Goal: Task Accomplishment & Management: Manage account settings

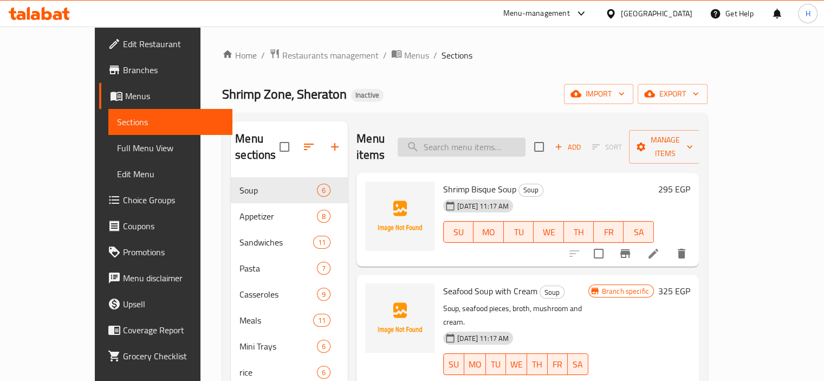
click at [511, 141] on input "search" at bounding box center [462, 147] width 128 height 19
paste input "Fried Shrimp Rice"
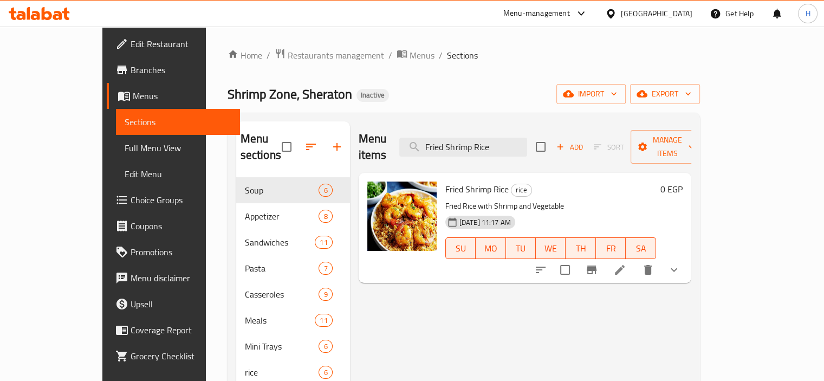
type input "Fried Shrimp Rice"
click at [626, 263] on icon at bounding box center [619, 269] width 13 height 13
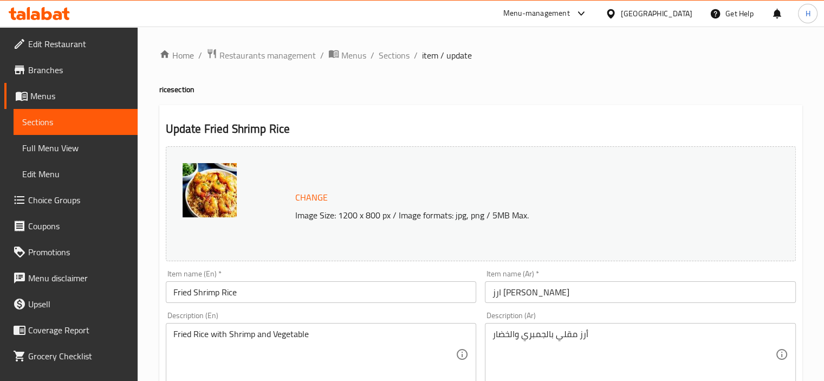
click at [396, 52] on span "Sections" at bounding box center [394, 55] width 31 height 13
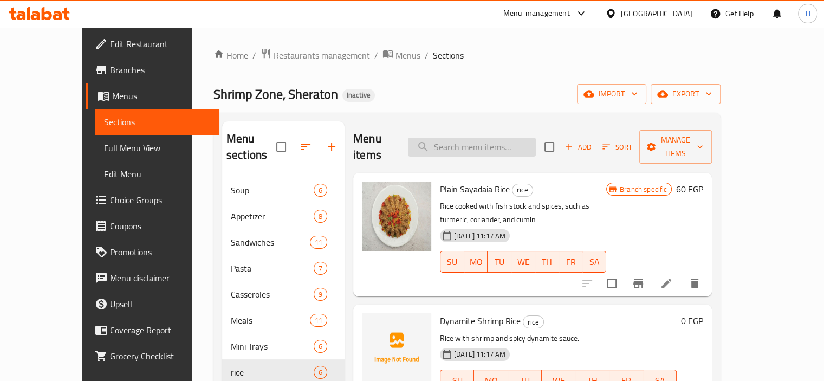
click at [474, 141] on input "search" at bounding box center [472, 147] width 128 height 19
paste input "Shrimp Mayonnaise Sandwich"
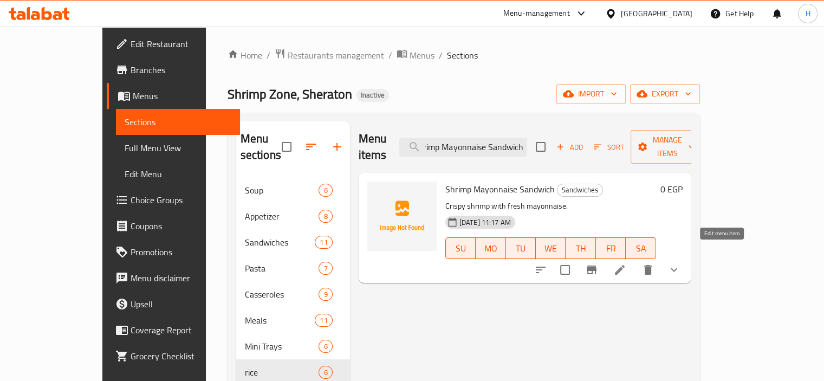
type input "Shrimp Mayonnaise Sandwich"
click at [625, 265] on icon at bounding box center [620, 270] width 10 height 10
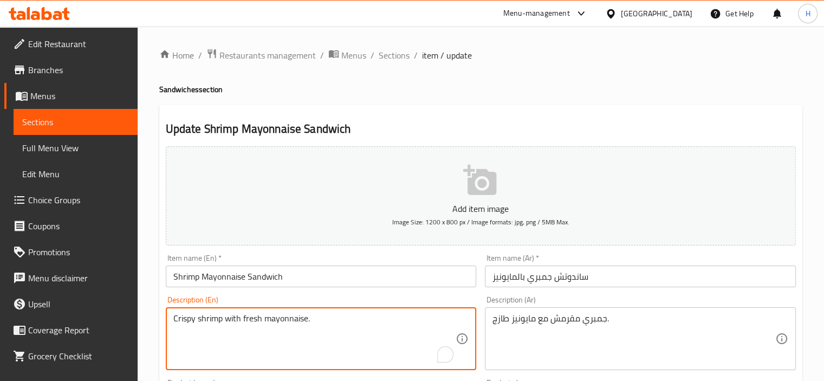
click at [203, 276] on input "Shrimp Mayonnaise Sandwich" at bounding box center [321, 277] width 311 height 22
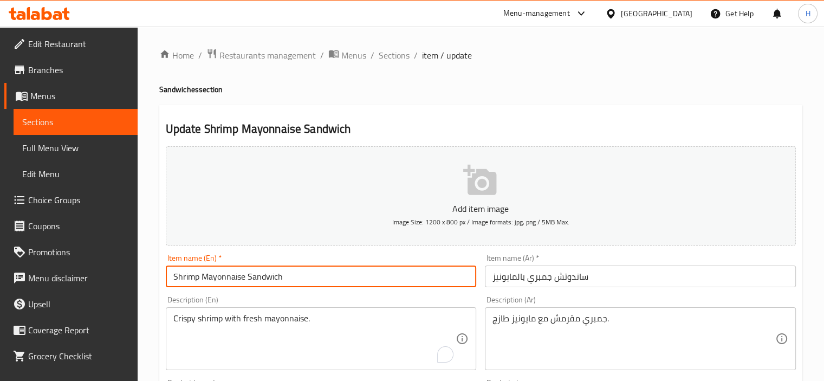
paste input "with"
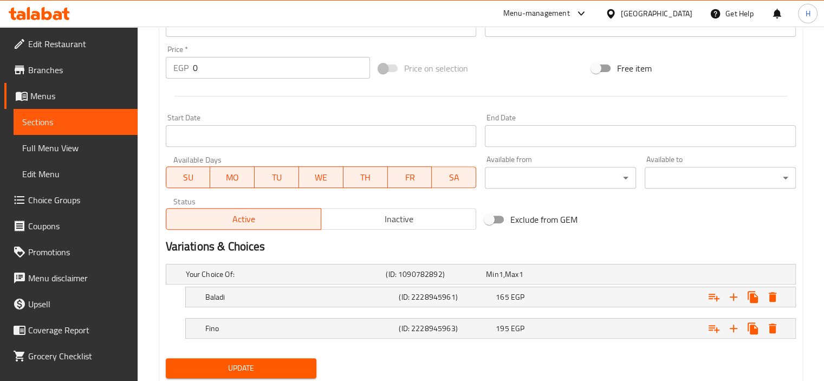
scroll to position [408, 0]
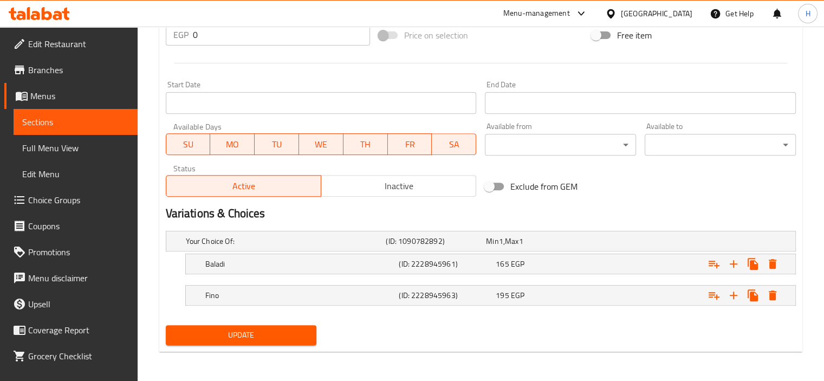
type input "Shrimp with Mayonnaise Sandwich"
click at [249, 331] on span "Update" at bounding box center [241, 335] width 134 height 14
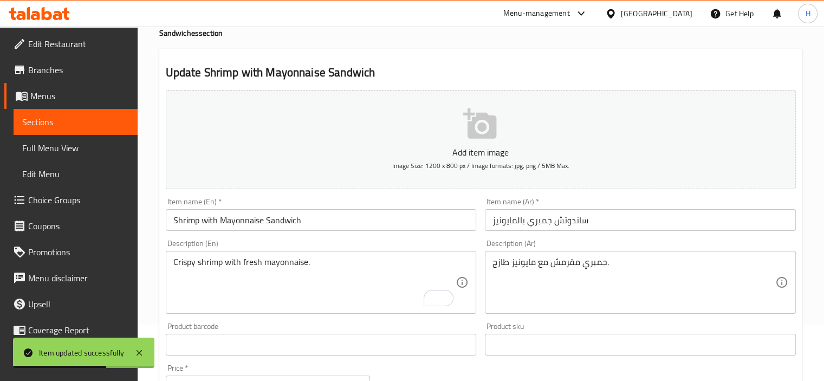
scroll to position [0, 0]
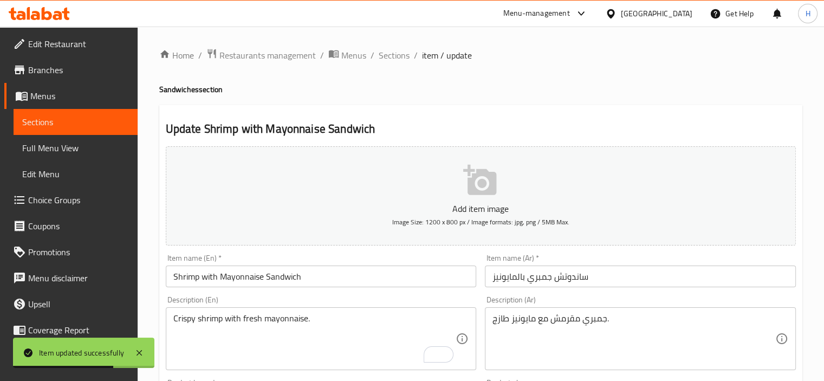
click at [384, 51] on span "Sections" at bounding box center [394, 55] width 31 height 13
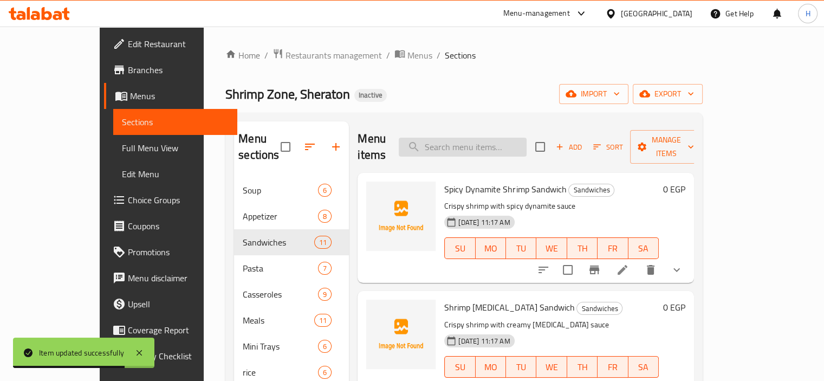
click at [467, 140] on input "search" at bounding box center [463, 147] width 128 height 19
paste input "Shrimp Sandwich with Butterfly Sauce"
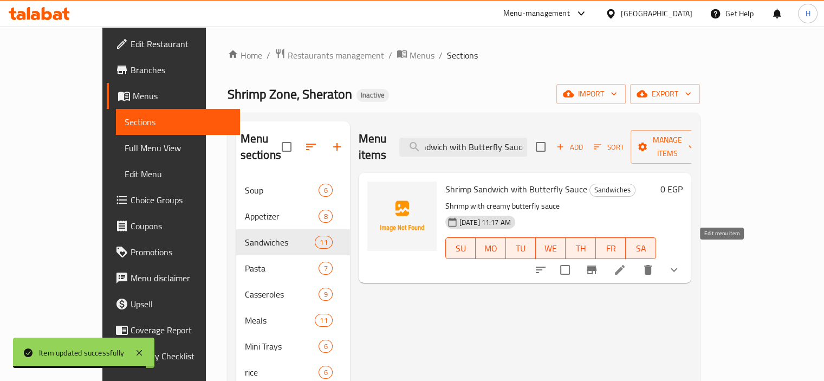
type input "Shrimp Sandwich with Butterfly Sauce"
click at [626, 263] on icon at bounding box center [619, 269] width 13 height 13
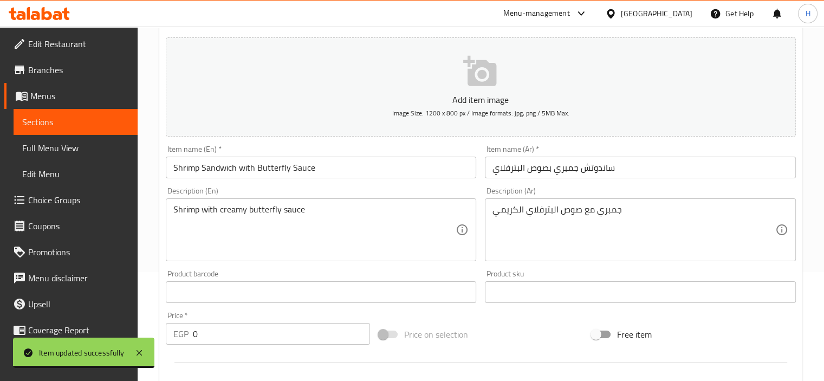
scroll to position [271, 0]
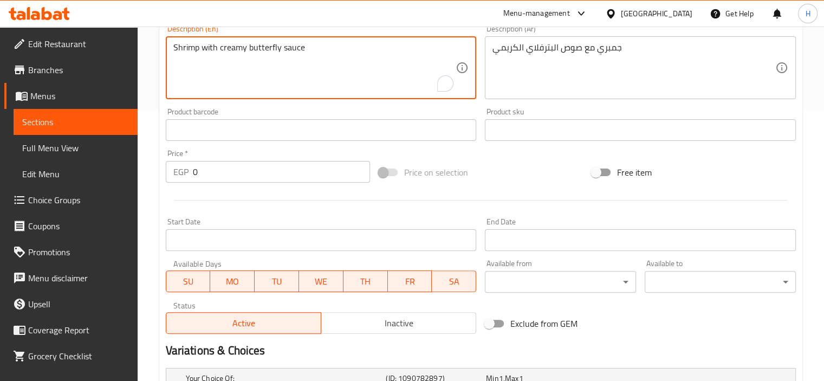
click at [243, 50] on textarea "Shrimp with creamy butterfly sauce" at bounding box center [314, 67] width 283 height 51
click at [542, 47] on textarea "جمبري مع صوص البترفلاي الكريمي" at bounding box center [634, 67] width 283 height 51
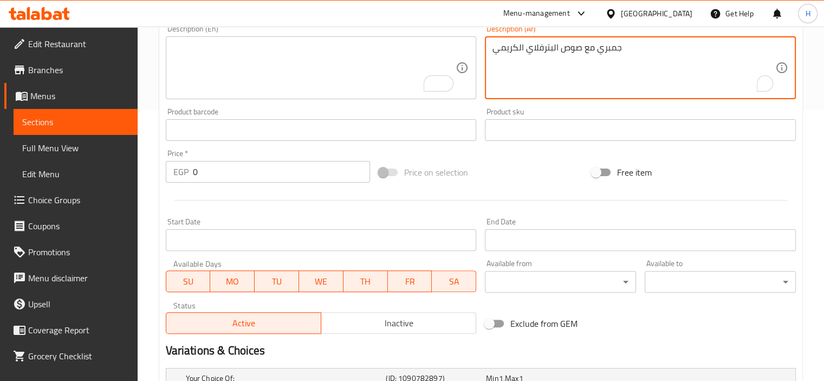
click at [542, 47] on textarea "جمبري مع صوص البترفلاي الكريمي" at bounding box center [634, 67] width 283 height 51
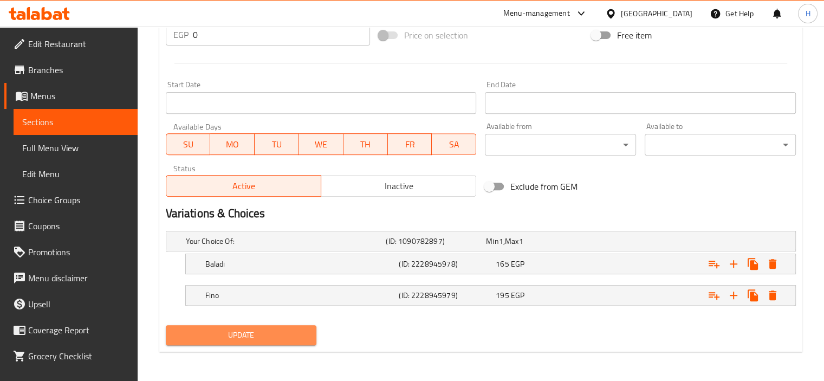
click at [260, 327] on button "Update" at bounding box center [241, 335] width 151 height 20
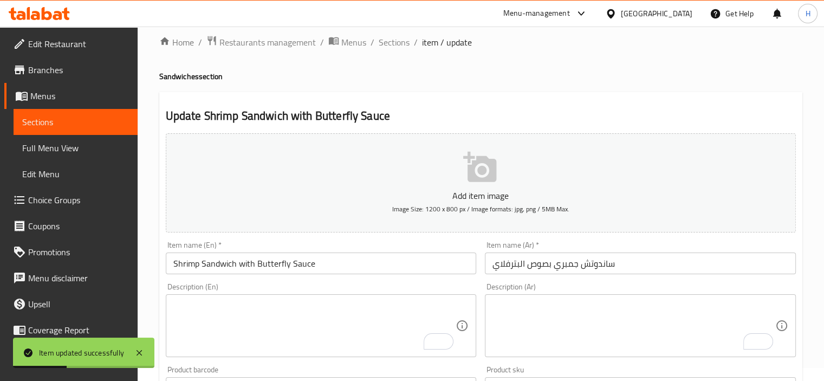
scroll to position [0, 0]
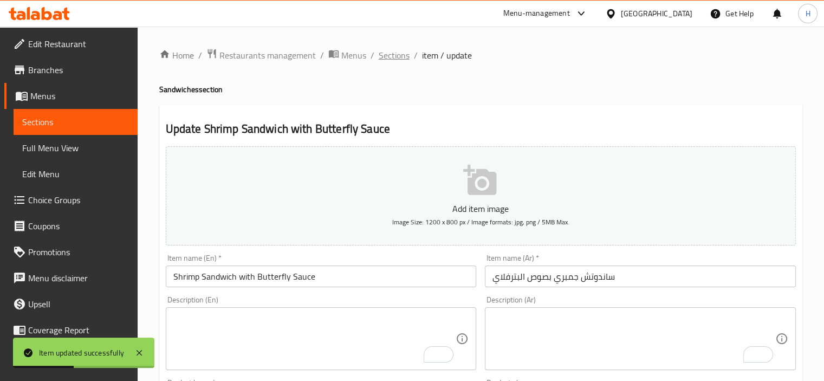
click at [394, 56] on span "Sections" at bounding box center [394, 55] width 31 height 13
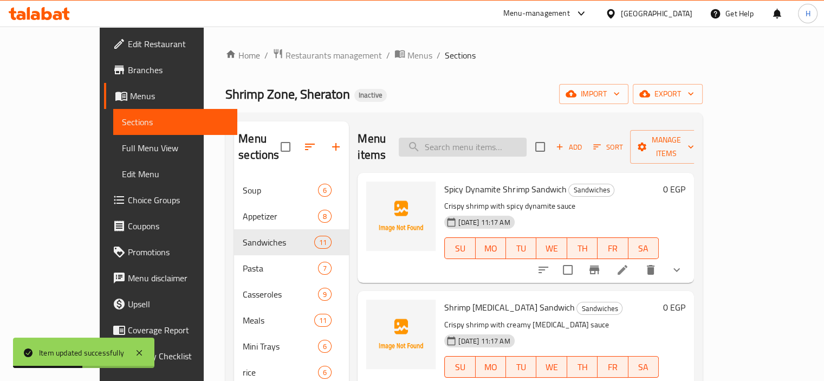
click at [507, 128] on div "Menu items Add Sort Manage items" at bounding box center [526, 146] width 336 height 51
click at [503, 138] on input "search" at bounding box center [463, 147] width 128 height 19
paste input "Crispy Squid Sandwich"
type input "Crispy Squid Sandwich"
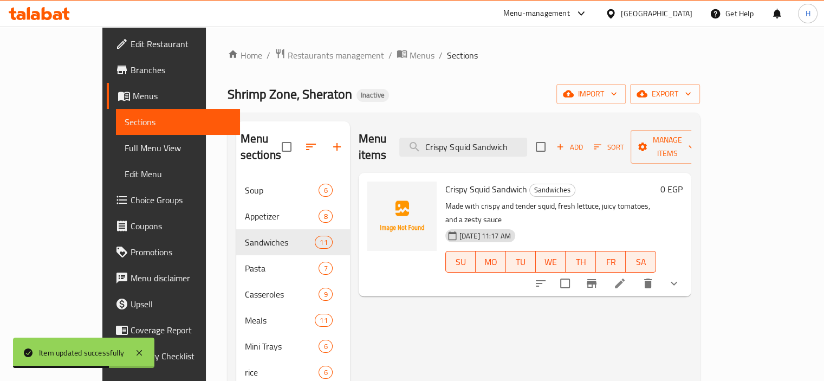
click at [626, 277] on icon at bounding box center [619, 283] width 13 height 13
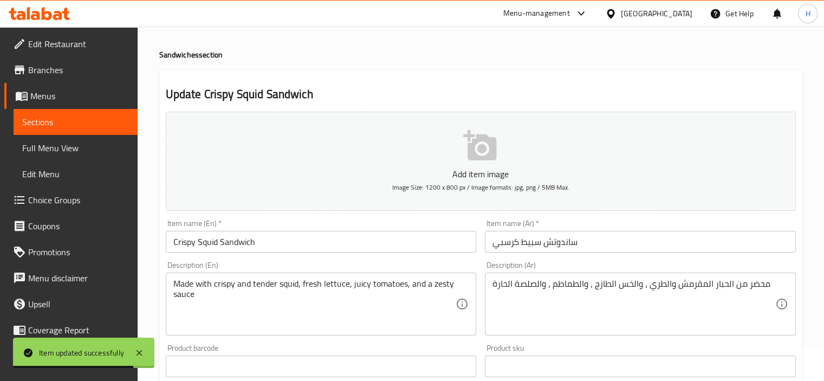
scroll to position [54, 0]
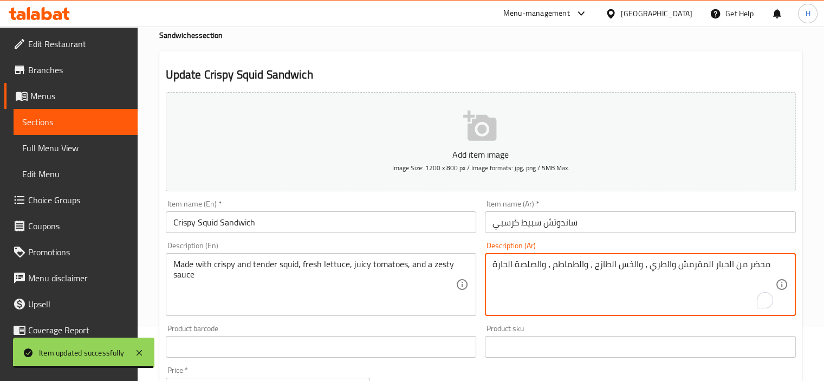
click at [548, 260] on textarea "محضر من الحبار المقرمش والطري ، والخس الطازج ، والطماطم ، والصلصة الحارة" at bounding box center [634, 284] width 283 height 51
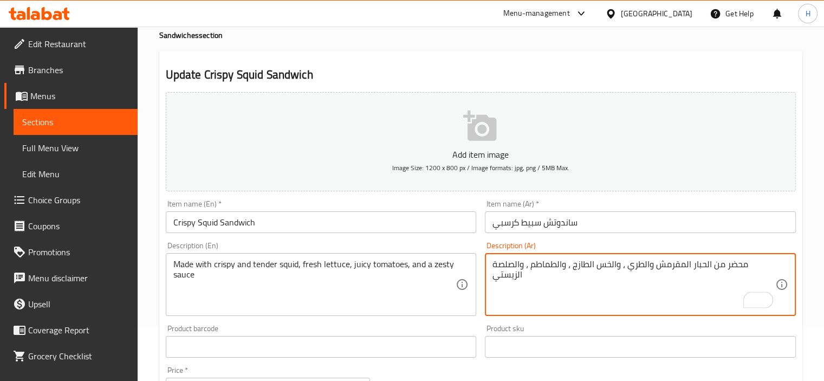
click at [527, 266] on textarea "محضر من الحبار المقرمش والطري ، والخس الطازج ، والطماطم ، والصلصة الزيستي" at bounding box center [634, 284] width 283 height 51
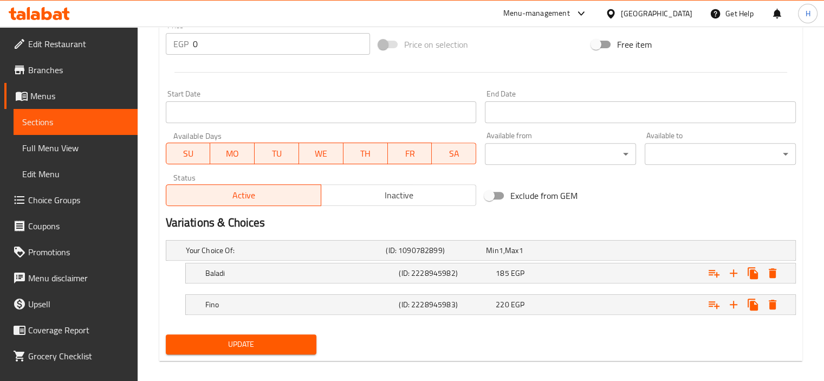
scroll to position [408, 0]
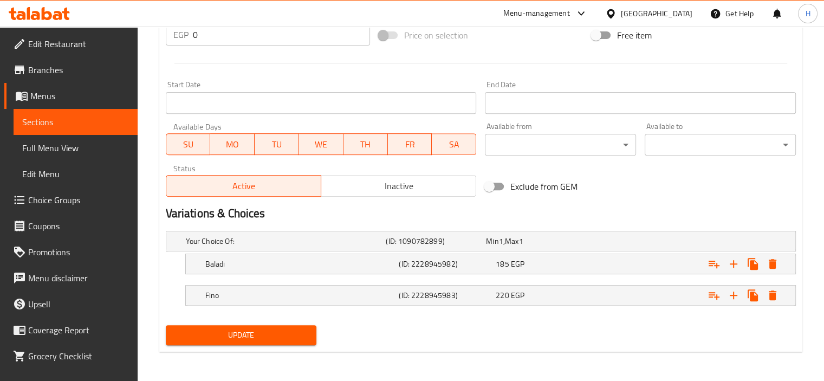
type textarea "محضر من الحبار المقرمش والطري ، والخس الطازج ، والطماطم الجوسي، والصلصة الزيستي"
click at [228, 330] on span "Update" at bounding box center [241, 335] width 134 height 14
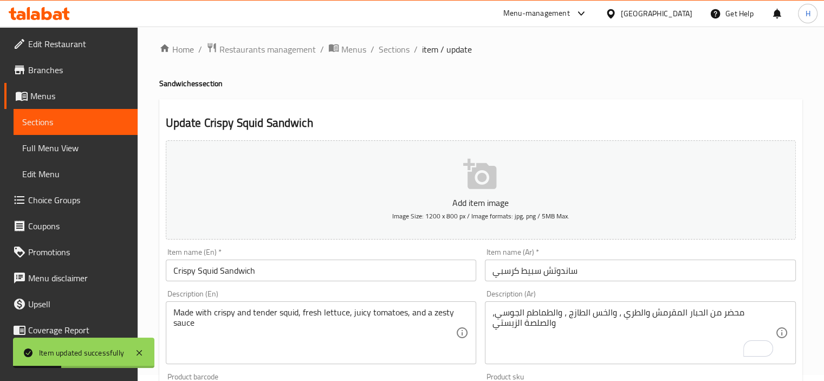
scroll to position [0, 0]
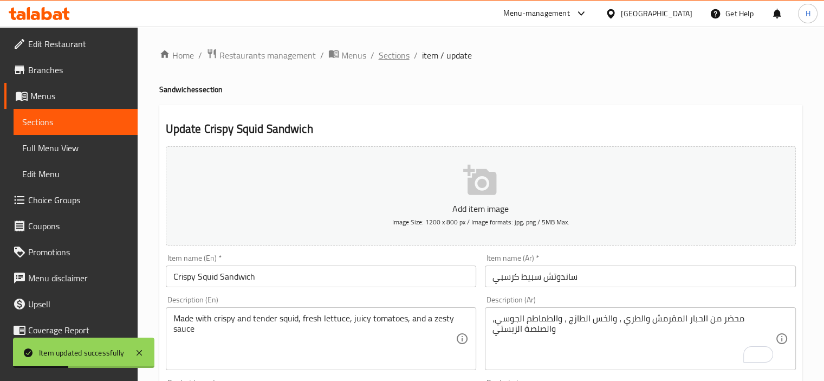
click at [384, 58] on span "Sections" at bounding box center [394, 55] width 31 height 13
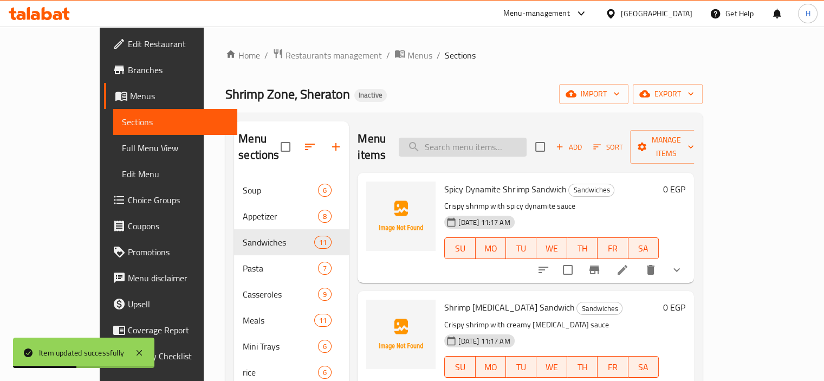
click at [484, 139] on input "search" at bounding box center [463, 147] width 128 height 19
paste input "طحينة"
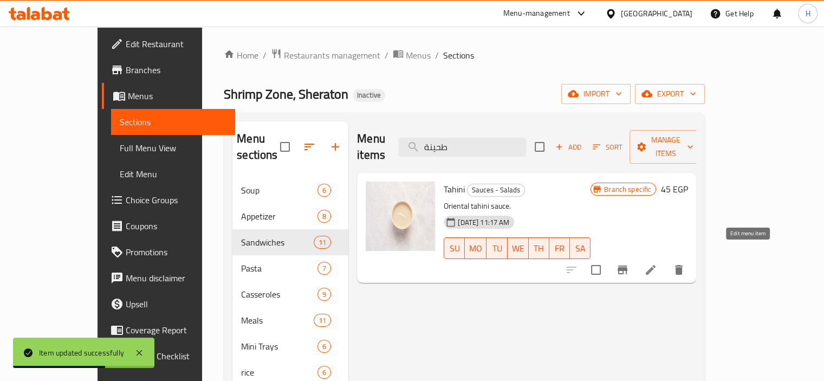
type input "طحينة"
click at [657, 263] on icon at bounding box center [650, 269] width 13 height 13
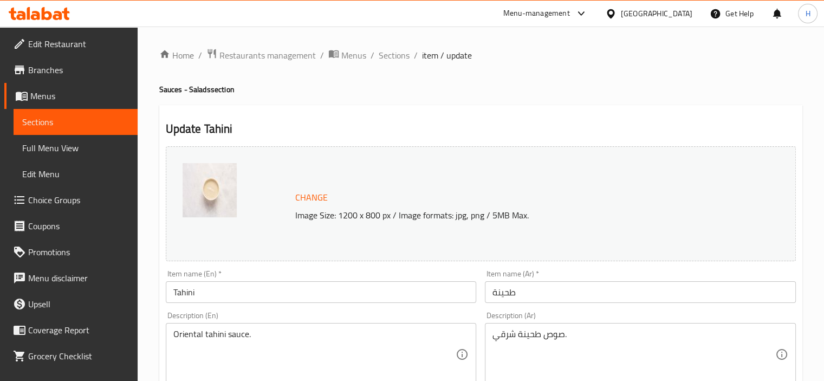
click at [167, 295] on input "Tahini" at bounding box center [321, 292] width 311 height 22
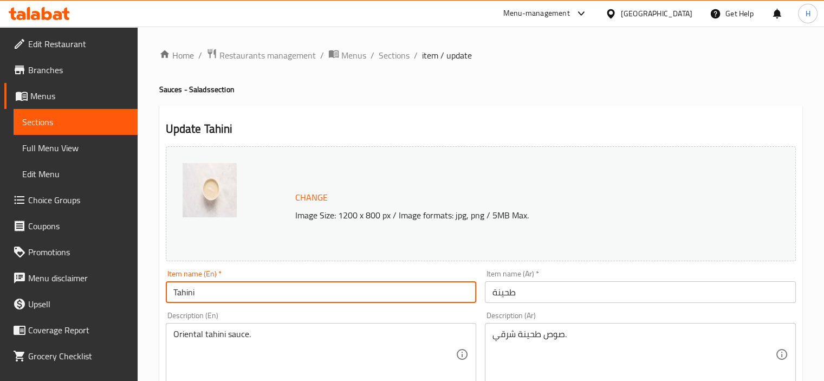
click at [167, 295] on input "Tahini" at bounding box center [321, 292] width 311 height 22
paste input "Sesame paste salad"
click at [231, 296] on input "Sesame paste salad" at bounding box center [321, 292] width 311 height 22
type input "Sesame paste"
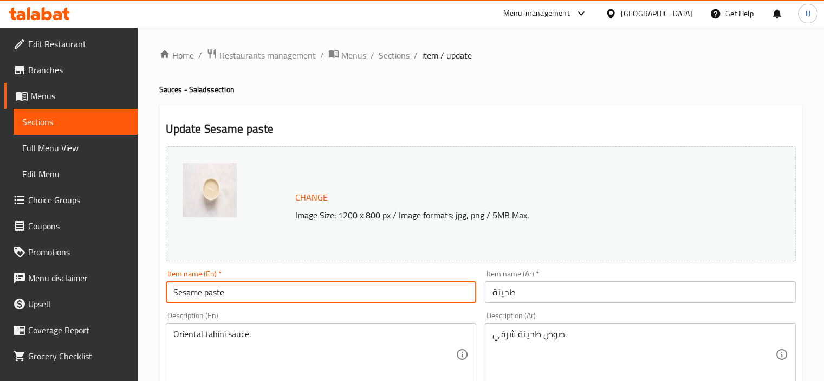
drag, startPoint x: 177, startPoint y: 332, endPoint x: 193, endPoint y: 335, distance: 16.6
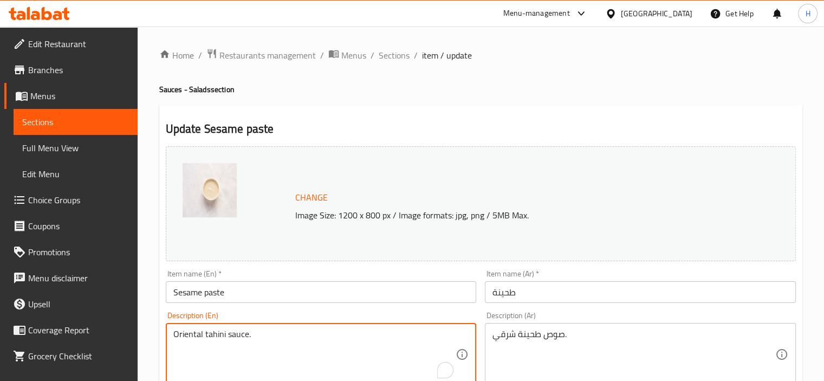
click at [205, 331] on textarea "Oriental tahini sauce." at bounding box center [314, 354] width 283 height 51
paste textarea "Sesame paste salad"
click at [271, 336] on textarea "Oriental Sesame paste salad sauce." at bounding box center [314, 354] width 283 height 51
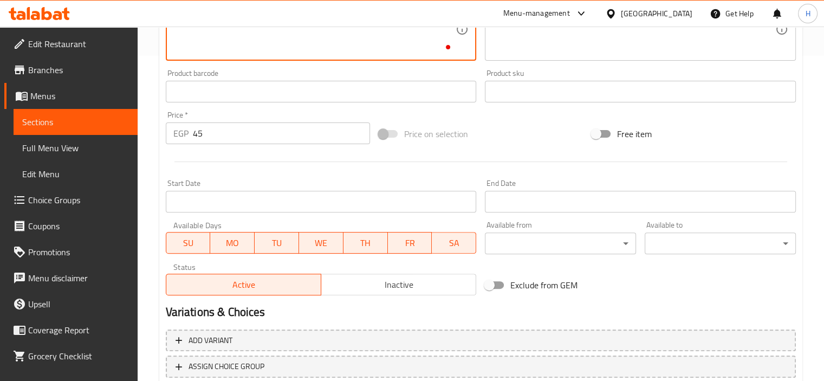
scroll to position [399, 0]
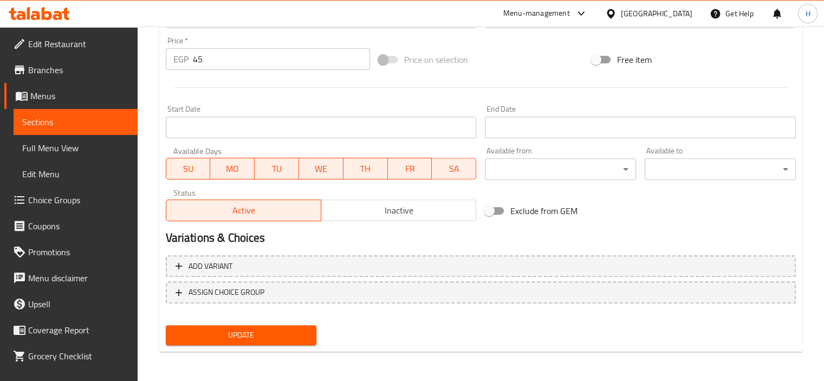
type textarea "Oriental Sesame paste sauce."
click at [254, 340] on span "Update" at bounding box center [241, 335] width 134 height 14
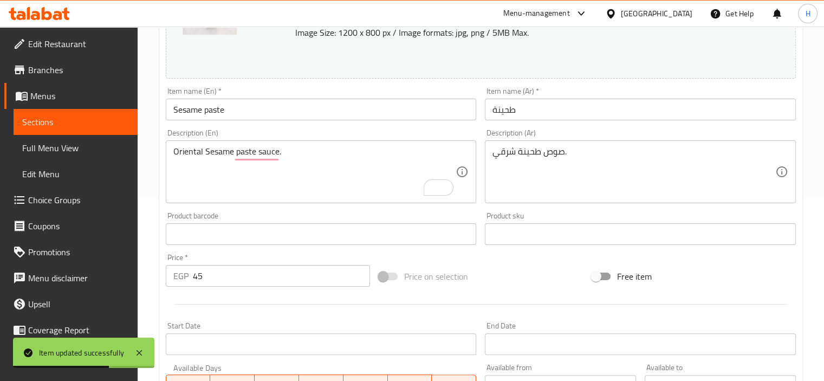
scroll to position [0, 0]
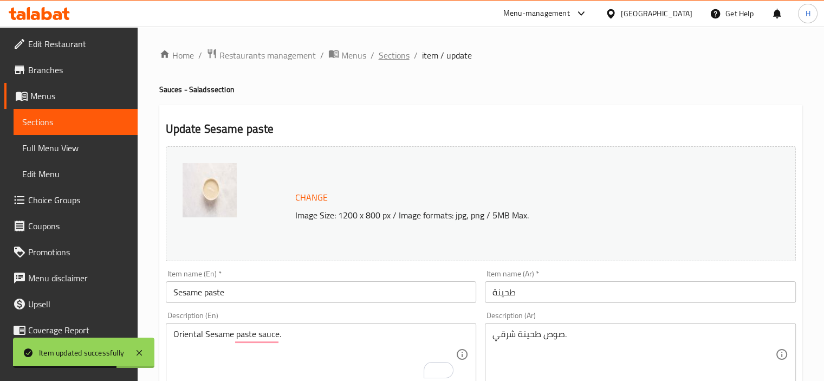
click at [394, 57] on span "Sections" at bounding box center [394, 55] width 31 height 13
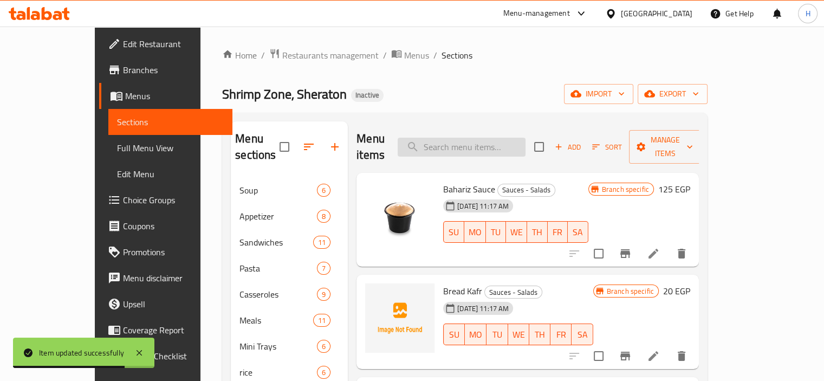
click at [468, 138] on input "search" at bounding box center [462, 147] width 128 height 19
paste input "Tea"
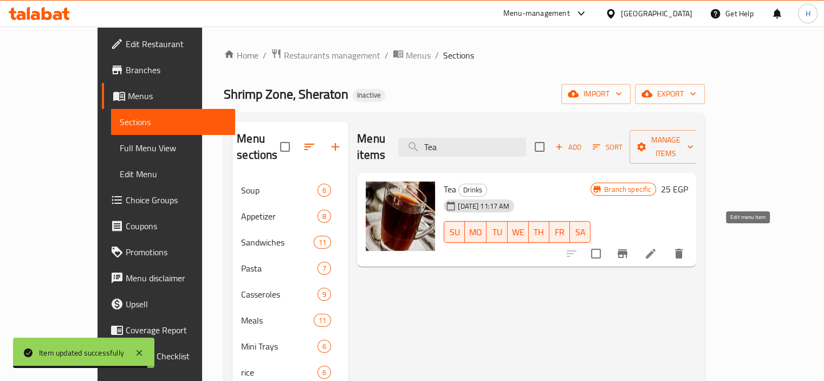
type input "Tea"
click at [657, 247] on icon at bounding box center [650, 253] width 13 height 13
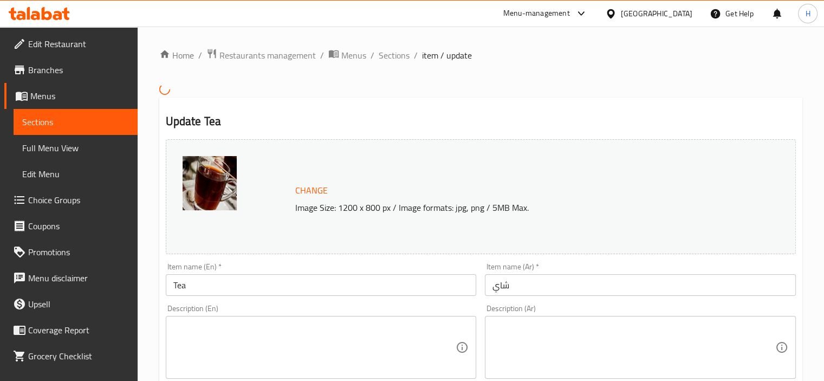
click at [172, 282] on input "Tea" at bounding box center [321, 285] width 311 height 22
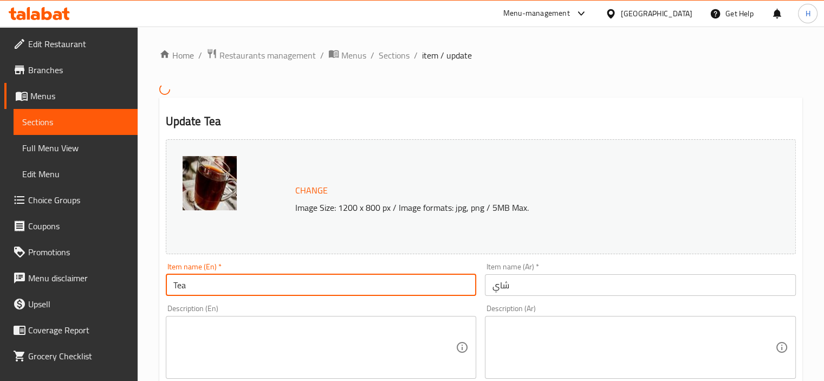
click at [172, 282] on input "Tea" at bounding box center [321, 285] width 311 height 22
click at [187, 325] on textarea at bounding box center [314, 346] width 283 height 51
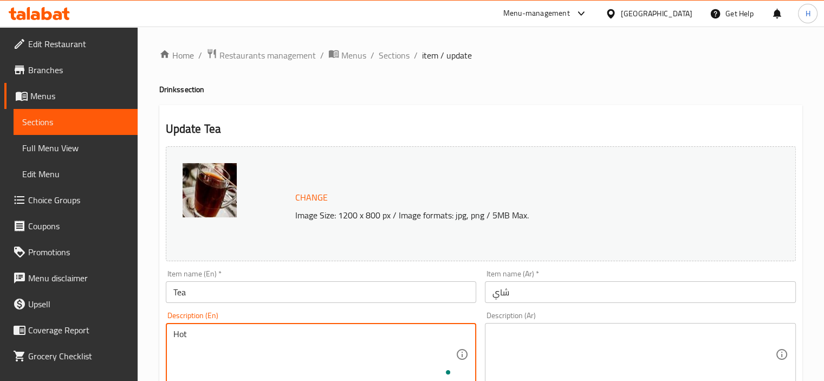
paste textarea "Tea"
type textarea "Hot Tea"
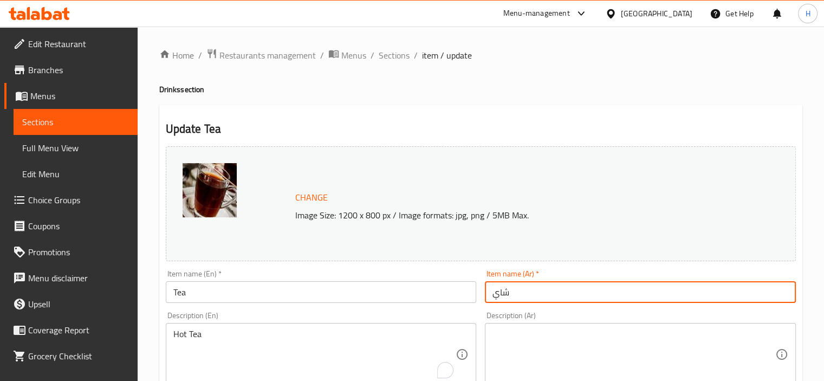
click at [497, 295] on input "شاي" at bounding box center [640, 292] width 311 height 22
click at [543, 334] on textarea at bounding box center [634, 354] width 283 height 51
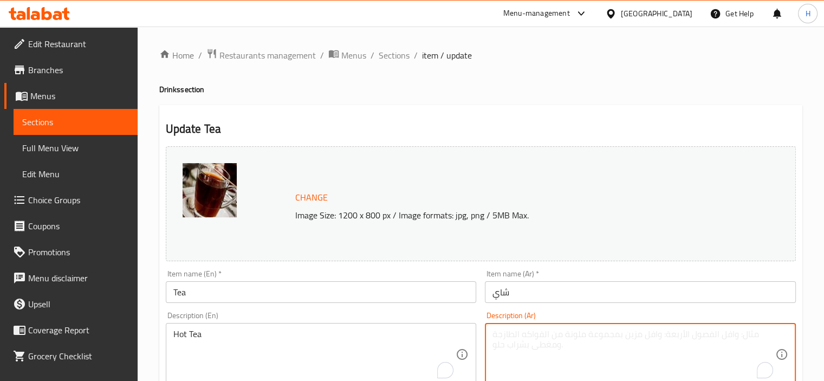
paste textarea "شاي"
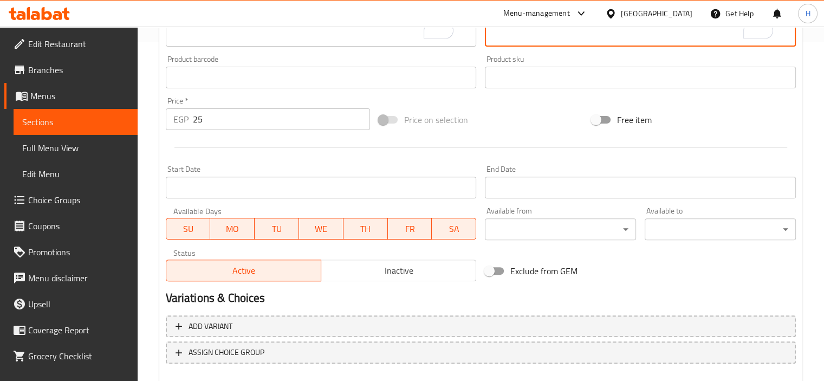
scroll to position [379, 0]
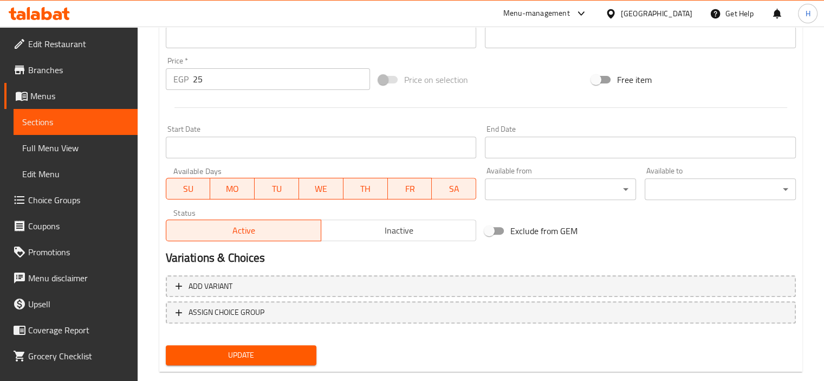
type textarea "شاي ساخن"
click at [297, 354] on span "Update" at bounding box center [241, 355] width 134 height 14
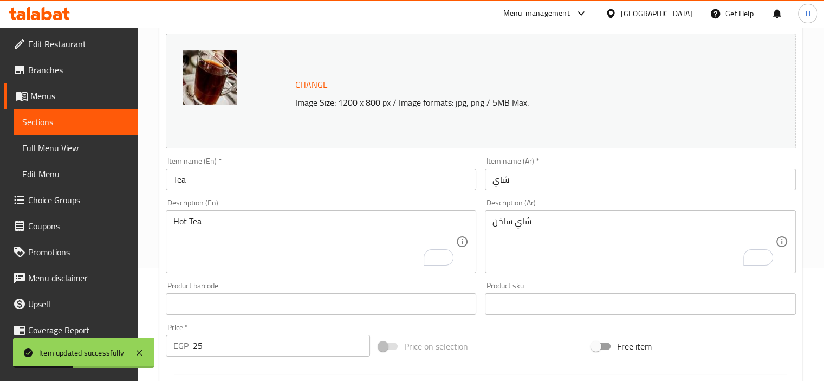
scroll to position [0, 0]
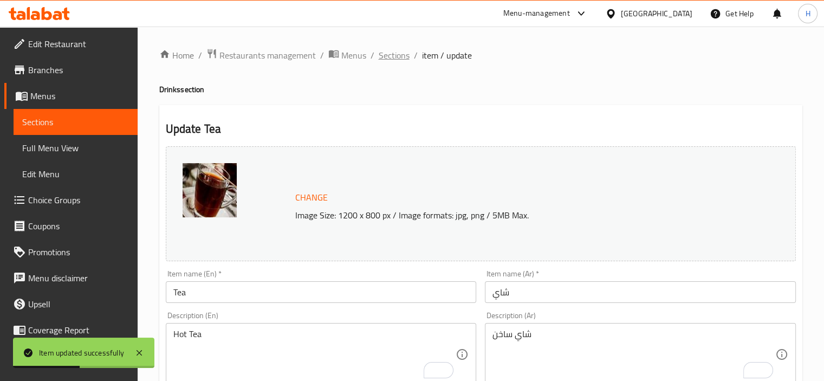
click at [385, 54] on span "Sections" at bounding box center [394, 55] width 31 height 13
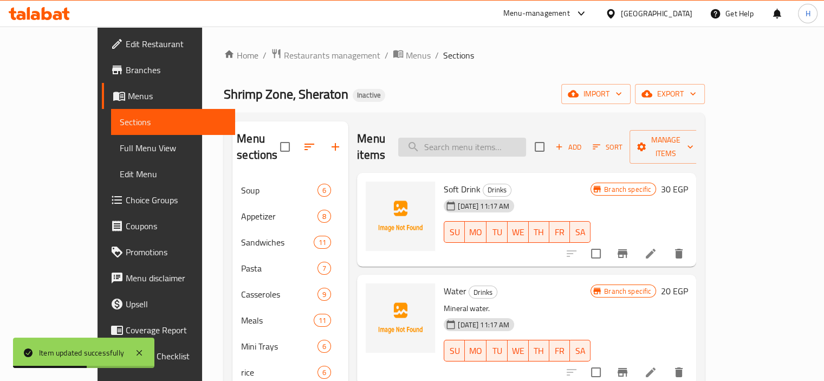
click at [489, 140] on input "search" at bounding box center [462, 147] width 128 height 19
paste input "Shrimp Tartare"
type input "Shrimp Tartare"
paste input "Shrimp Tartare"
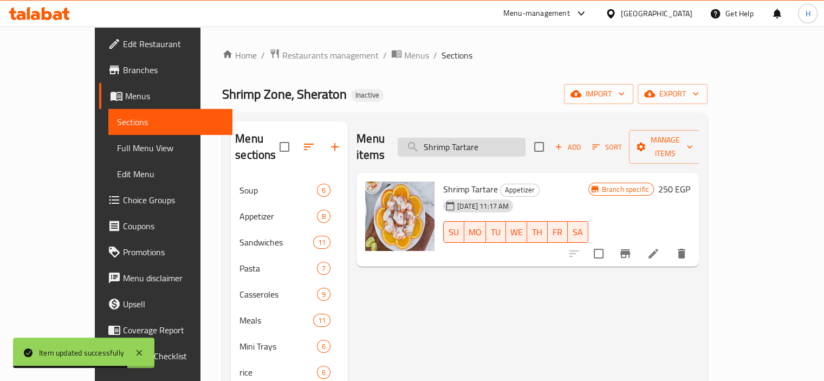
click at [480, 144] on input "Shrimp Tartare" at bounding box center [462, 147] width 128 height 19
type input "Tartare"
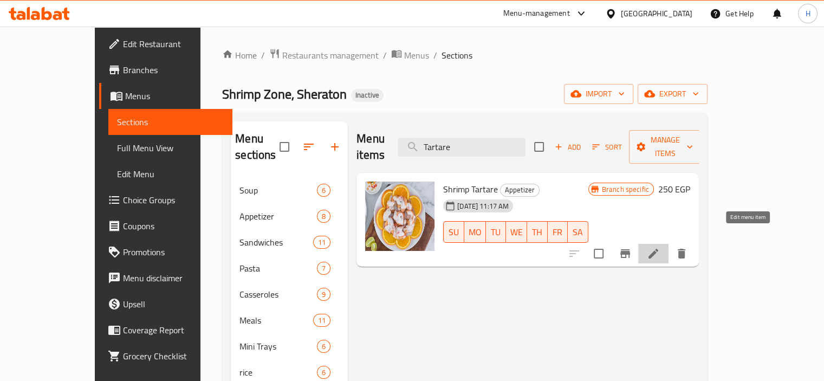
click at [660, 247] on icon at bounding box center [653, 253] width 13 height 13
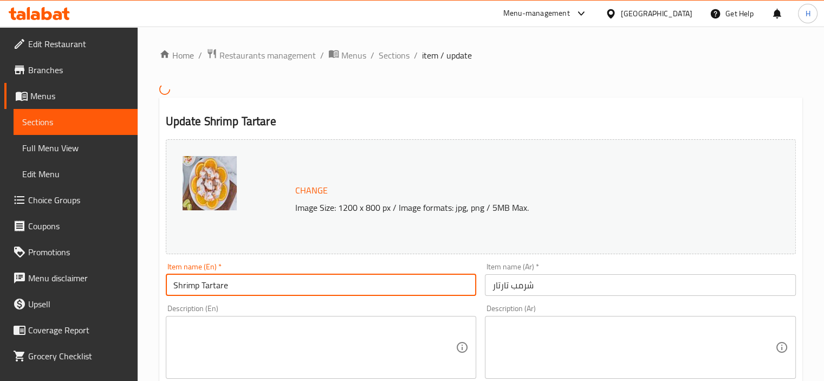
click at [258, 287] on input "Shrimp Tartare" at bounding box center [321, 285] width 311 height 22
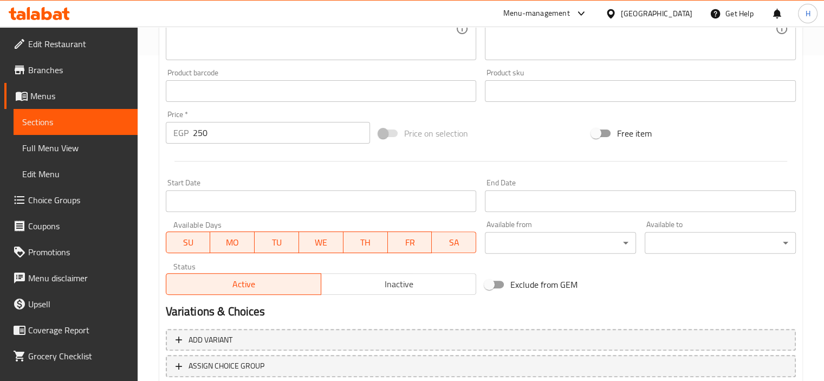
scroll to position [399, 0]
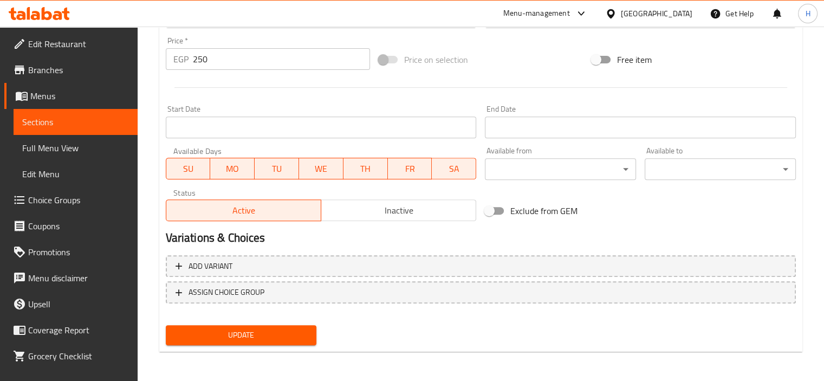
type input "Shrimp Tartar"
click at [276, 333] on span "Update" at bounding box center [241, 335] width 134 height 14
click at [266, 333] on span "Update" at bounding box center [241, 335] width 134 height 14
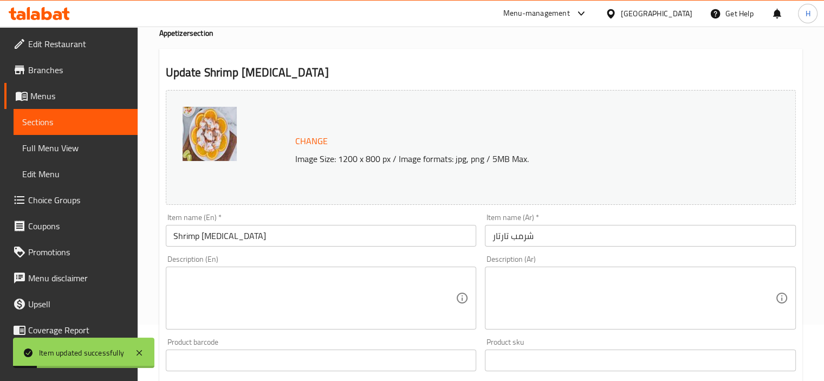
scroll to position [0, 0]
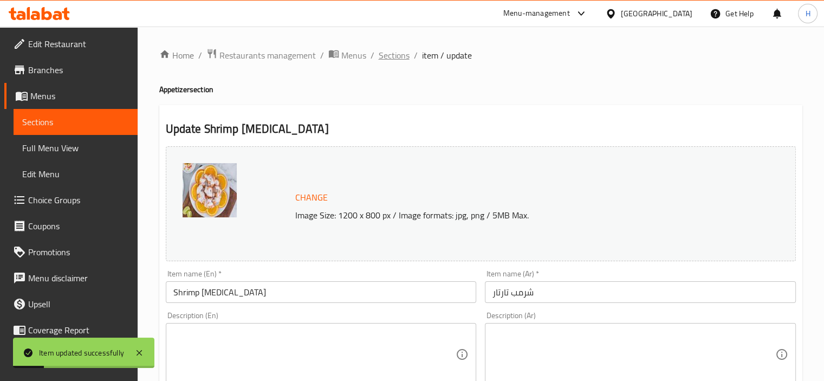
click at [400, 62] on span "Sections" at bounding box center [394, 55] width 31 height 13
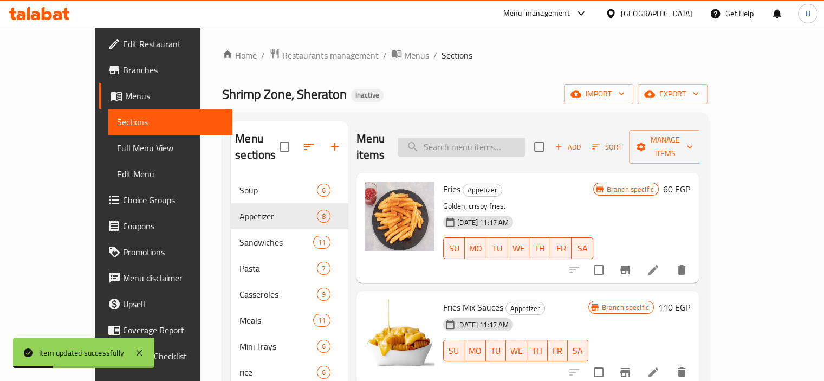
click at [477, 138] on input "search" at bounding box center [462, 147] width 128 height 19
paste input "Fries"
type input "Fries"
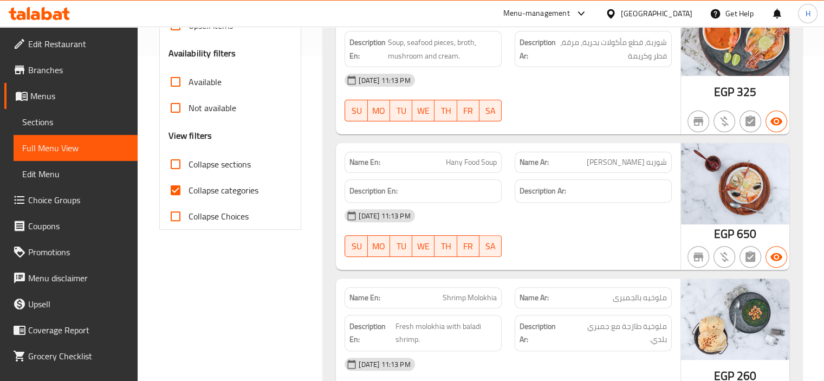
scroll to position [325, 0]
click at [201, 167] on span "Collapse sections" at bounding box center [220, 164] width 62 height 13
click at [189, 167] on input "Collapse sections" at bounding box center [176, 164] width 26 height 26
checkbox input "true"
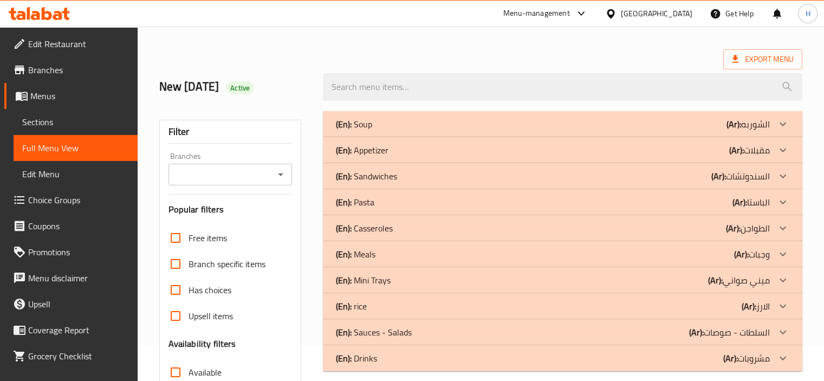
scroll to position [0, 0]
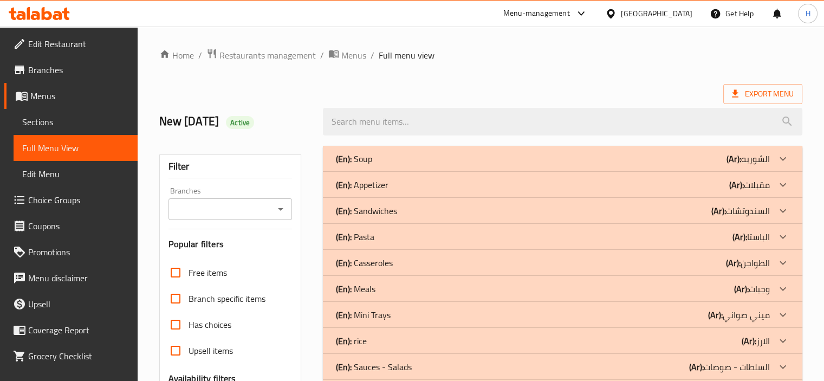
click at [559, 163] on div "(En): Soup (Ar): الشوربه" at bounding box center [553, 158] width 434 height 13
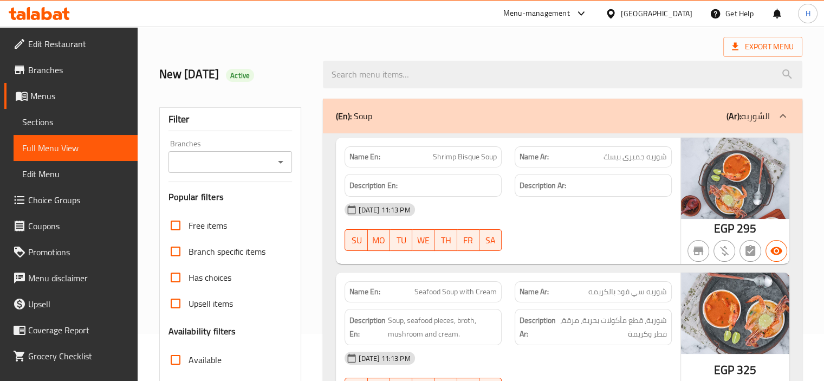
scroll to position [271, 0]
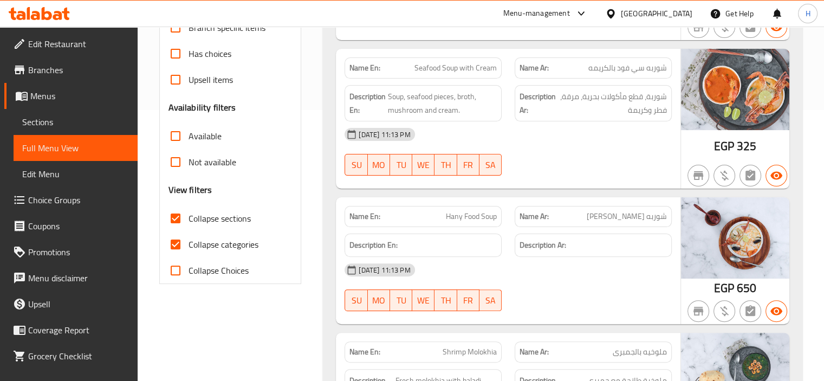
click at [540, 162] on div "[DATE] 11:13 PM SU MO TU WE TH FR SA" at bounding box center [508, 151] width 340 height 61
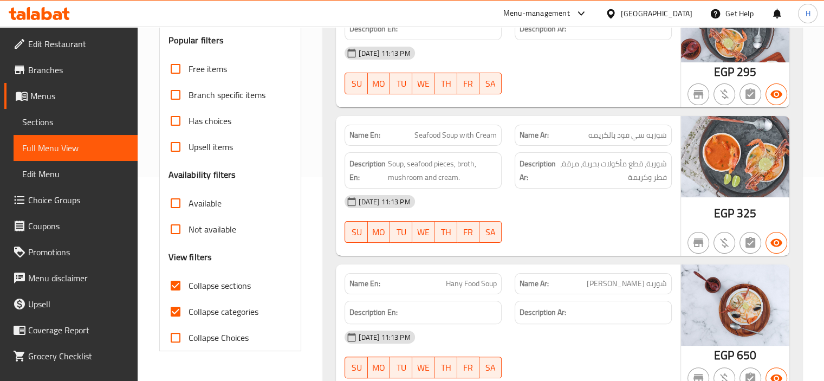
scroll to position [54, 0]
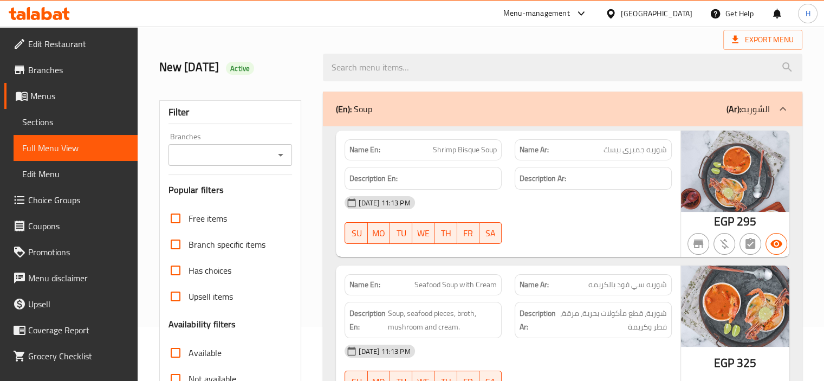
click at [255, 153] on input "Branches" at bounding box center [222, 154] width 100 height 15
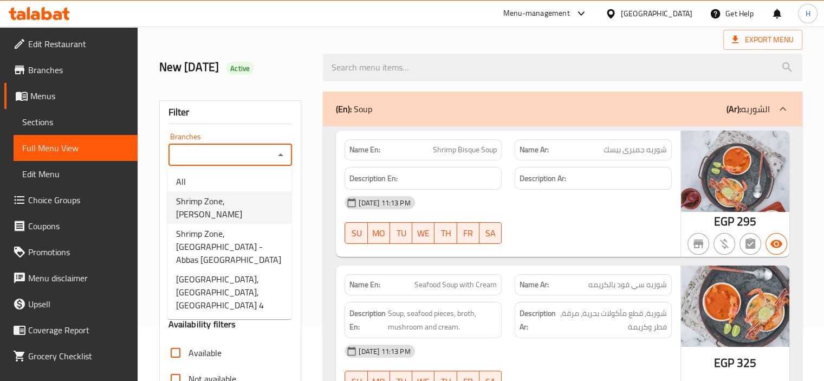
click at [227, 205] on span "Shrimp Zone, [PERSON_NAME]" at bounding box center [229, 208] width 107 height 26
type input "Shrimp Zone, [PERSON_NAME]"
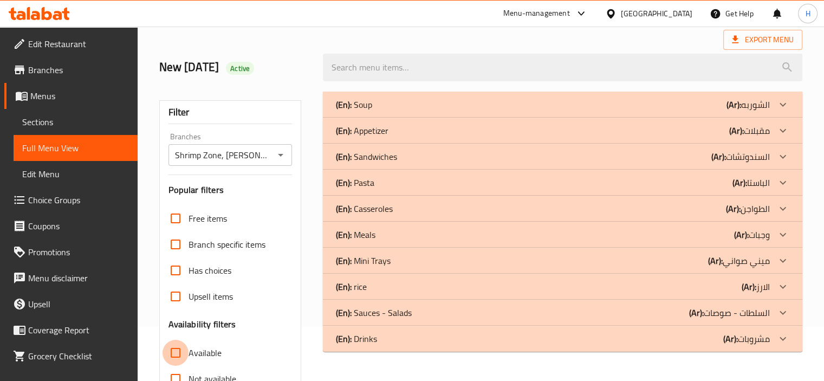
click at [176, 346] on input "Available" at bounding box center [176, 353] width 26 height 26
checkbox input "true"
click at [487, 109] on div "(En): Soup (Ar): الشوربه" at bounding box center [553, 104] width 434 height 13
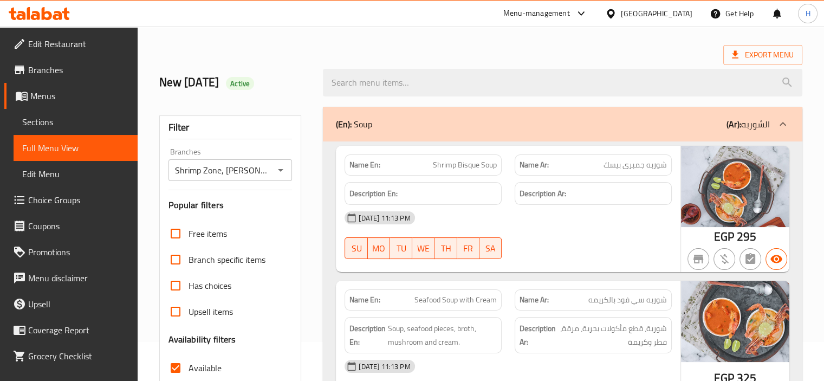
scroll to position [0, 0]
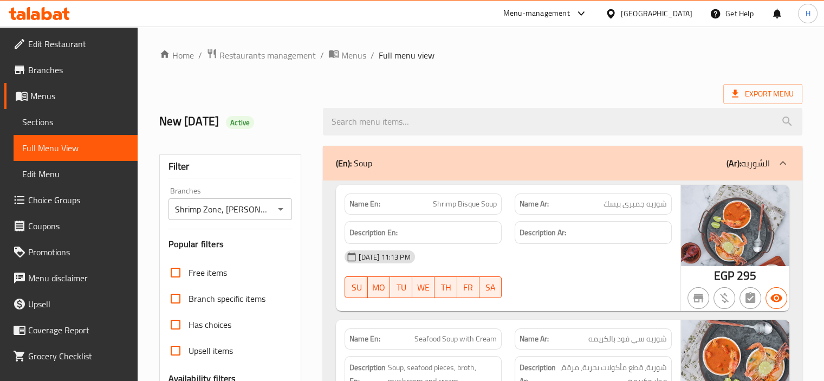
click at [532, 165] on div "(En): Soup (Ar): الشوربه" at bounding box center [553, 163] width 434 height 13
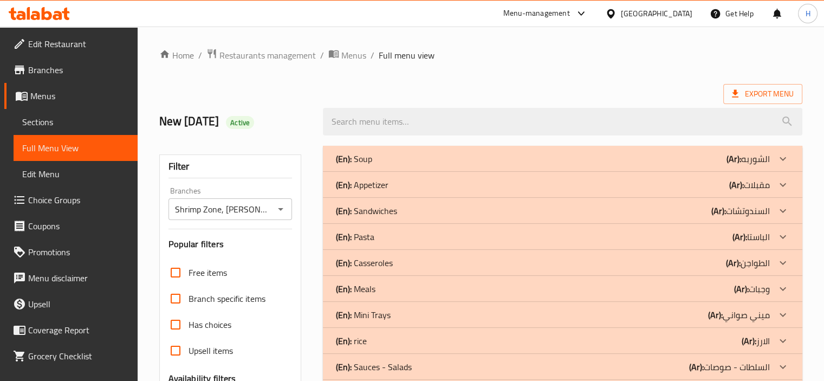
scroll to position [54, 0]
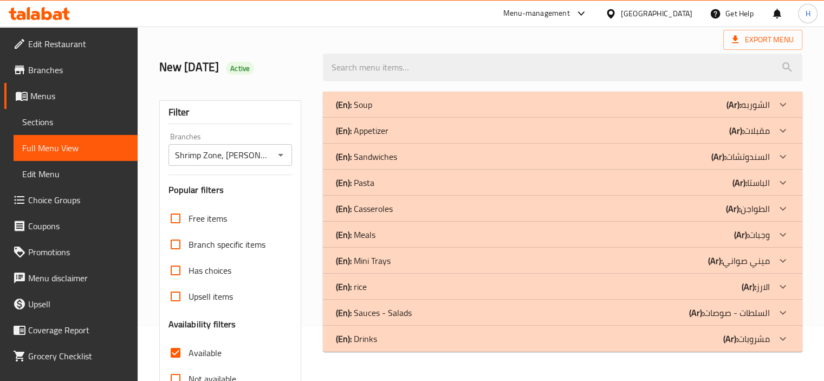
click at [617, 111] on div "(En): Pasta (Ar): الباستا" at bounding box center [553, 104] width 434 height 13
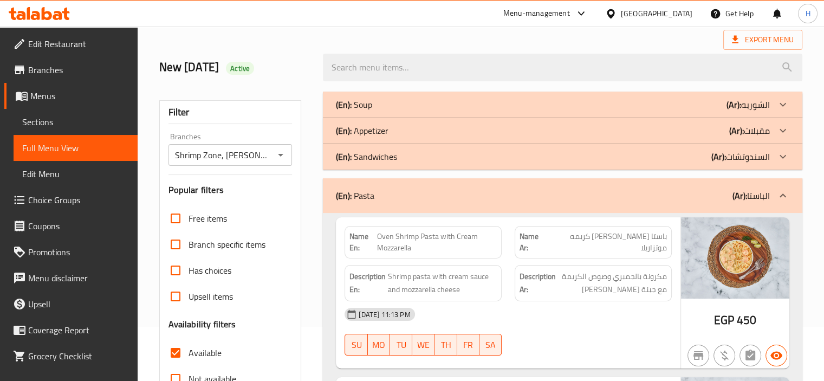
click at [577, 193] on div "(En): Pasta (Ar): الباستا" at bounding box center [553, 195] width 434 height 13
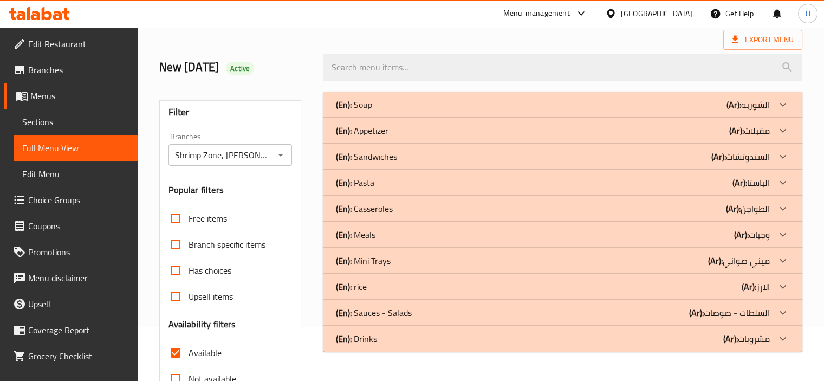
click at [443, 111] on div "(En): Casseroles (Ar): الطواجن" at bounding box center [553, 104] width 434 height 13
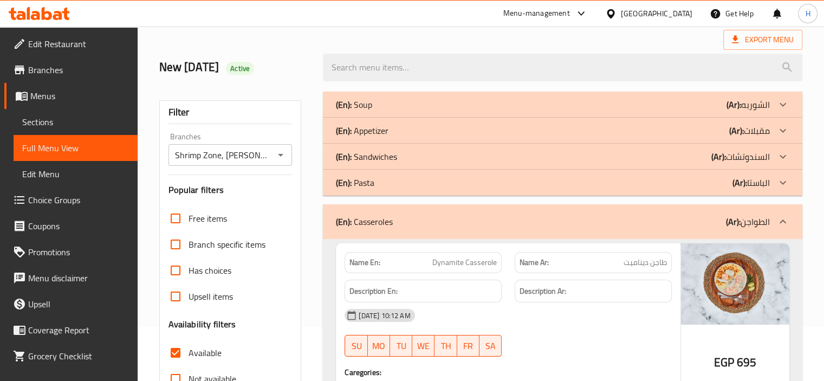
click at [407, 215] on div "(En): Casseroles (Ar): الطواجن" at bounding box center [553, 221] width 434 height 13
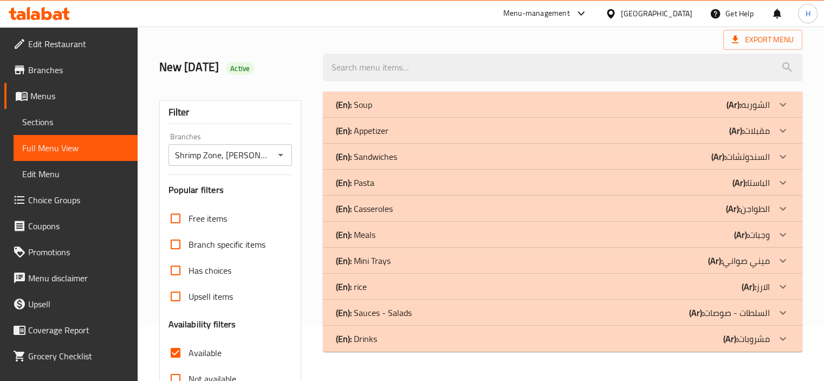
drag, startPoint x: 750, startPoint y: 286, endPoint x: 720, endPoint y: 287, distance: 30.3
click at [741, 113] on b "(Ar):" at bounding box center [734, 104] width 15 height 16
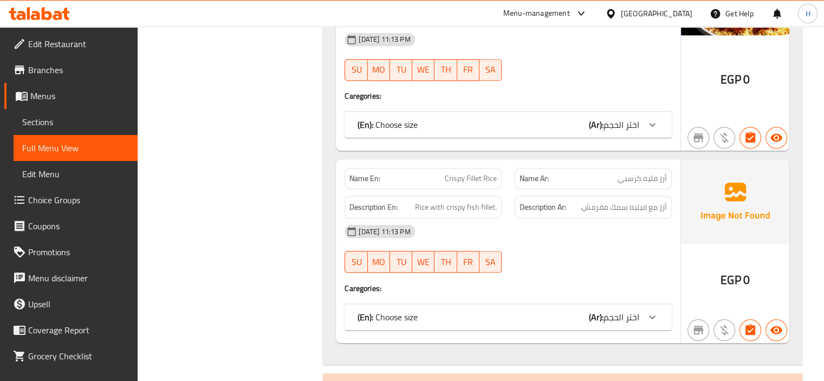
scroll to position [1249, 0]
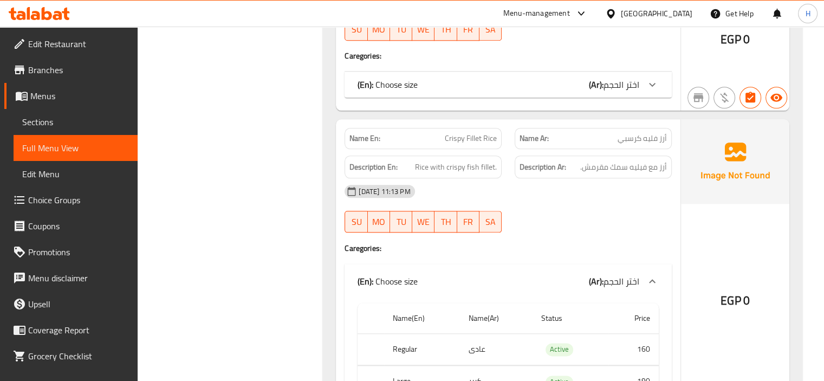
scroll to position [1208, 0]
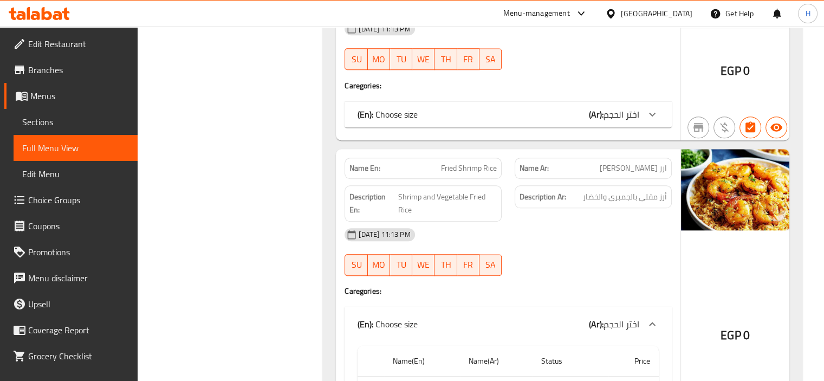
scroll to position [937, 0]
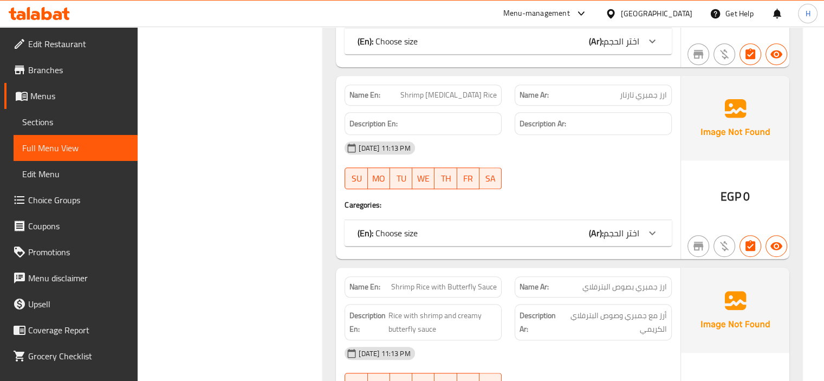
scroll to position [666, 0]
click at [572, 55] on div "(En): Choose size (Ar): اختر الحجم" at bounding box center [508, 42] width 327 height 26
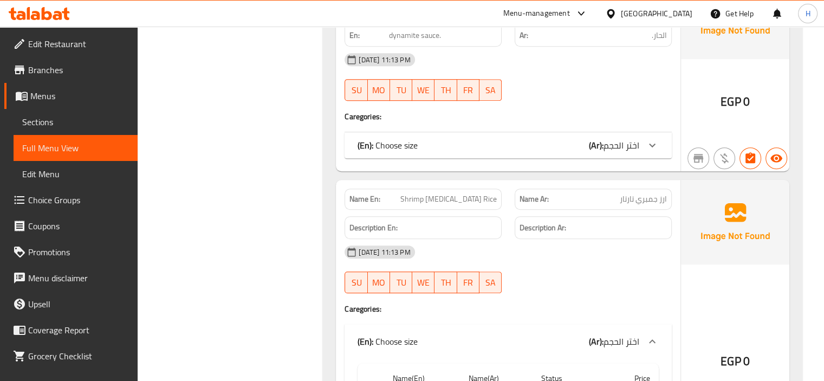
scroll to position [504, 0]
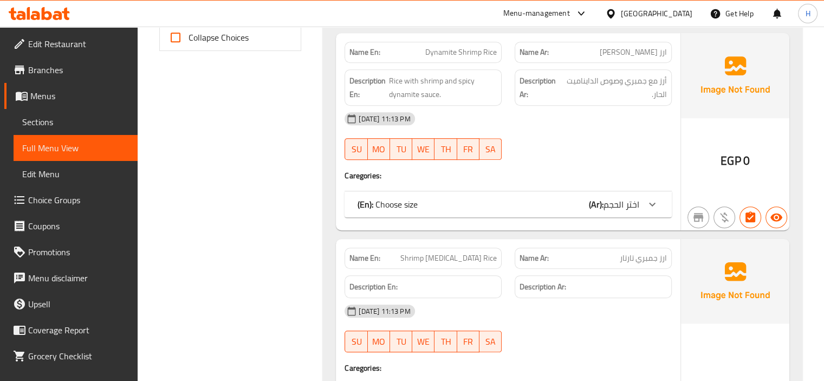
click at [555, 191] on div "(En): Choose size (Ar): اختر الحجم" at bounding box center [508, 204] width 327 height 26
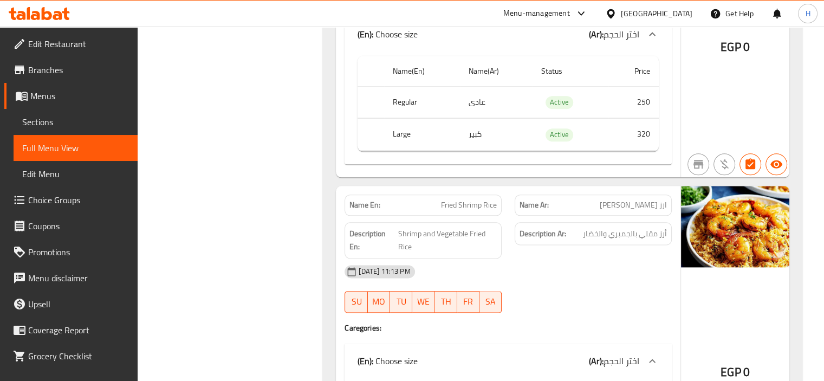
scroll to position [1317, 0]
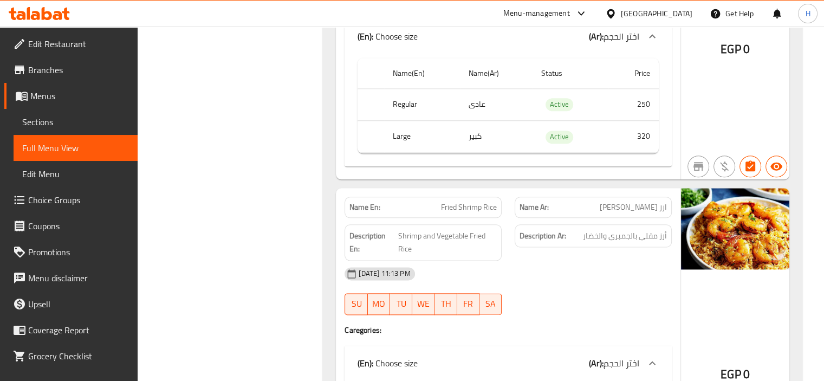
click at [466, 214] on div "Name En: Fried Shrimp Rice" at bounding box center [423, 207] width 157 height 21
copy span "Fried Shrimp Rice"
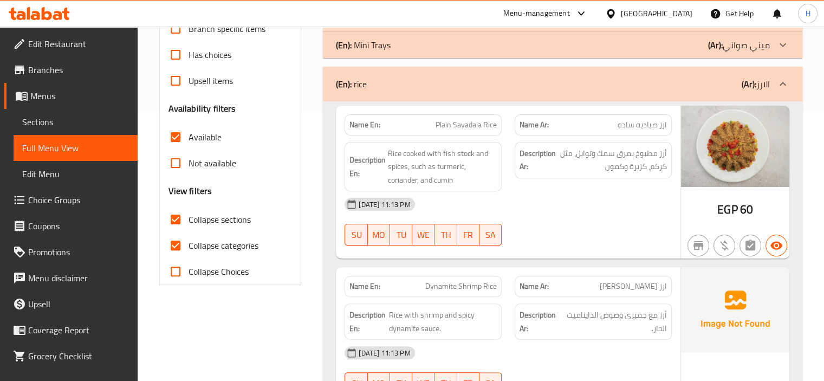
scroll to position [179, 0]
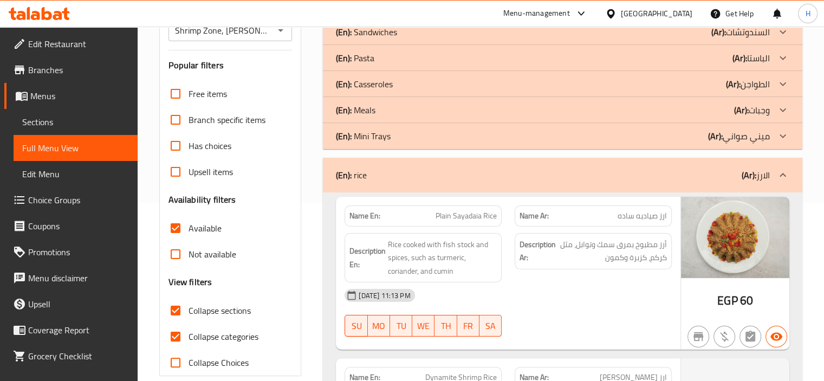
click at [420, 174] on div "(En): rice (Ar): الارز" at bounding box center [553, 175] width 434 height 13
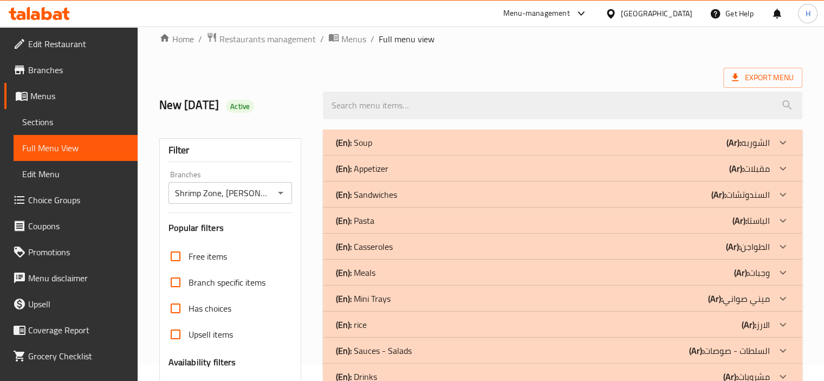
scroll to position [0, 0]
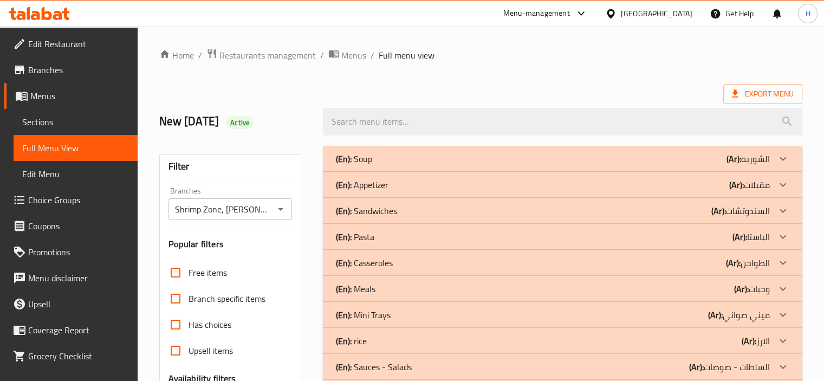
click at [665, 165] on div "(En): Sandwiches (Ar): السندوتشات" at bounding box center [553, 158] width 434 height 13
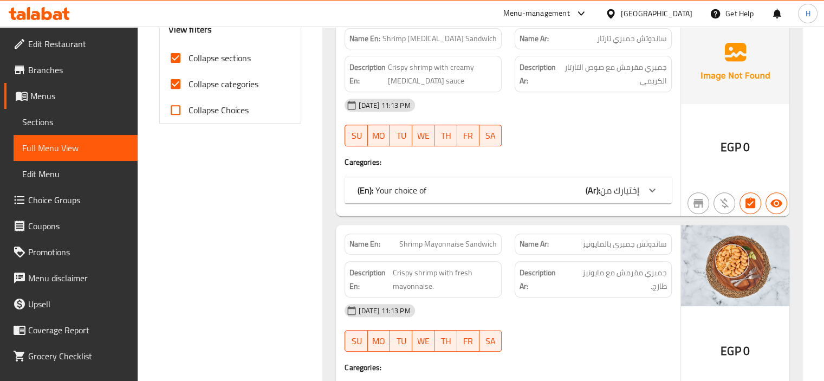
scroll to position [433, 0]
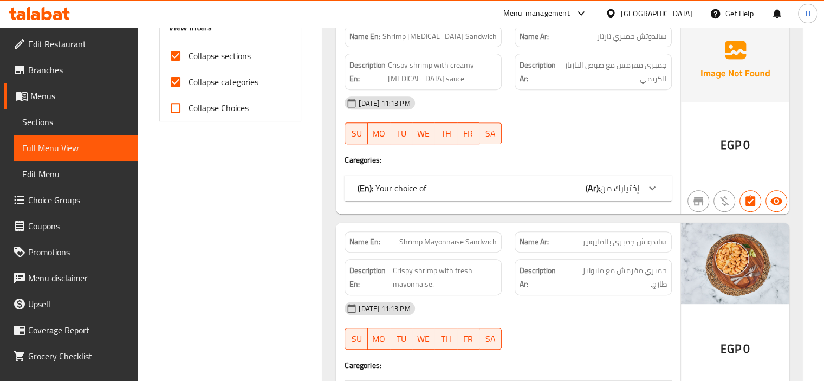
click at [468, 256] on div "Description En: Crispy shrimp with fresh mayonnaise." at bounding box center [423, 276] width 170 height 49
drag, startPoint x: 468, startPoint y: 256, endPoint x: 470, endPoint y: 250, distance: 6.3
click at [468, 256] on div "Description En: Crispy shrimp with fresh mayonnaise." at bounding box center [423, 276] width 170 height 49
click at [470, 245] on span "Shrimp Mayonnaise Sandwich" at bounding box center [448, 241] width 98 height 11
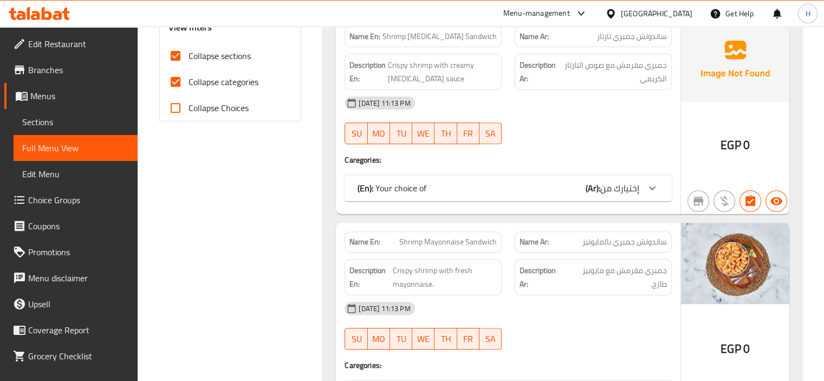
click at [470, 245] on span "Shrimp Mayonnaise Sandwich" at bounding box center [448, 241] width 98 height 11
copy span "Shrimp Mayonnaise Sandwich"
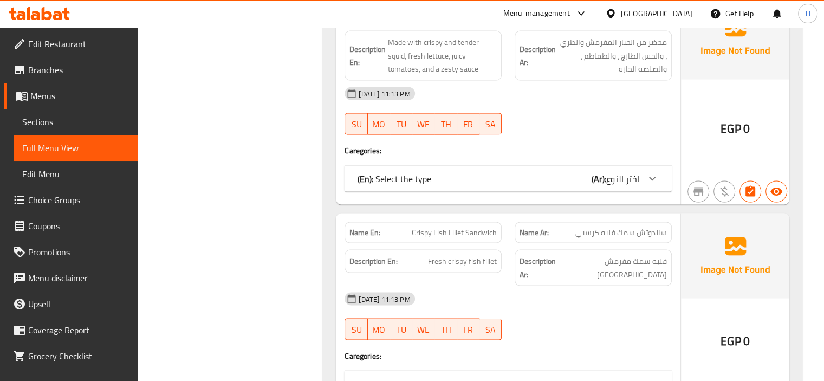
scroll to position [2167, 0]
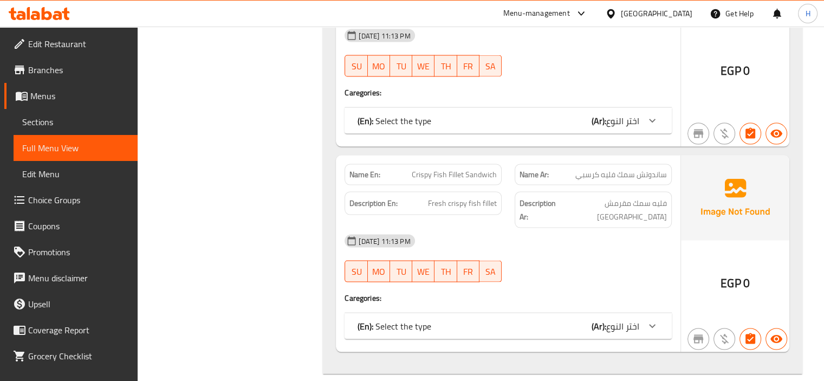
click at [522, 228] on div "11-08-2025 11:13 PM" at bounding box center [508, 241] width 340 height 26
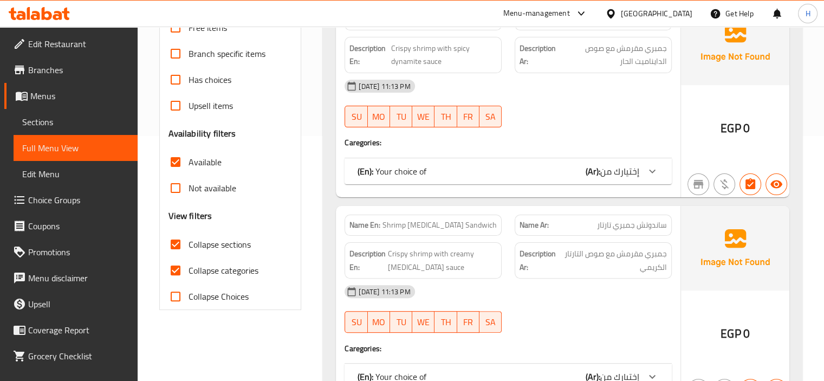
scroll to position [217, 0]
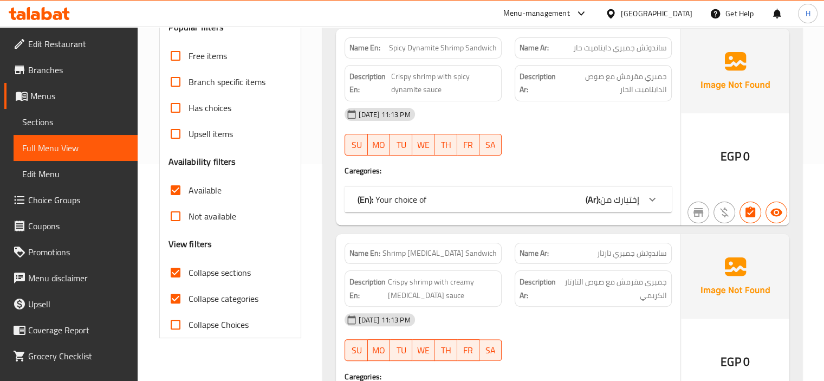
click at [241, 300] on span "Collapse categories" at bounding box center [224, 298] width 70 height 13
click at [189, 300] on input "Collapse categories" at bounding box center [176, 299] width 26 height 26
checkbox input "false"
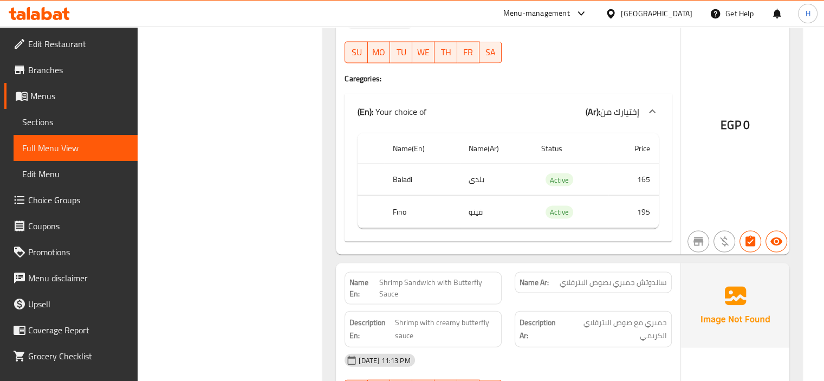
scroll to position [2276, 0]
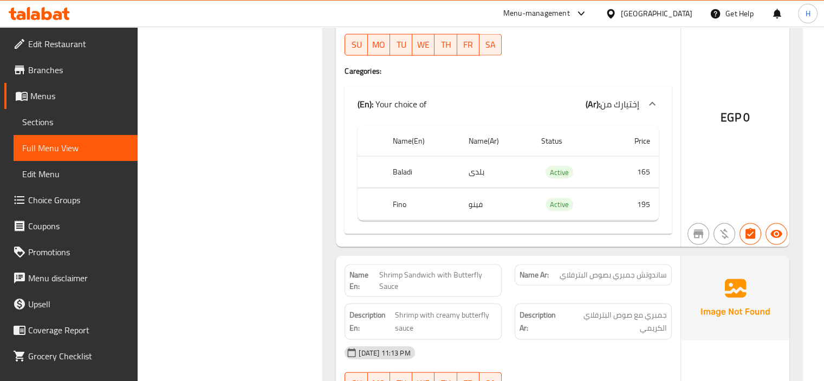
click at [445, 269] on span "Shrimp Sandwich with Butterfly Sauce" at bounding box center [438, 280] width 118 height 23
copy span "Shrimp Sandwich with Butterfly Sauce"
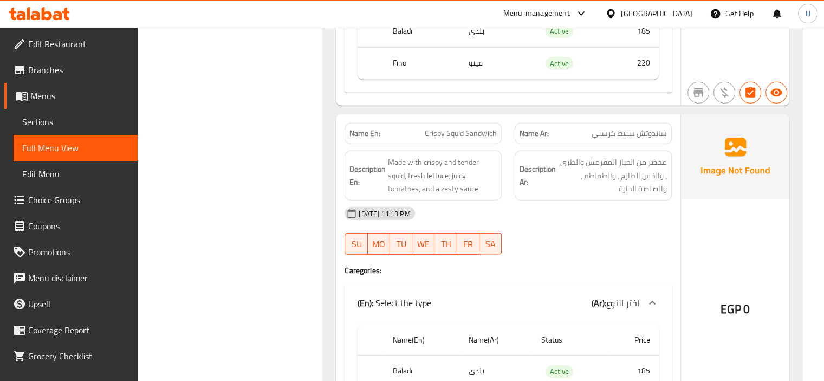
scroll to position [3034, 0]
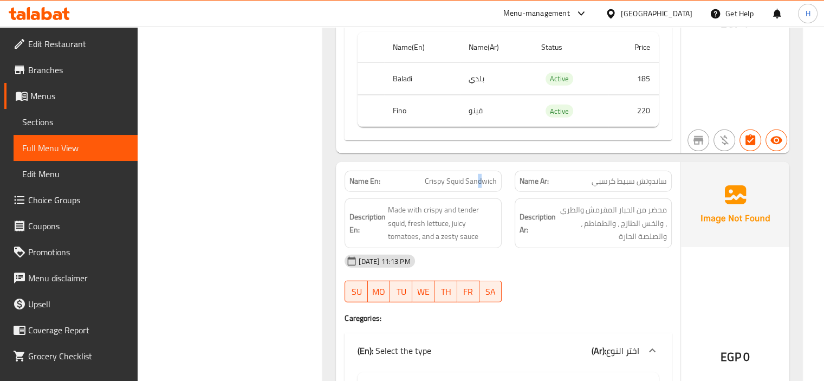
click at [480, 176] on span "Crispy Squid Sandwich" at bounding box center [461, 181] width 72 height 11
copy span "Crispy Squid Sandwich"
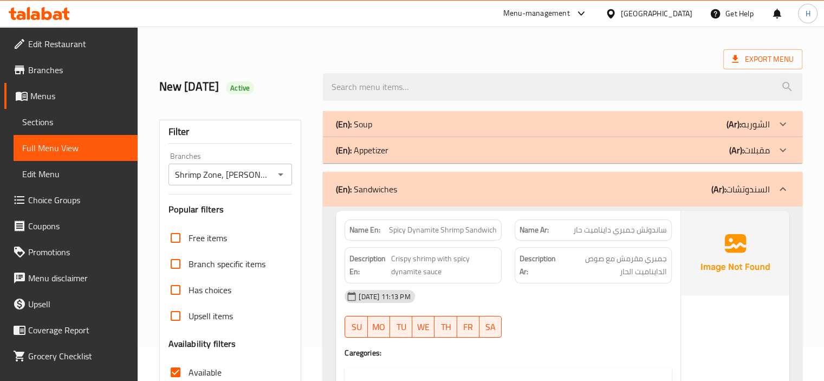
scroll to position [54, 0]
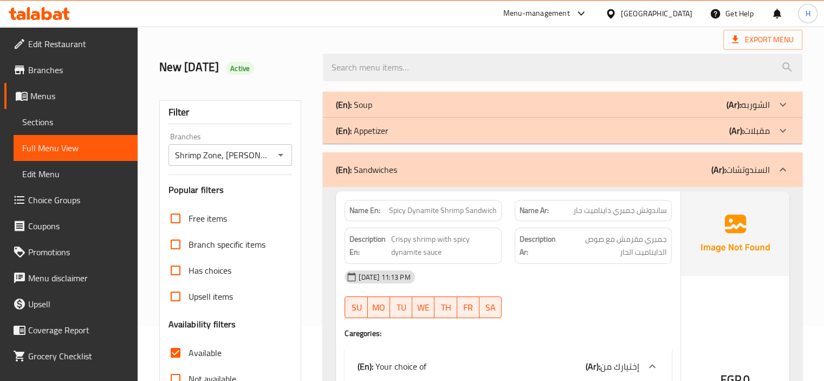
click at [433, 171] on div "(En): Sandwiches (Ar): السندوتشات" at bounding box center [553, 169] width 434 height 13
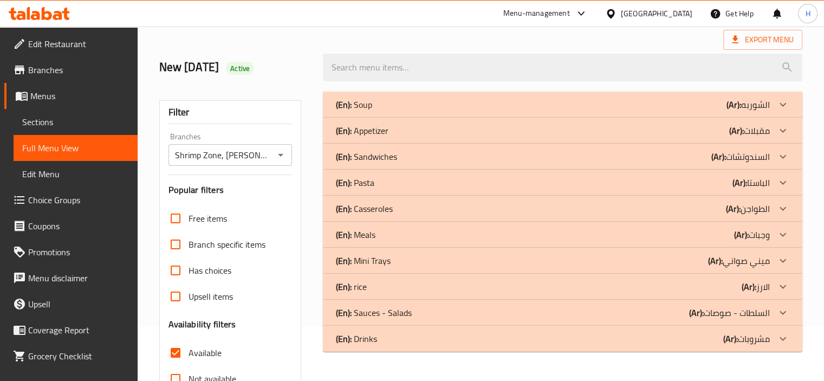
click at [749, 111] on p "(Ar): السلطات - صوصات" at bounding box center [748, 104] width 43 height 13
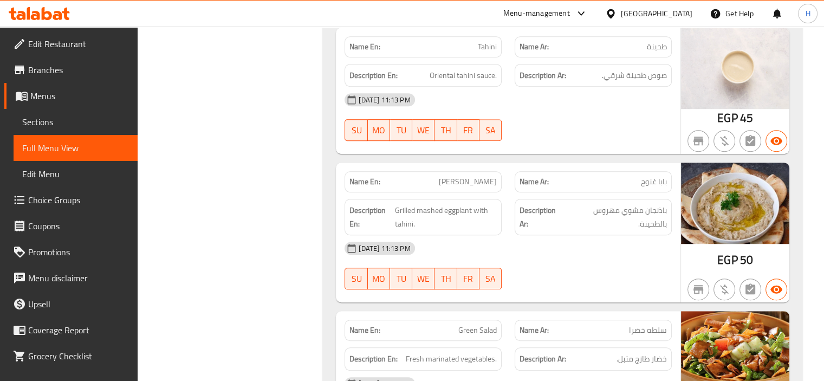
scroll to position [650, 0]
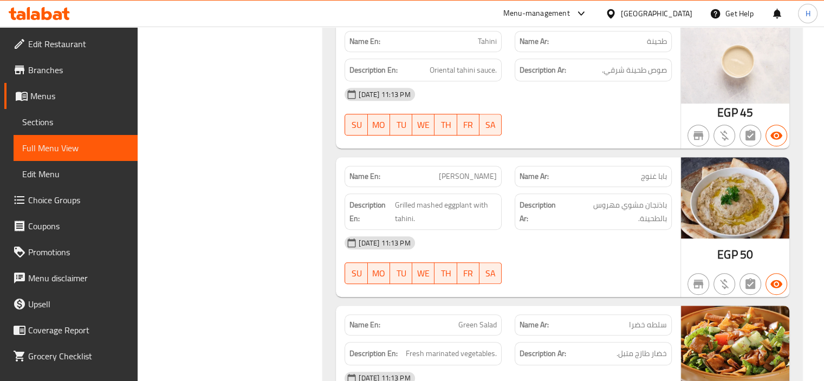
click at [662, 40] on span "طحينة" at bounding box center [657, 41] width 20 height 11
copy span "طحينة"
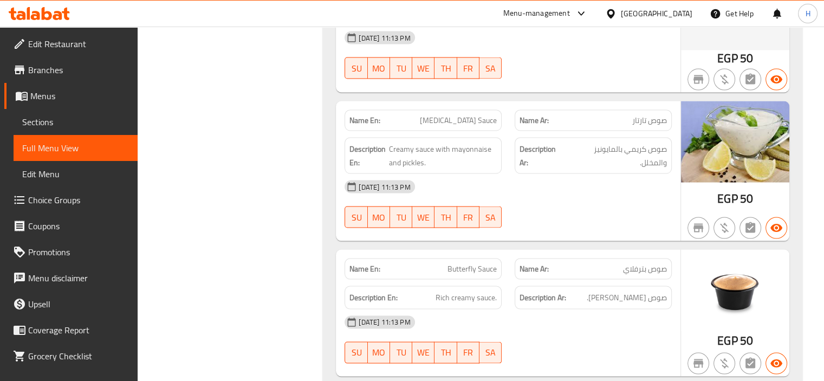
scroll to position [1991, 0]
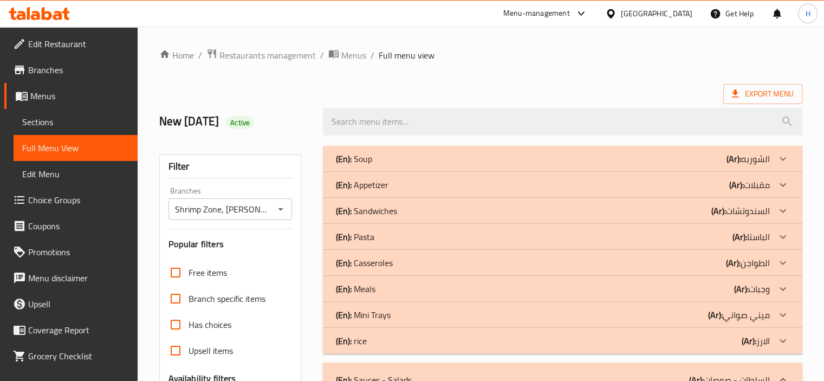
scroll to position [163, 0]
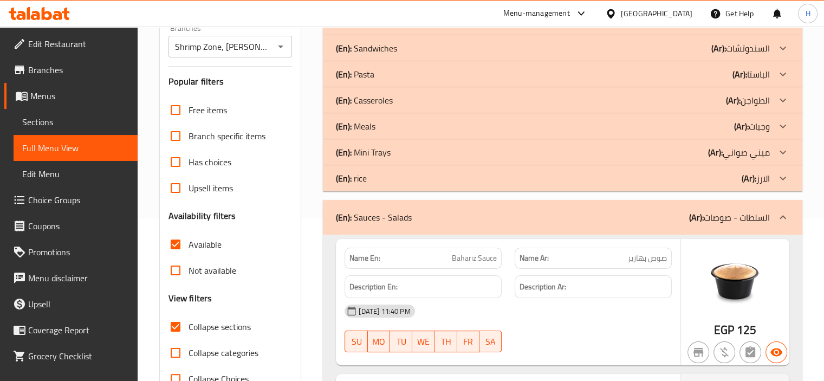
click at [645, 218] on div "(En): Sauces - Salads (Ar): السلطات - صوصات" at bounding box center [553, 217] width 434 height 13
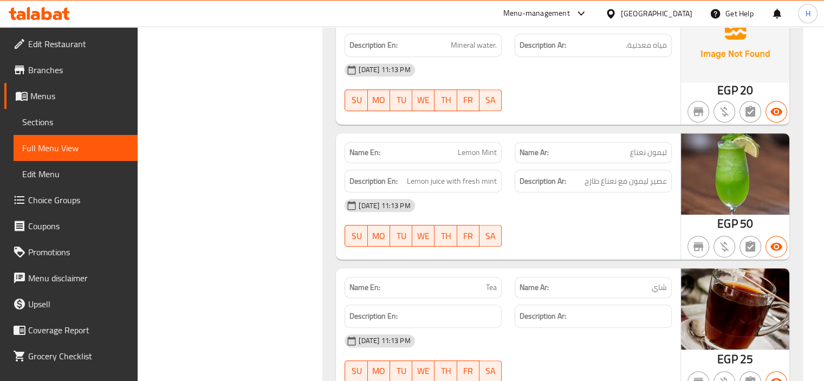
scroll to position [620, 0]
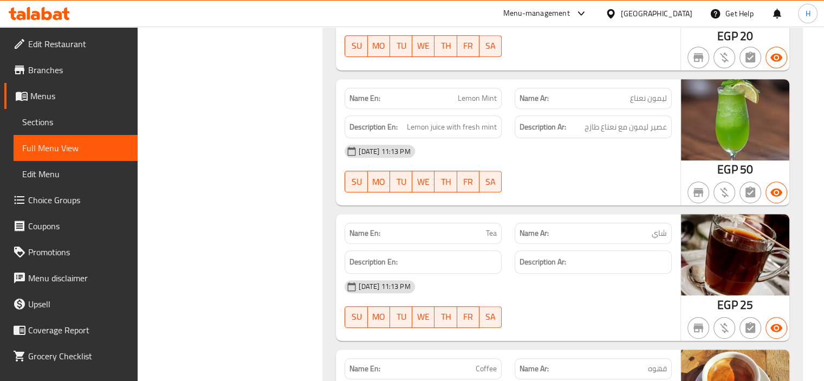
click at [491, 234] on span "Tea" at bounding box center [491, 233] width 11 height 11
copy span "Tea"
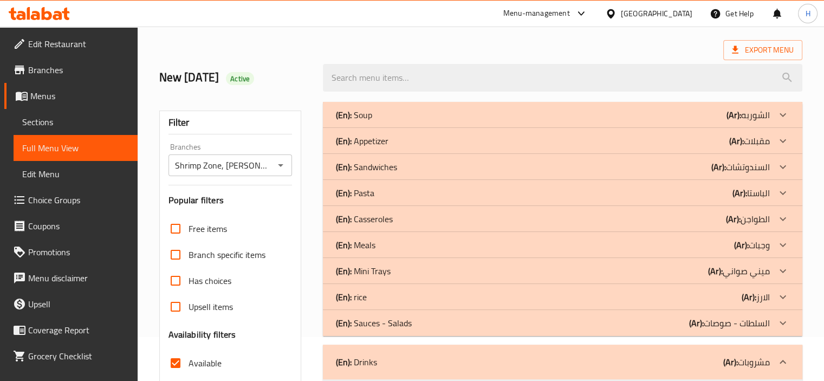
scroll to position [78, 0]
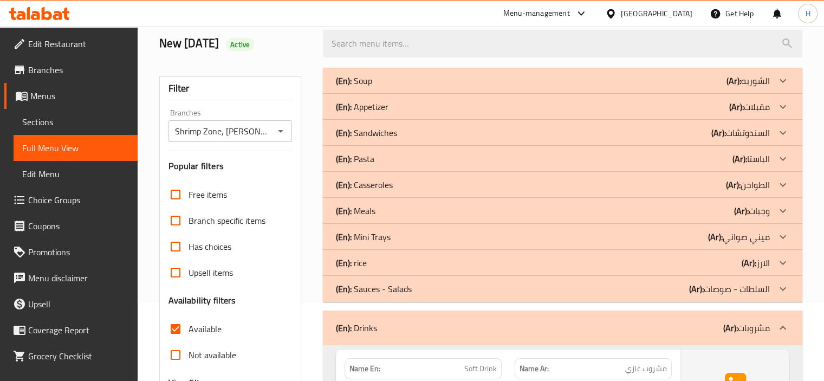
click at [464, 317] on div "(En): Drinks (Ar): مشروبات" at bounding box center [563, 327] width 480 height 35
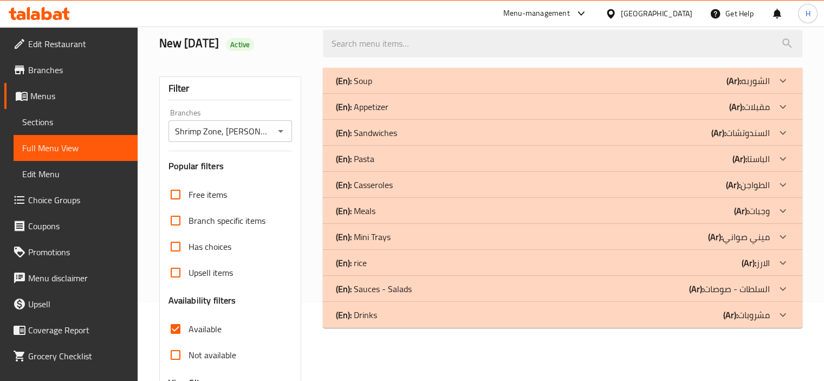
click at [400, 87] on div "(En): Appetizer (Ar): مقبلات" at bounding box center [553, 80] width 434 height 13
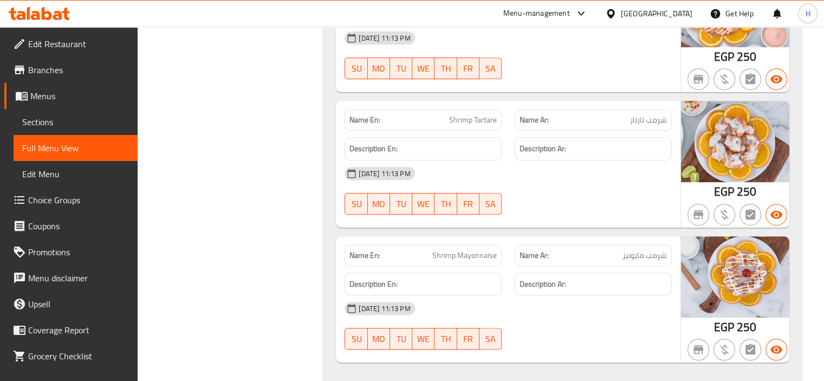
scroll to position [674, 0]
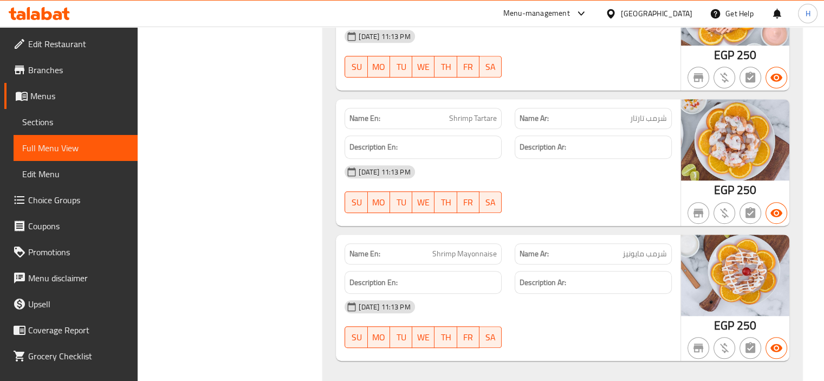
click at [478, 113] on span "Shrimp Tartare" at bounding box center [473, 118] width 48 height 11
copy span "Shrimp Tartare"
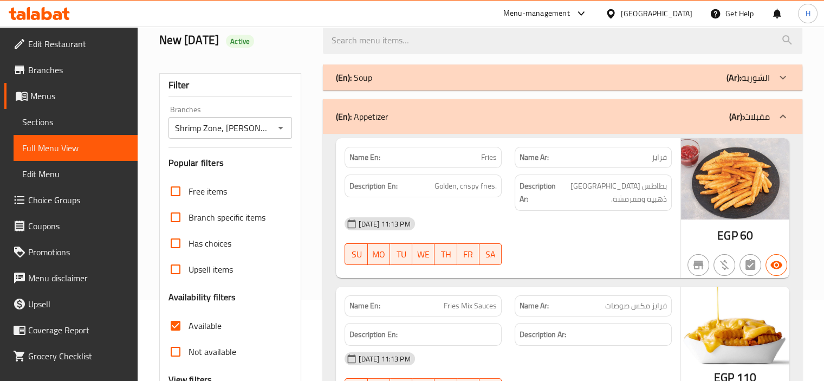
scroll to position [24, 0]
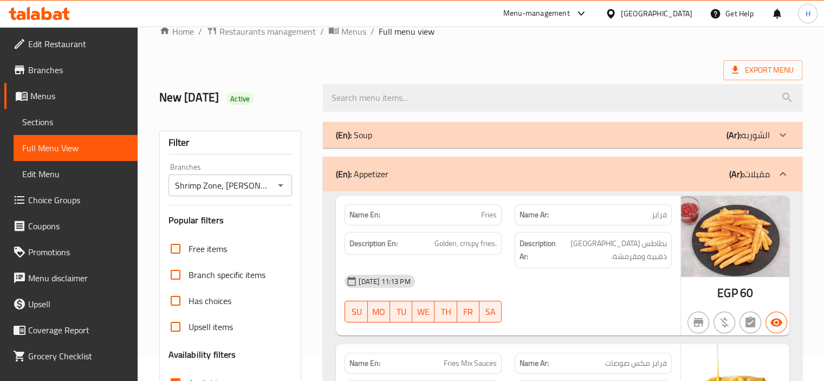
click at [490, 215] on span "Fries" at bounding box center [489, 214] width 16 height 11
copy span "Fries"
click at [416, 174] on div "(En): Appetizer (Ar): مقبلات" at bounding box center [553, 173] width 434 height 13
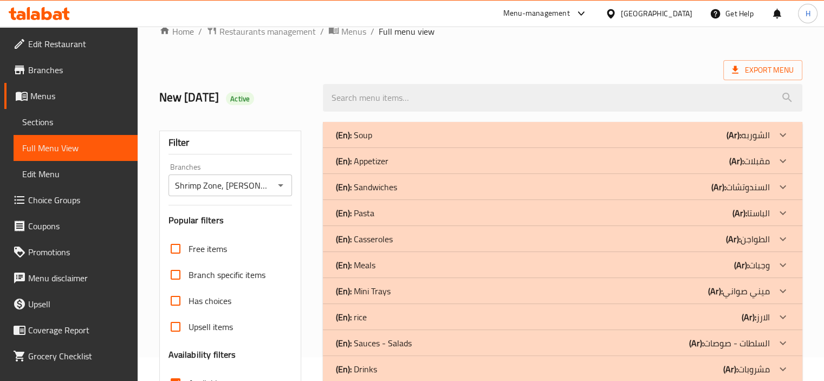
click at [309, 103] on h2 "New 12/8/2025 Active" at bounding box center [234, 97] width 151 height 16
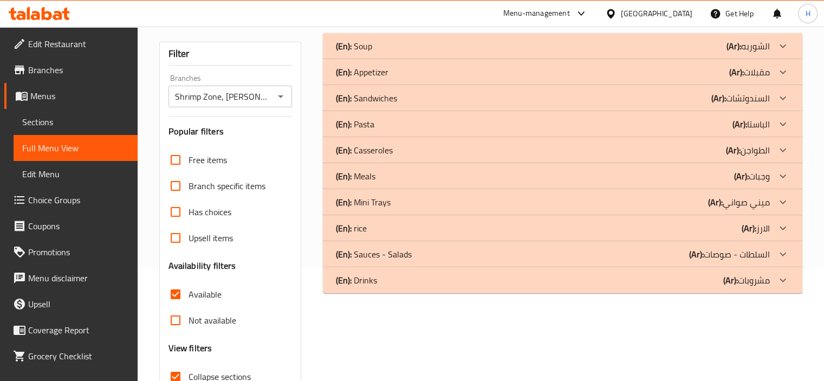
scroll to position [132, 0]
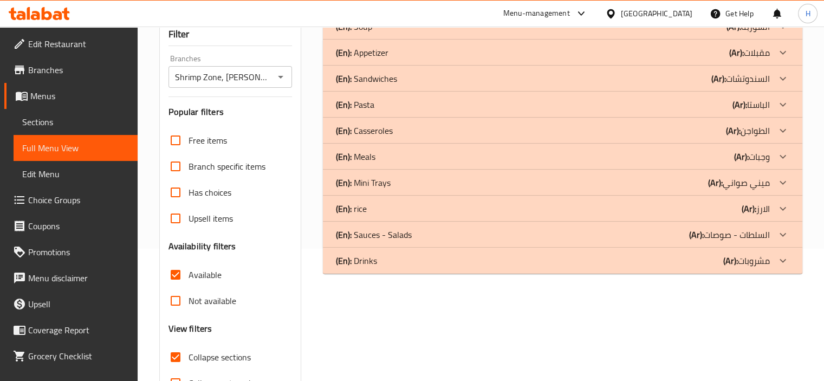
click at [253, 73] on input "Shrimp Zone, [PERSON_NAME]" at bounding box center [222, 76] width 100 height 15
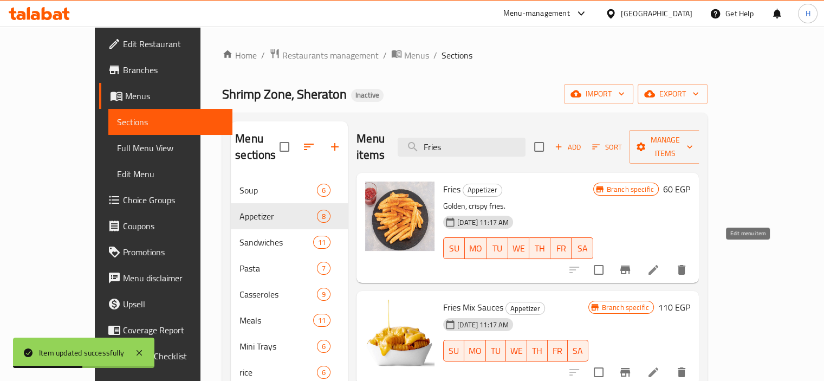
type input "Fries"
click at [658, 265] on icon at bounding box center [654, 270] width 10 height 10
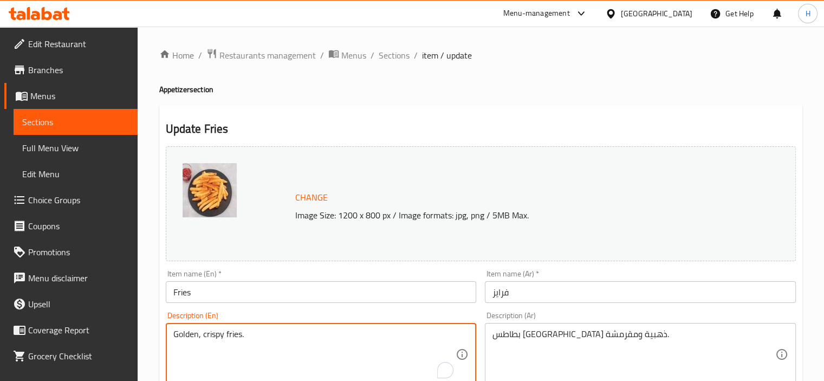
click at [212, 333] on textarea "Golden, crispy fries." at bounding box center [314, 354] width 283 height 51
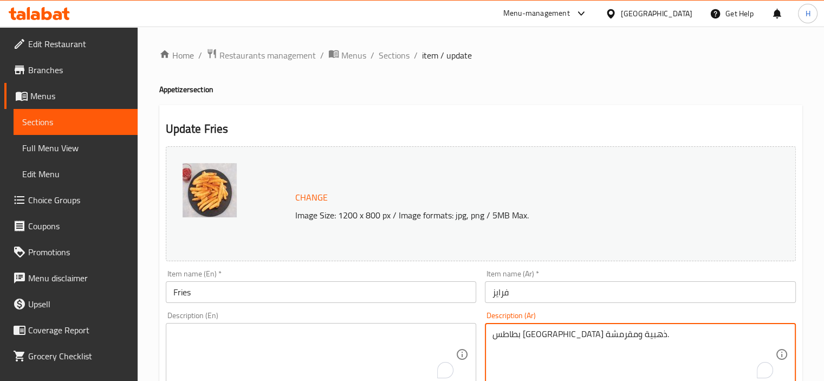
click at [540, 335] on textarea "بطاطس [GEOGRAPHIC_DATA] ذهبية ومقرمشة." at bounding box center [634, 354] width 283 height 51
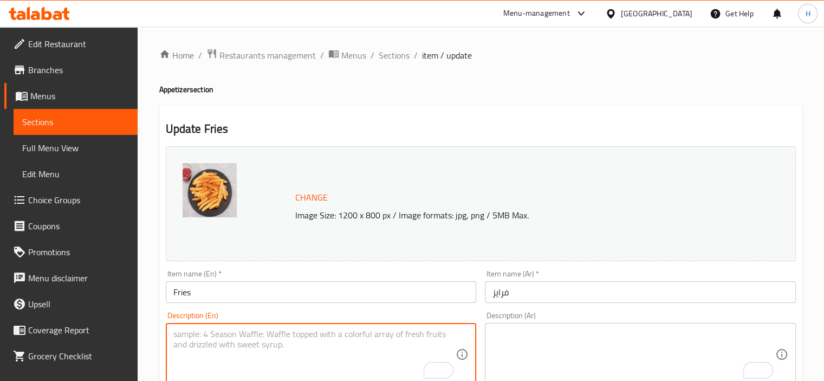
click at [276, 338] on textarea "To enrich screen reader interactions, please activate Accessibility in Grammarl…" at bounding box center [314, 354] width 283 height 51
click at [231, 326] on div "Description (En)" at bounding box center [321, 354] width 311 height 63
paste textarea "Classic French fries."
type textarea "Classic French fries."
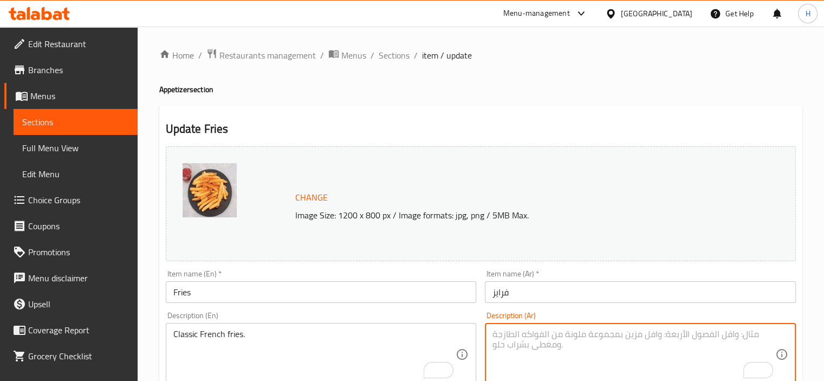
click at [591, 335] on textarea "To enrich screen reader interactions, please activate Accessibility in Grammarl…" at bounding box center [634, 354] width 283 height 51
paste textarea "بطاطس مقلية كلاسيك"
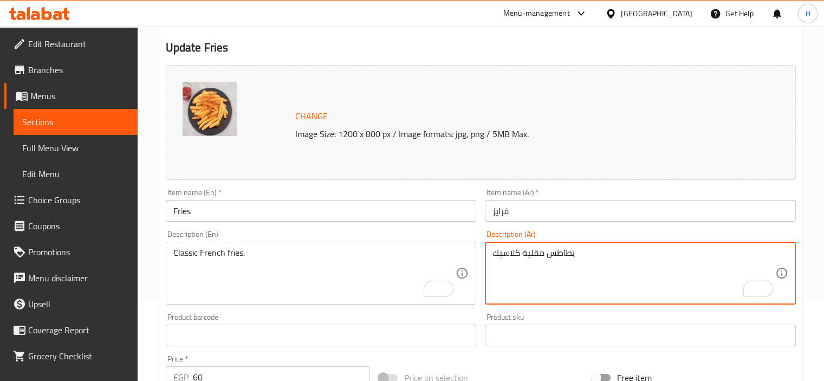
scroll to position [399, 0]
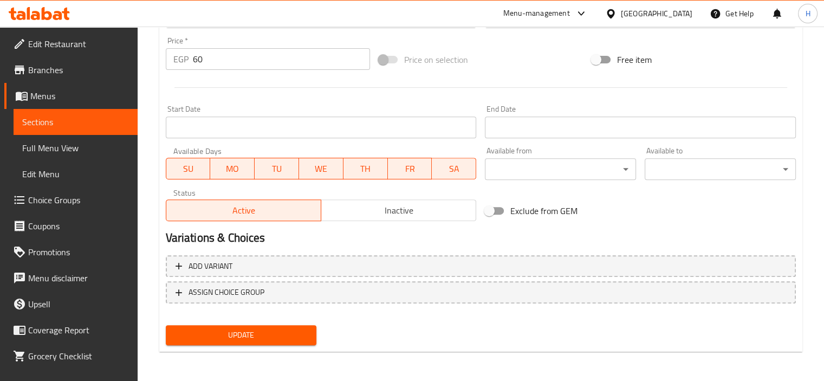
type textarea "بطاطس مقلية كلاسيك"
click at [260, 332] on span "Update" at bounding box center [241, 335] width 134 height 14
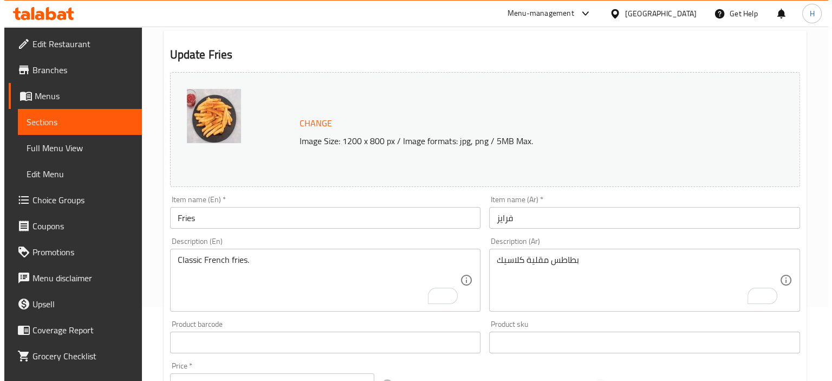
scroll to position [0, 0]
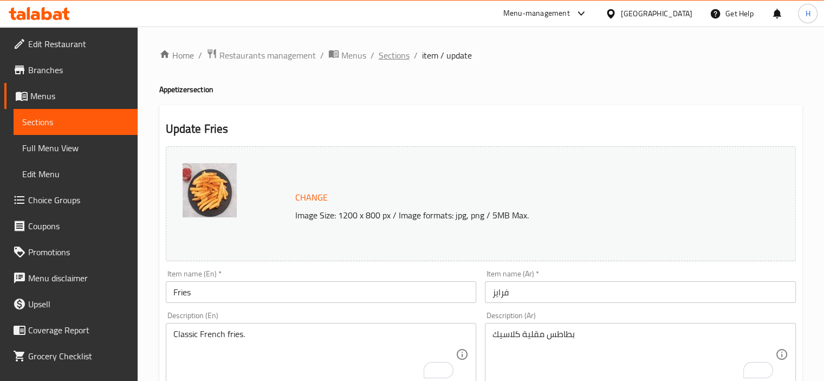
click at [380, 60] on span "Sections" at bounding box center [394, 55] width 31 height 13
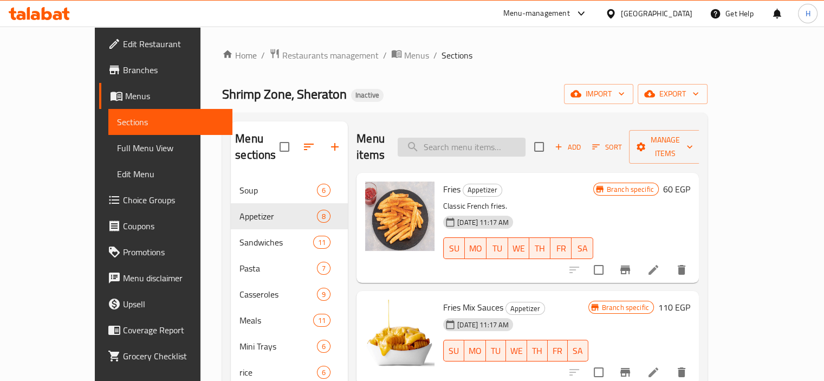
click at [489, 140] on input "search" at bounding box center [462, 147] width 128 height 19
paste input "Seafood Soup with Cream"
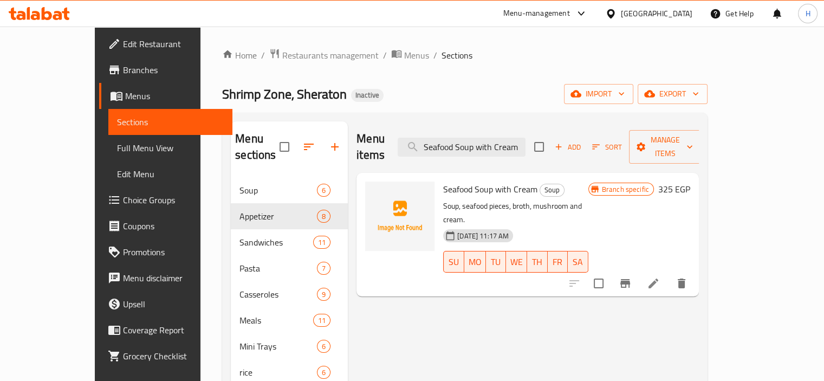
type input "Seafood Soup with Cream"
click at [630, 279] on icon "Branch-specific-item" at bounding box center [625, 283] width 10 height 9
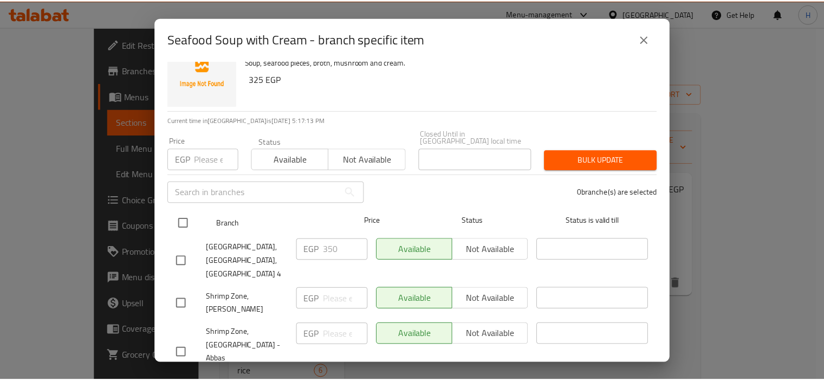
scroll to position [43, 0]
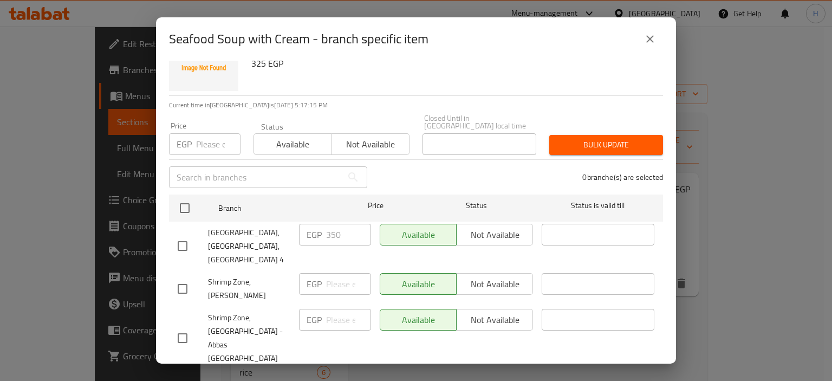
click at [650, 40] on icon "close" at bounding box center [650, 39] width 8 height 8
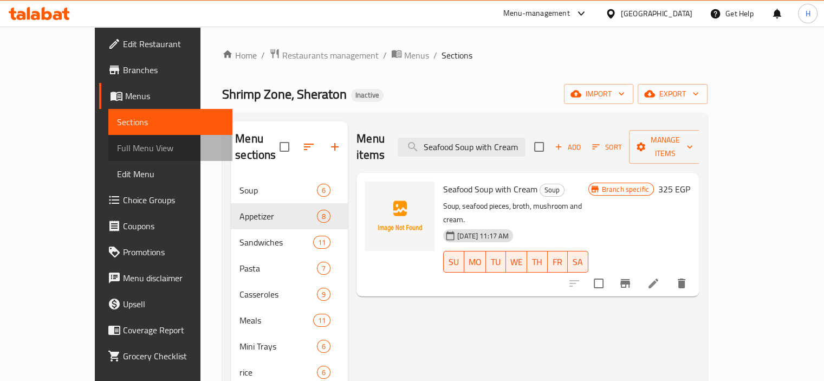
click at [108, 156] on link "Full Menu View" at bounding box center [170, 148] width 124 height 26
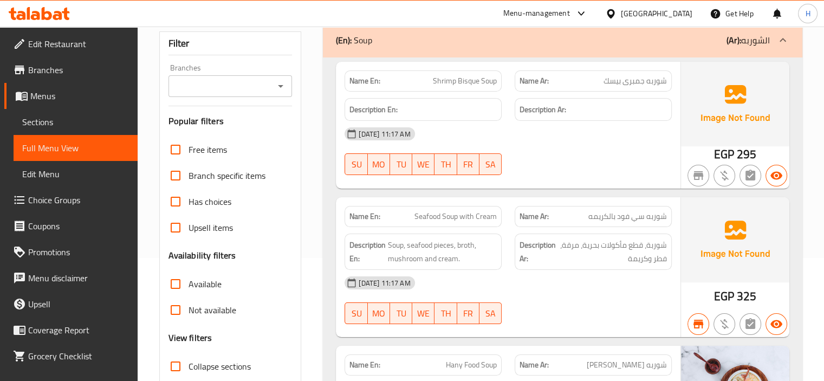
scroll to position [54, 0]
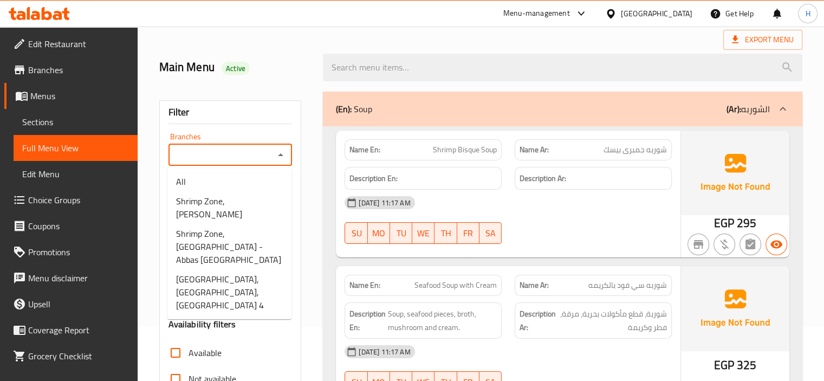
click at [219, 157] on input "Branches" at bounding box center [222, 154] width 100 height 15
click at [244, 284] on span "[GEOGRAPHIC_DATA], [GEOGRAPHIC_DATA],[GEOGRAPHIC_DATA] 4" at bounding box center [229, 292] width 107 height 39
type input "[GEOGRAPHIC_DATA], [GEOGRAPHIC_DATA],[GEOGRAPHIC_DATA] 4"
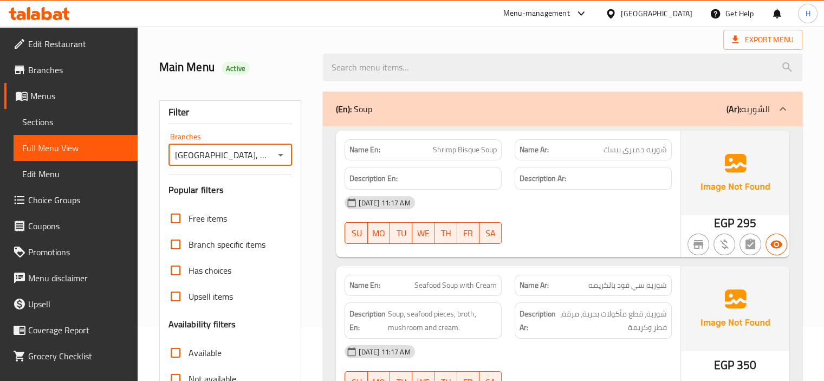
scroll to position [163, 0]
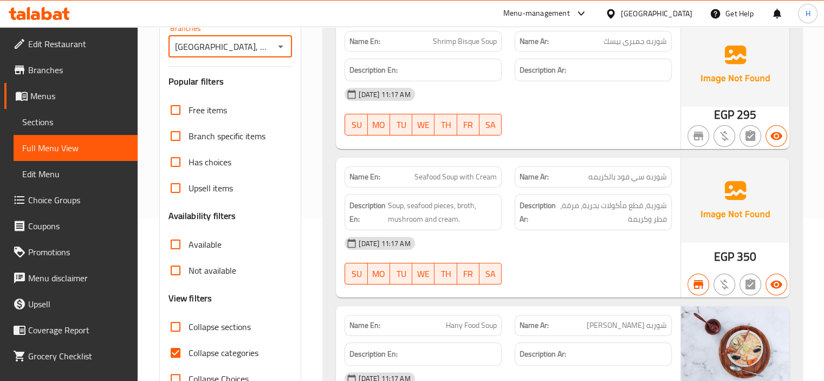
click at [199, 245] on span "Available" at bounding box center [205, 244] width 33 height 13
click at [189, 245] on input "Available" at bounding box center [176, 244] width 26 height 26
checkbox input "true"
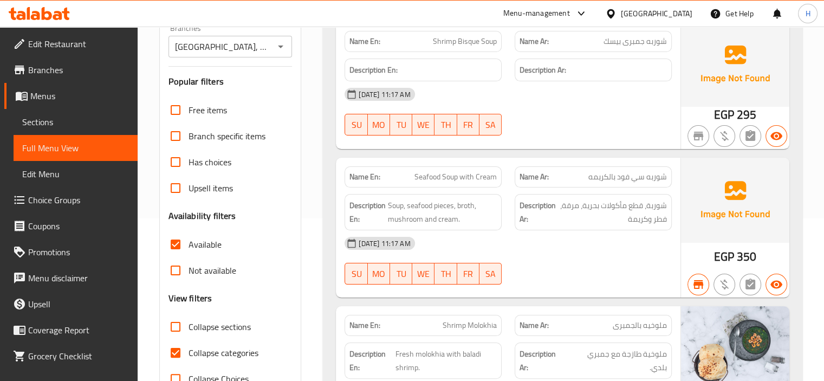
click at [188, 318] on input "Collapse sections" at bounding box center [176, 327] width 26 height 26
checkbox input "true"
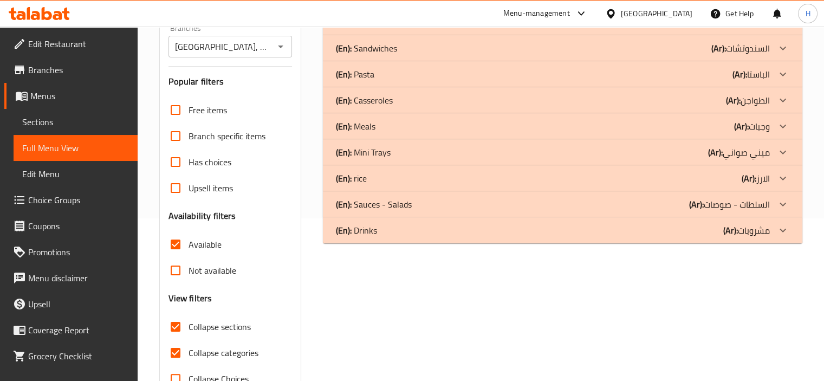
drag, startPoint x: 202, startPoint y: 353, endPoint x: 382, endPoint y: 247, distance: 209.6
click at [202, 353] on span "Collapse categories" at bounding box center [224, 352] width 70 height 13
click at [189, 353] on input "Collapse categories" at bounding box center [176, 353] width 26 height 26
checkbox input "false"
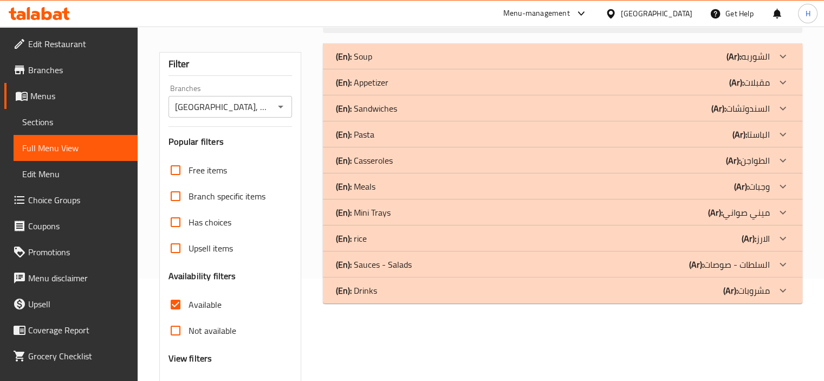
scroll to position [54, 0]
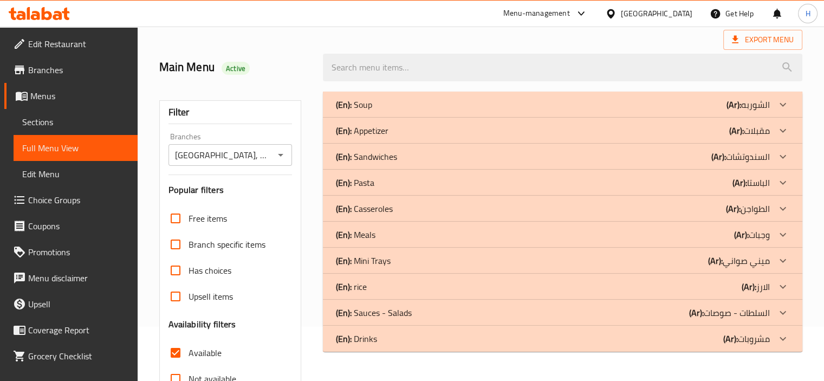
click at [386, 105] on div "(En): Soup (Ar): الشوربه" at bounding box center [553, 104] width 434 height 13
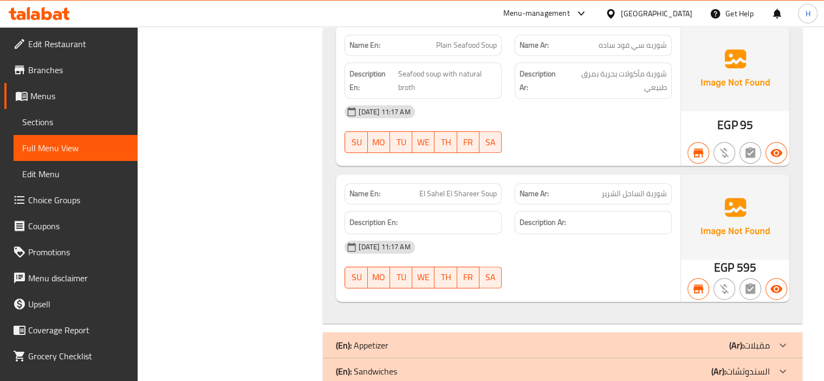
scroll to position [596, 0]
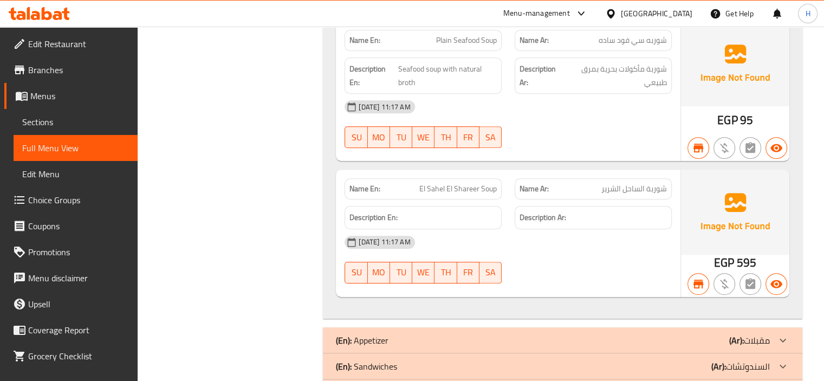
click at [780, 229] on img at bounding box center [735, 212] width 108 height 85
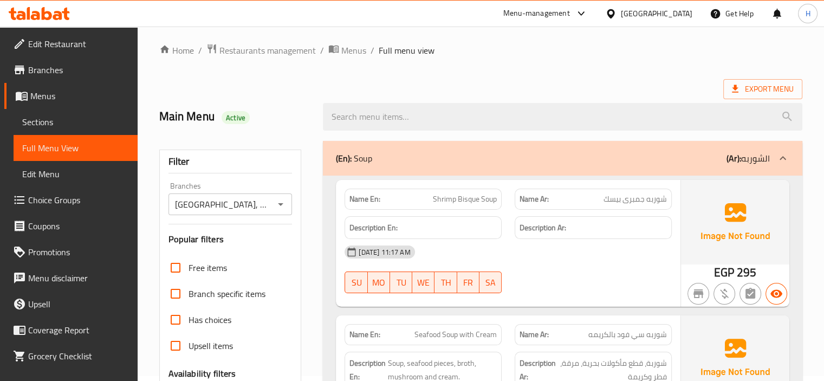
scroll to position [0, 0]
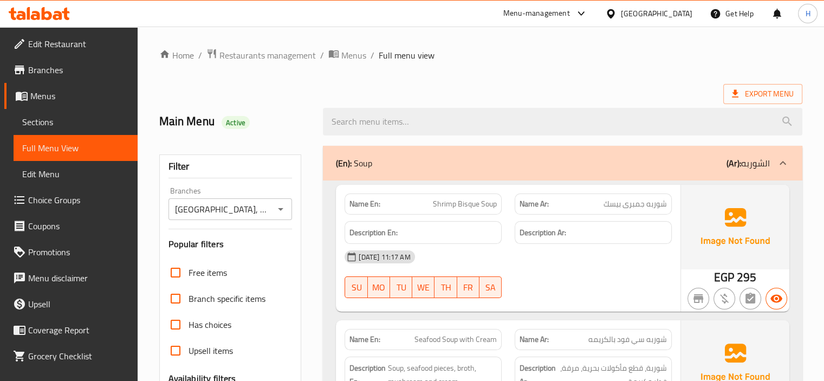
click at [548, 165] on div "(En): Soup (Ar): الشوربه" at bounding box center [553, 163] width 434 height 13
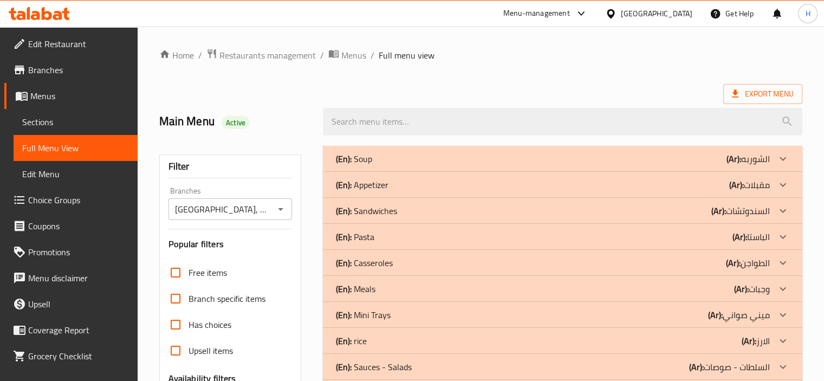
click at [721, 165] on div "(En): Pasta (Ar): الباستا" at bounding box center [553, 158] width 434 height 13
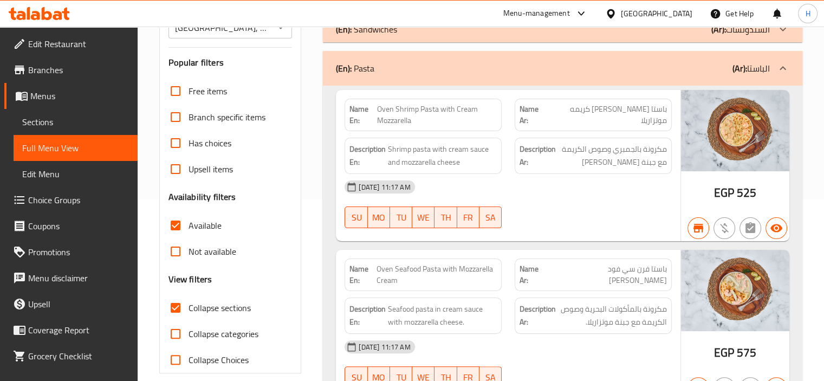
scroll to position [163, 0]
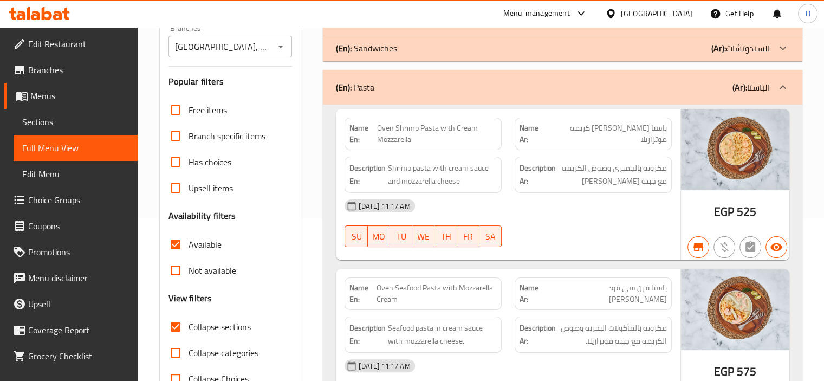
click at [604, 81] on div "(En): Pasta (Ar): الباستا" at bounding box center [553, 87] width 434 height 13
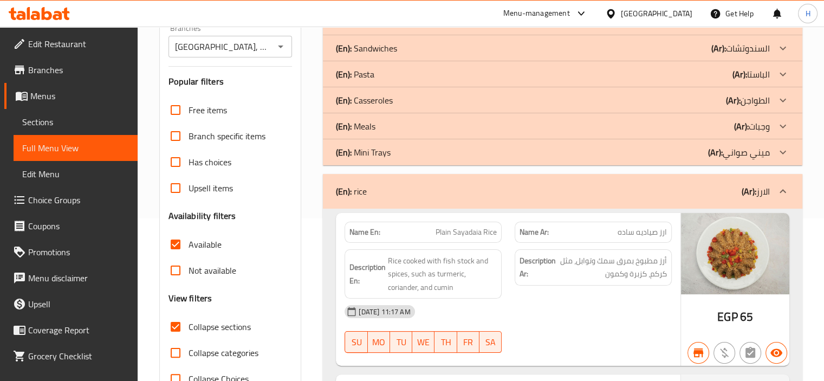
drag, startPoint x: 619, startPoint y: 200, endPoint x: 496, endPoint y: 239, distance: 129.2
click at [619, 200] on div "(En): rice (Ar): الارز" at bounding box center [563, 191] width 480 height 35
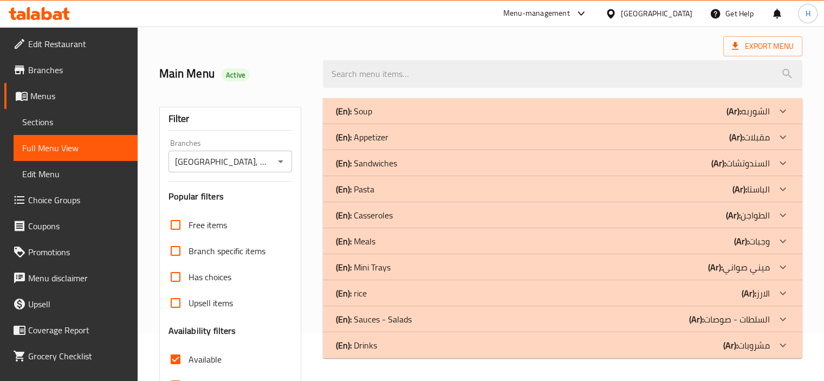
scroll to position [0, 0]
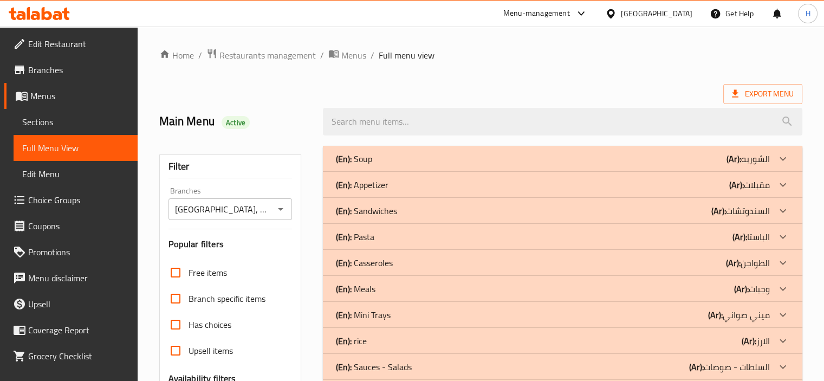
click at [749, 165] on p "(Ar): السندوتشات" at bounding box center [748, 158] width 43 height 13
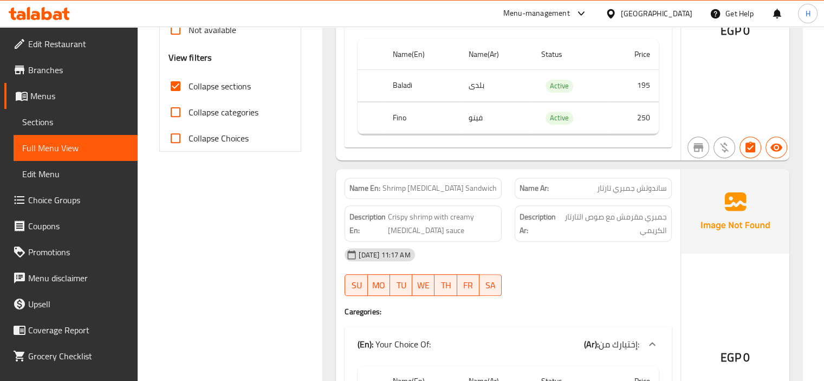
scroll to position [433, 0]
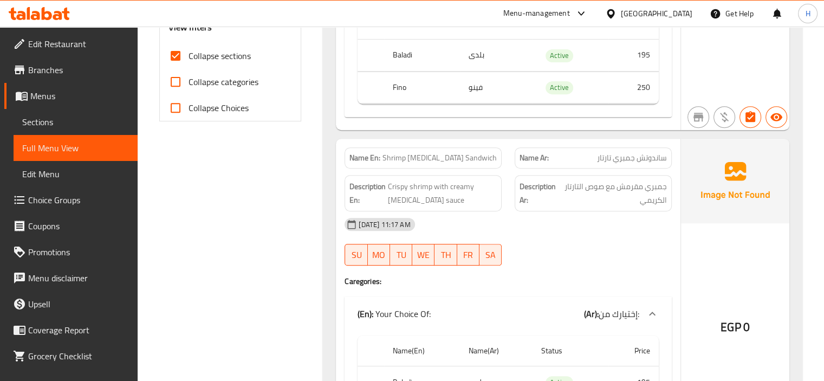
click at [78, 121] on span "Sections" at bounding box center [75, 121] width 107 height 13
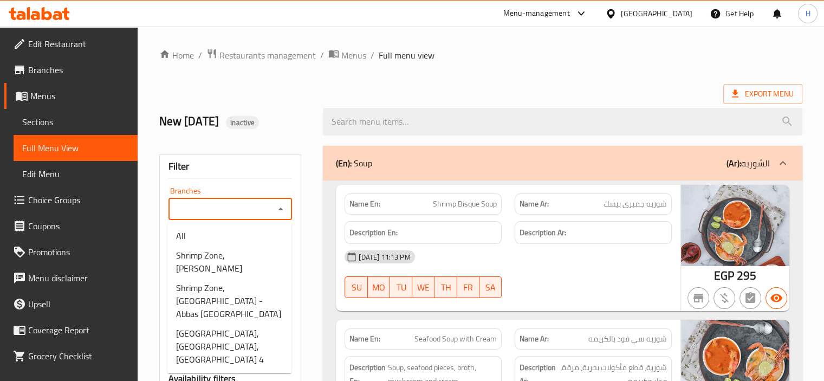
click at [215, 211] on input "Branches" at bounding box center [222, 209] width 100 height 15
click at [236, 338] on span "[GEOGRAPHIC_DATA], [GEOGRAPHIC_DATA],[GEOGRAPHIC_DATA] 4" at bounding box center [229, 346] width 107 height 39
type input "[GEOGRAPHIC_DATA], [GEOGRAPHIC_DATA],[GEOGRAPHIC_DATA] 4"
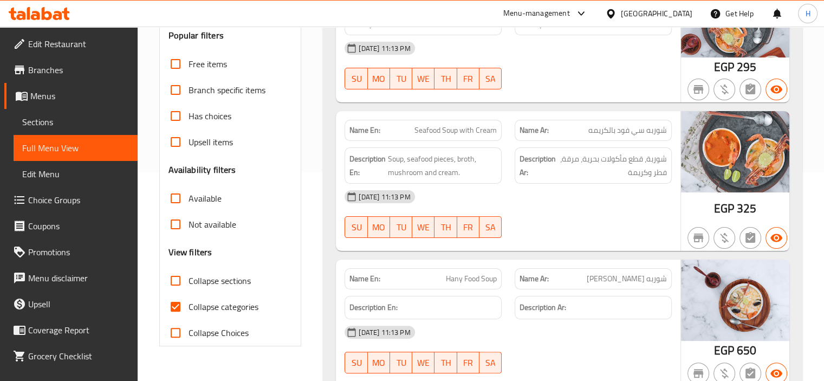
scroll to position [271, 0]
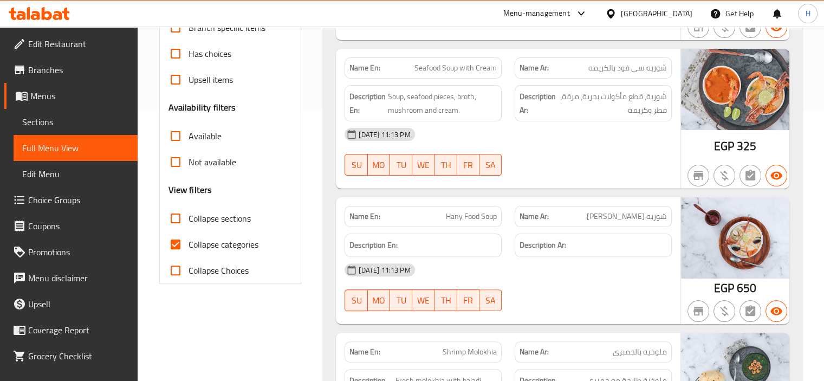
click at [184, 136] on input "Available" at bounding box center [176, 136] width 26 height 26
checkbox input "true"
click at [227, 222] on span "Collapse sections" at bounding box center [220, 218] width 62 height 13
click at [189, 222] on input "Collapse sections" at bounding box center [176, 218] width 26 height 26
checkbox input "true"
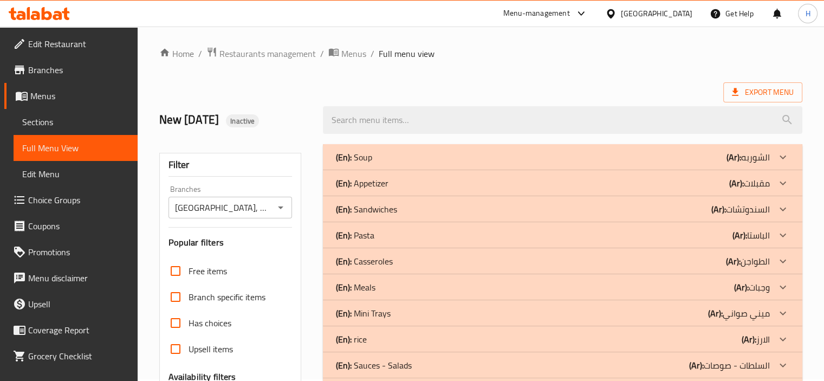
scroll to position [0, 0]
drag, startPoint x: 342, startPoint y: 156, endPoint x: 342, endPoint y: 172, distance: 16.3
click at [342, 156] on b "(En):" at bounding box center [344, 159] width 16 height 16
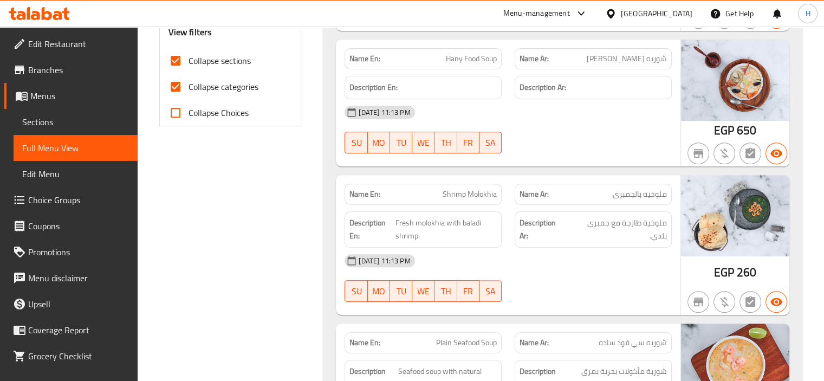
scroll to position [433, 0]
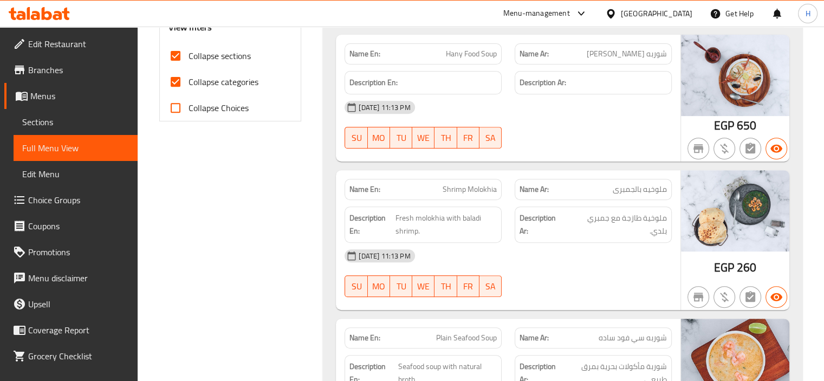
click at [561, 123] on div "[DATE] 11:13 PM SU MO TU WE TH FR SA" at bounding box center [508, 124] width 340 height 61
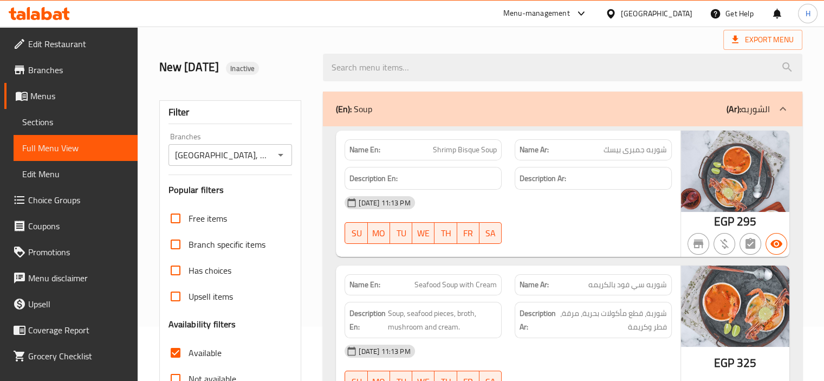
scroll to position [0, 0]
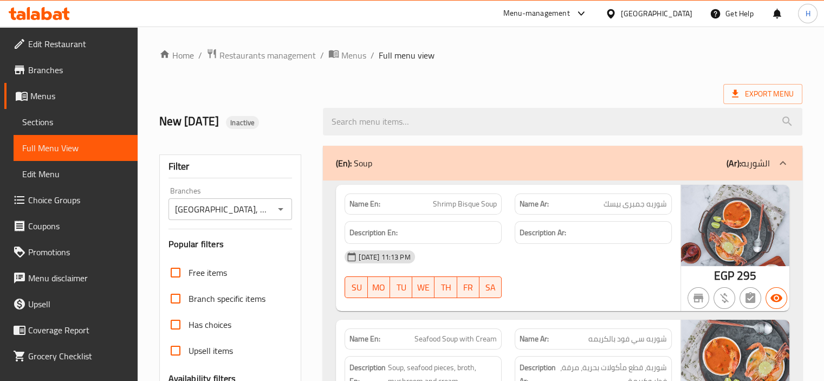
click at [236, 210] on input "[GEOGRAPHIC_DATA], [GEOGRAPHIC_DATA],[GEOGRAPHIC_DATA] 4" at bounding box center [222, 209] width 100 height 15
click at [282, 207] on icon "Open" at bounding box center [280, 209] width 13 height 13
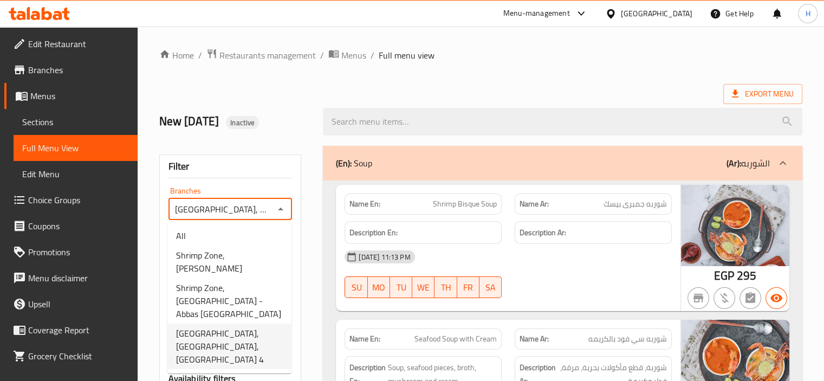
click at [282, 207] on icon "Close" at bounding box center [280, 209] width 13 height 13
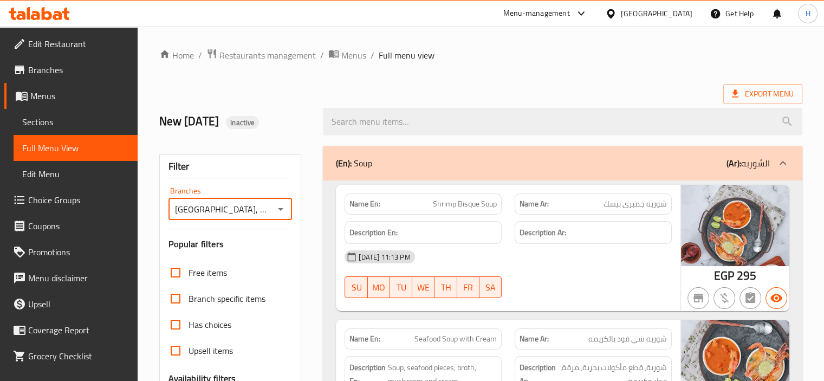
click at [571, 247] on div "[DATE] 11:13 PM" at bounding box center [508, 257] width 340 height 26
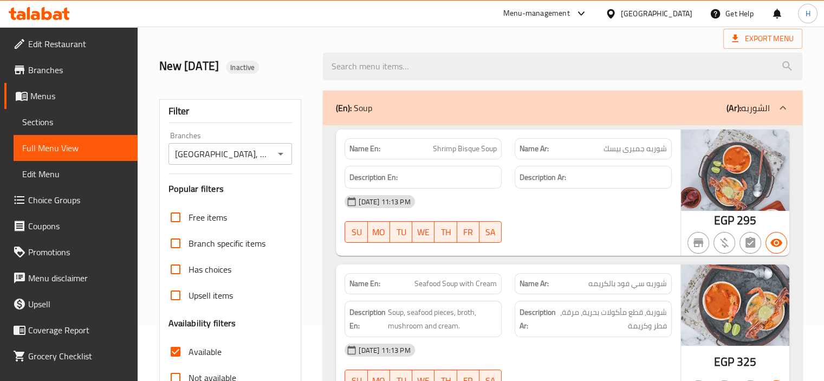
scroll to position [108, 0]
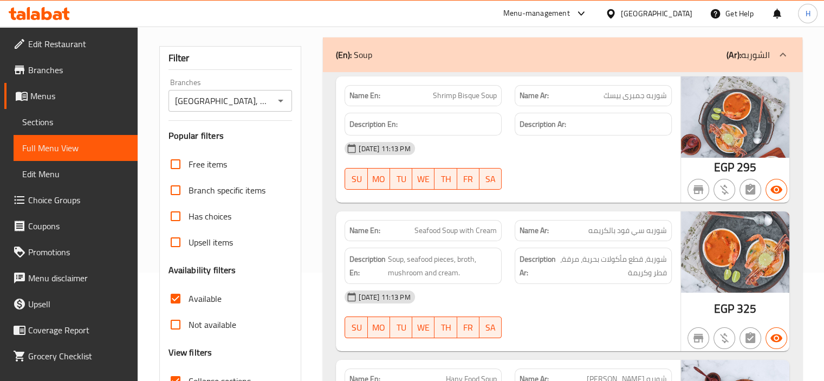
click at [483, 232] on span "Seafood Soup with Cream" at bounding box center [456, 230] width 82 height 11
copy span "Seafood Soup with Cream"
click at [63, 123] on span "Sections" at bounding box center [75, 121] width 107 height 13
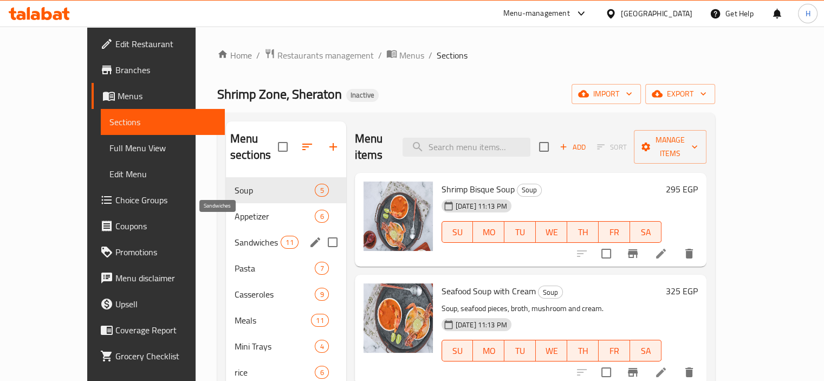
click at [235, 236] on span "Sandwiches" at bounding box center [258, 242] width 46 height 13
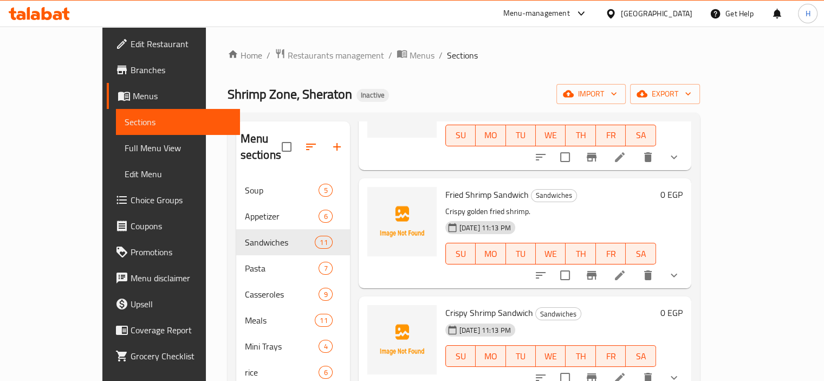
scroll to position [488, 0]
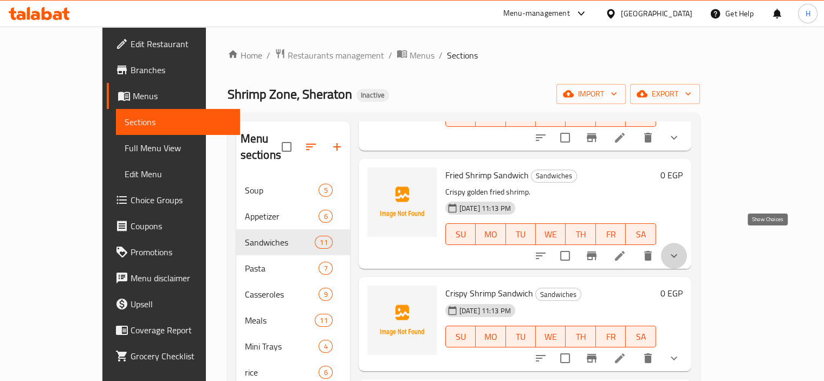
click at [681, 249] on icon "show more" at bounding box center [674, 255] width 13 height 13
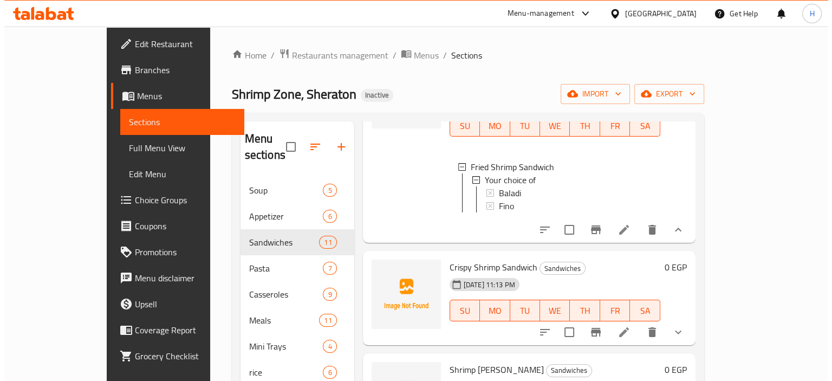
scroll to position [704, 0]
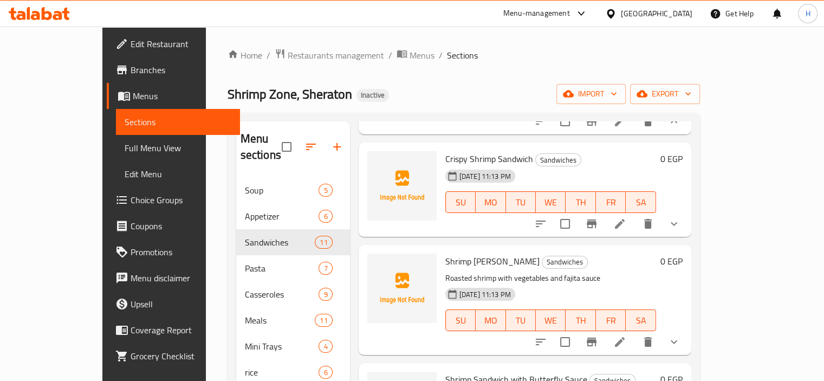
click at [639, 165] on div "11-08-2025 11:13 PM SU MO TU WE TH FR SA" at bounding box center [550, 194] width 219 height 59
click at [598, 222] on icon "Branch-specific-item" at bounding box center [591, 223] width 13 height 13
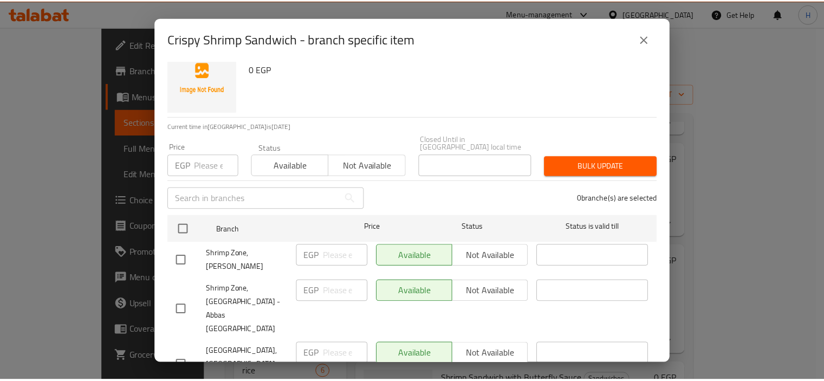
scroll to position [43, 0]
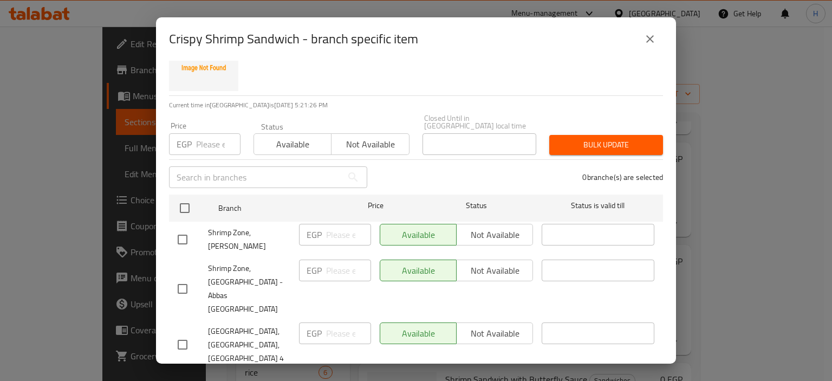
click at [178, 333] on input "checkbox" at bounding box center [182, 344] width 23 height 23
checkbox input "true"
click at [484, 326] on span "Not available" at bounding box center [495, 334] width 68 height 16
click at [480, 377] on span "Save" at bounding box center [416, 384] width 477 height 14
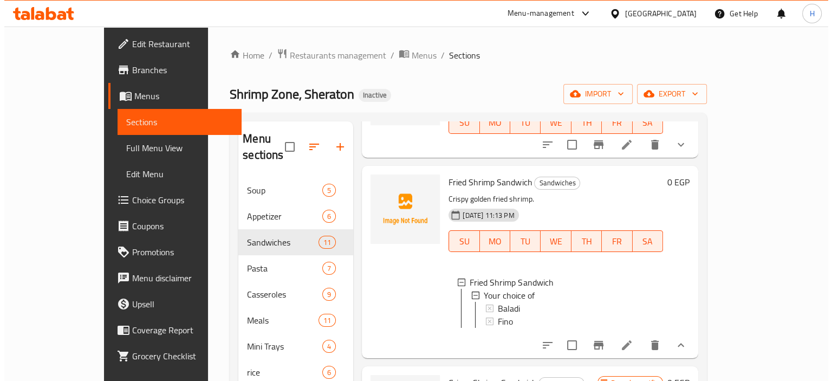
scroll to position [535, 0]
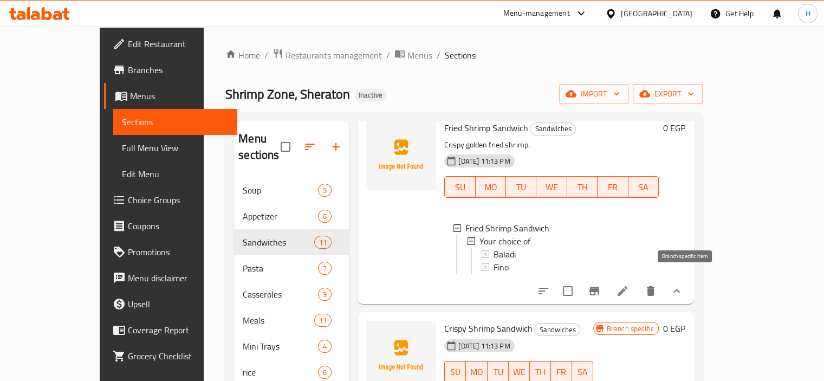
click at [599, 287] on icon "Branch-specific-item" at bounding box center [595, 291] width 10 height 9
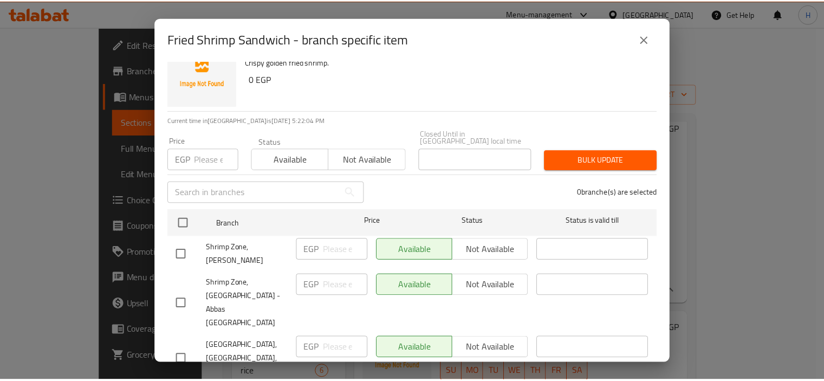
scroll to position [43, 0]
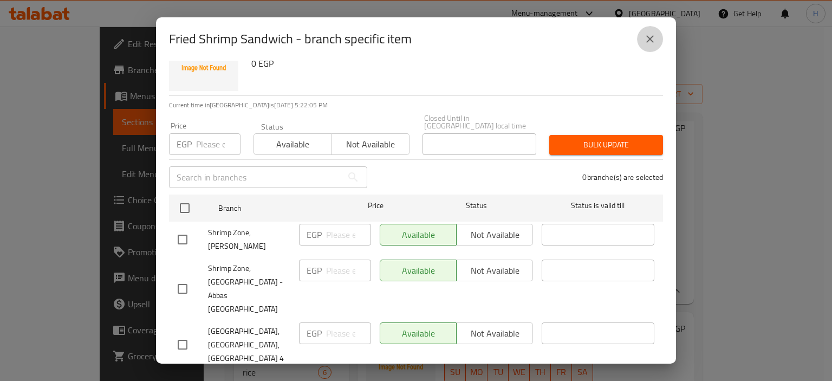
click at [660, 35] on button "close" at bounding box center [650, 39] width 26 height 26
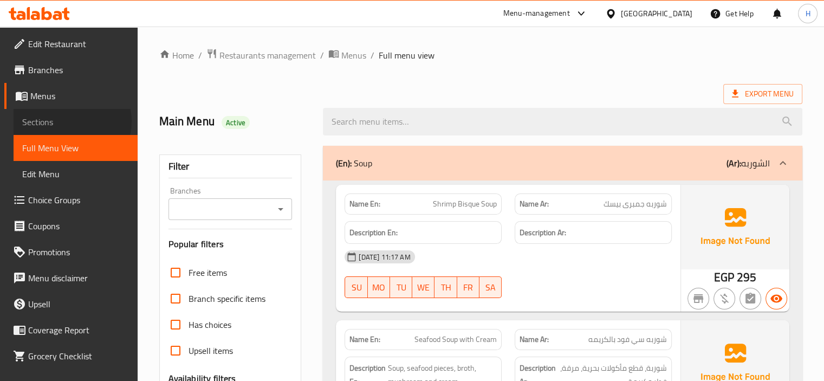
click at [68, 121] on span "Sections" at bounding box center [75, 121] width 107 height 13
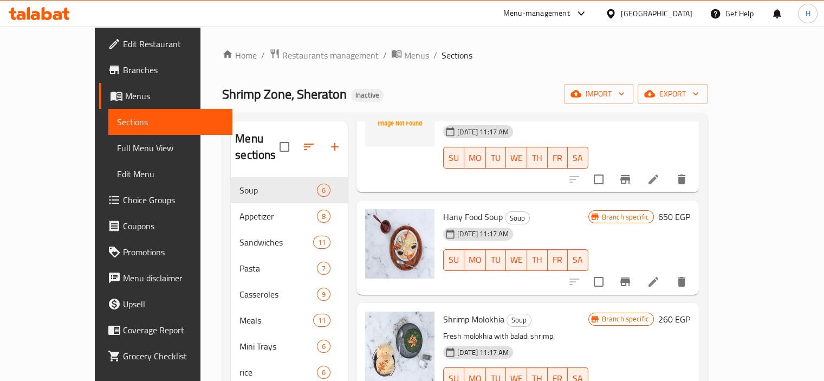
scroll to position [271, 0]
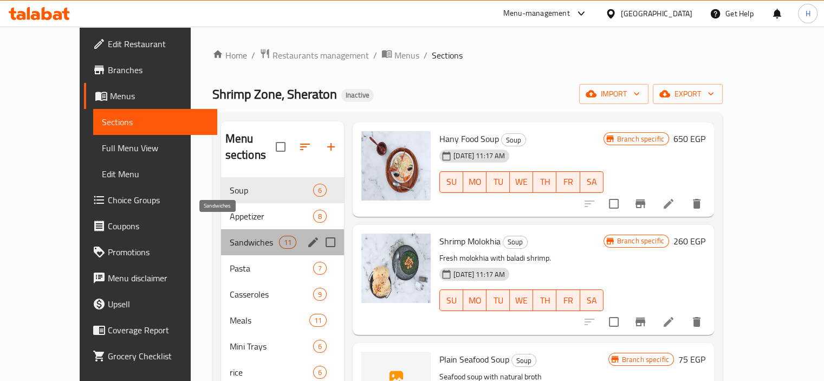
click at [230, 236] on span "Sandwiches" at bounding box center [254, 242] width 49 height 13
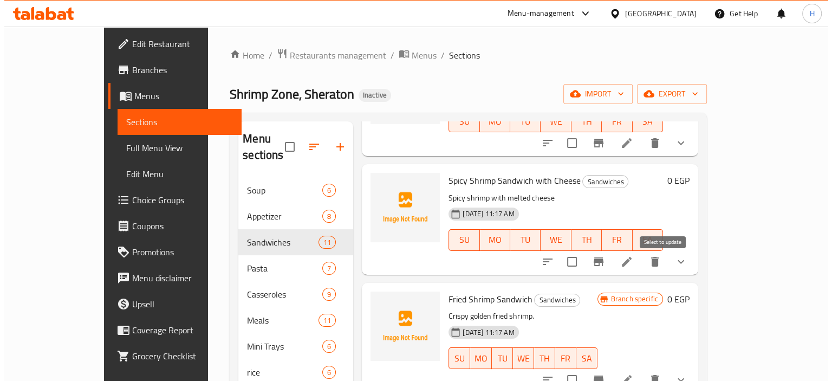
scroll to position [388, 0]
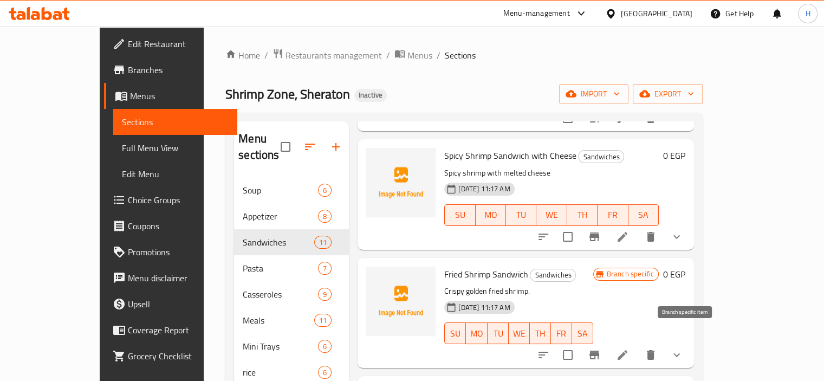
click at [599, 351] on icon "Branch-specific-item" at bounding box center [595, 355] width 10 height 9
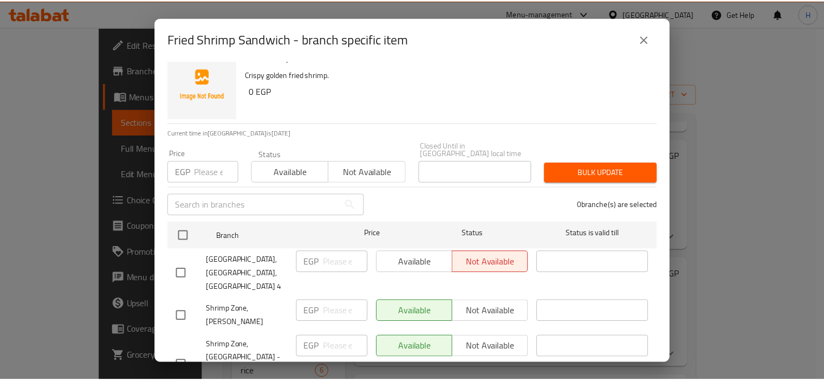
scroll to position [43, 0]
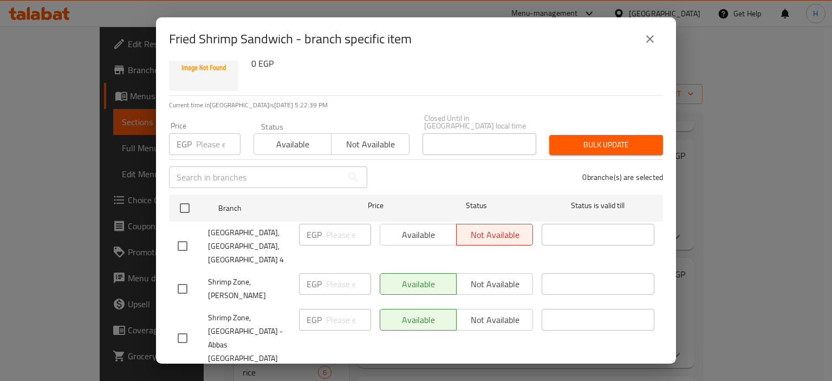
click at [655, 38] on icon "close" at bounding box center [650, 39] width 13 height 13
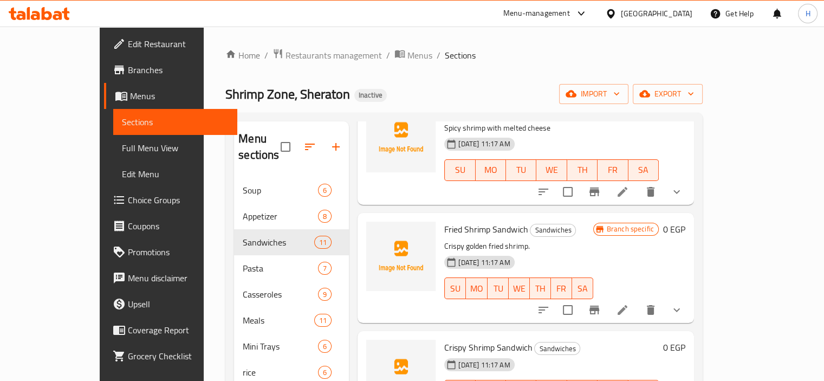
scroll to position [497, 0]
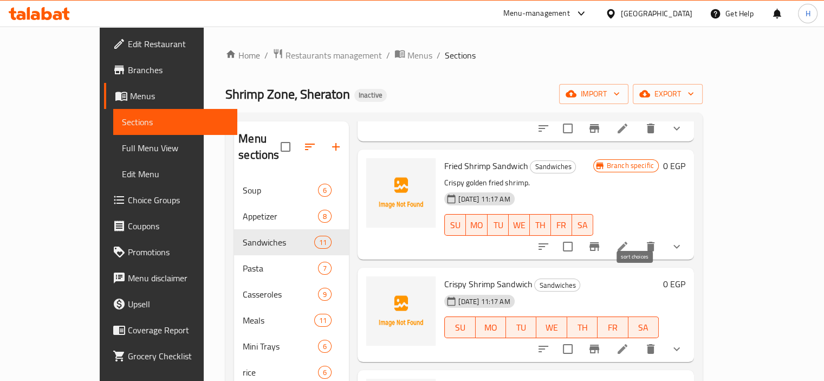
click at [550, 240] on icon "sort-choices" at bounding box center [543, 246] width 13 height 13
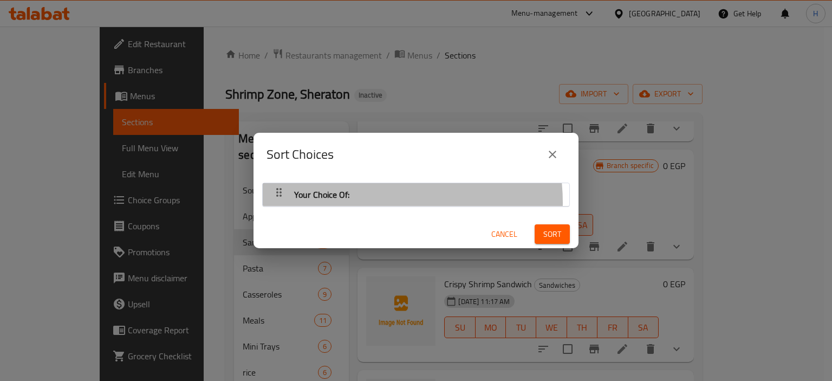
click at [364, 202] on div "Your Choice Of:" at bounding box center [416, 195] width 296 height 26
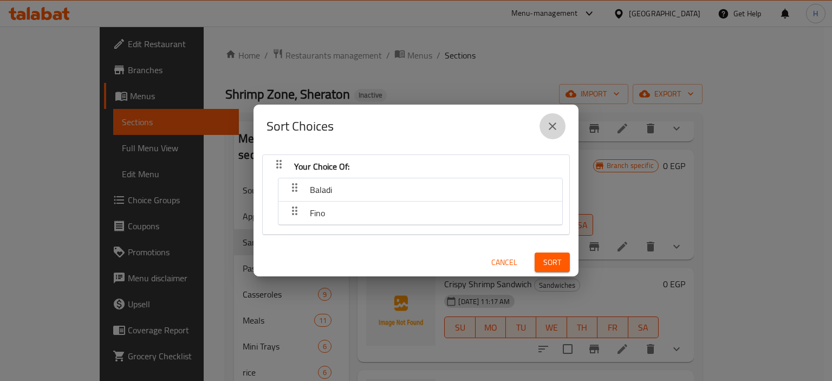
click at [548, 125] on icon "close" at bounding box center [552, 126] width 13 height 13
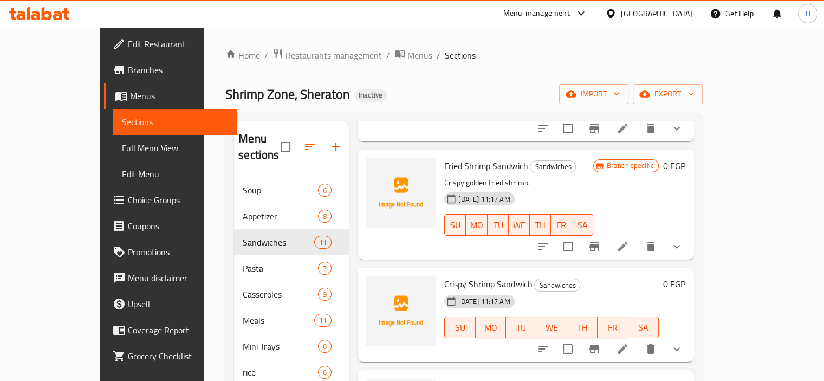
click at [690, 234] on button "show more" at bounding box center [677, 247] width 26 height 26
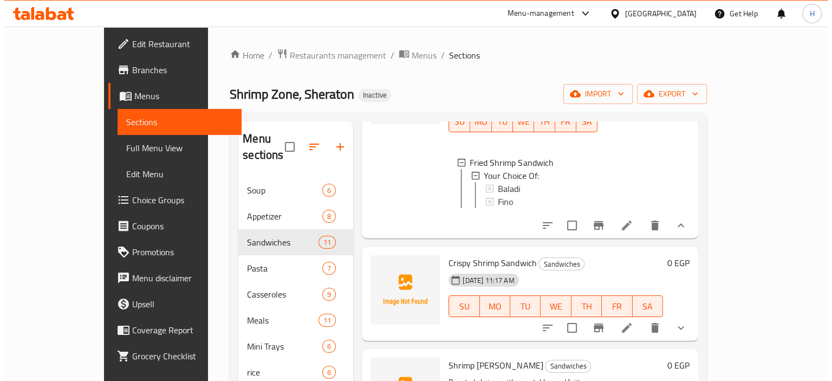
scroll to position [605, 0]
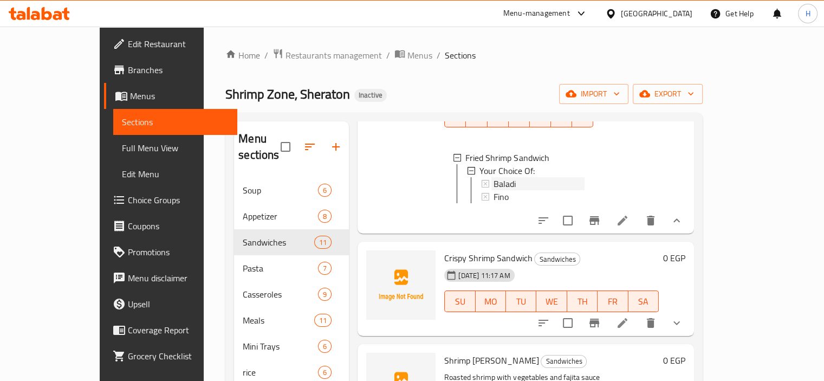
click at [494, 177] on span "Baladi" at bounding box center [505, 183] width 22 height 13
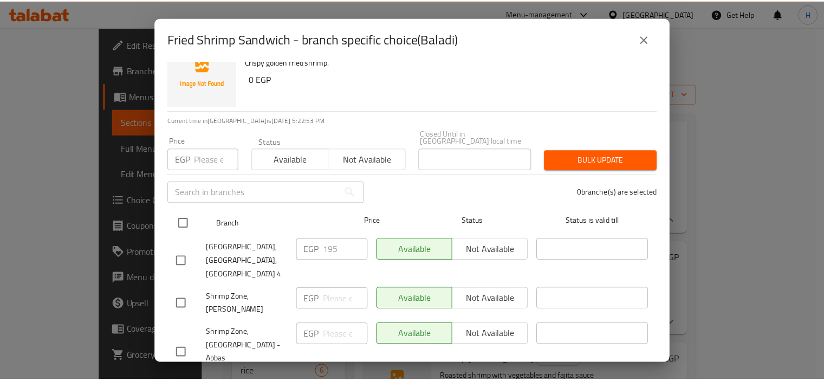
scroll to position [43, 0]
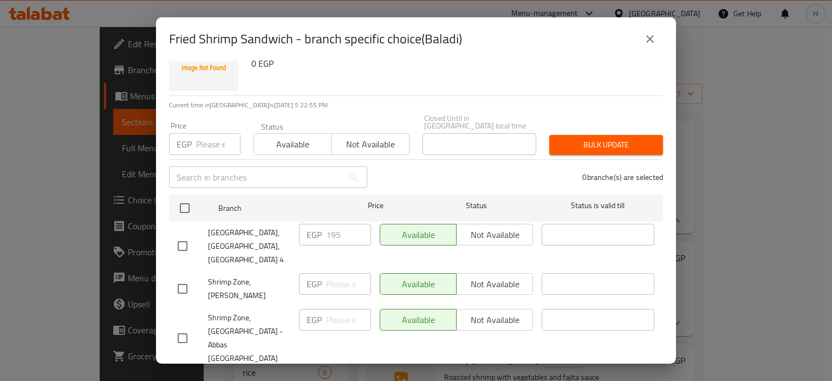
click at [652, 42] on icon "close" at bounding box center [650, 39] width 8 height 8
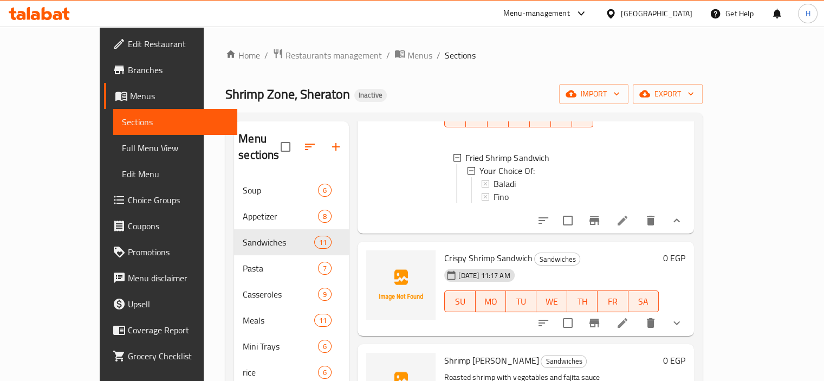
click at [601, 320] on icon "Branch-specific-item" at bounding box center [594, 322] width 13 height 13
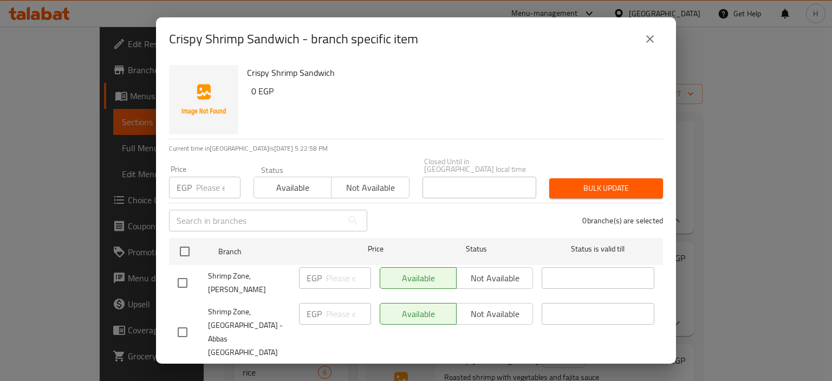
click at [655, 41] on icon "close" at bounding box center [650, 39] width 13 height 13
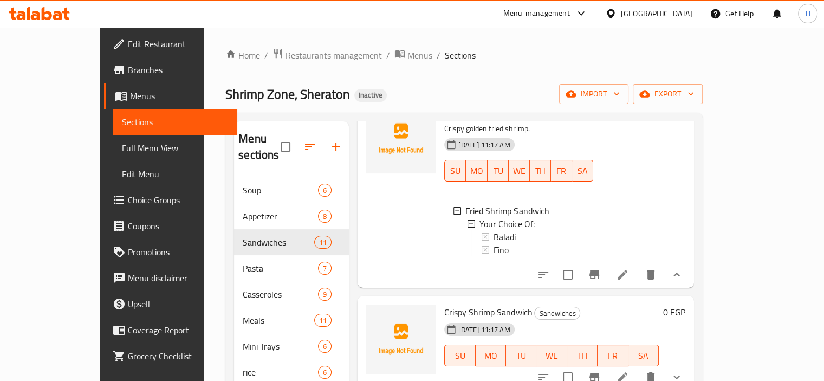
scroll to position [0, 0]
click at [503, 231] on div "Baladi" at bounding box center [539, 237] width 90 height 13
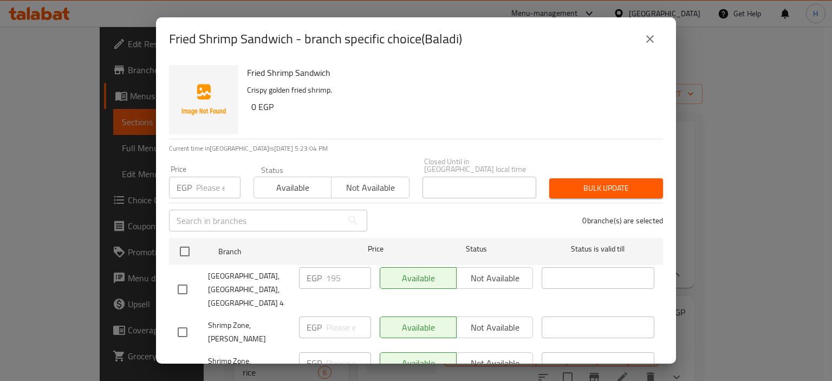
click at [650, 39] on icon "close" at bounding box center [650, 39] width 8 height 8
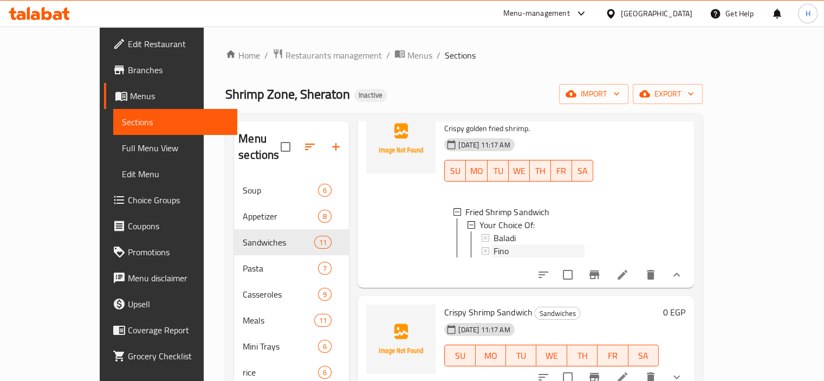
click at [521, 244] on div "Fino" at bounding box center [539, 250] width 90 height 13
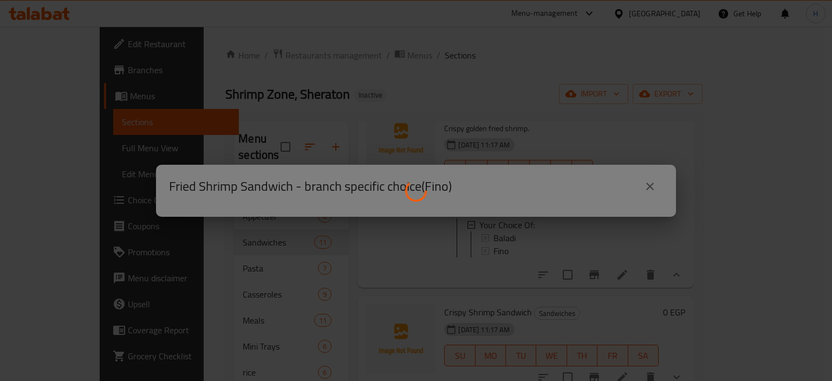
click at [556, 270] on div at bounding box center [416, 190] width 832 height 381
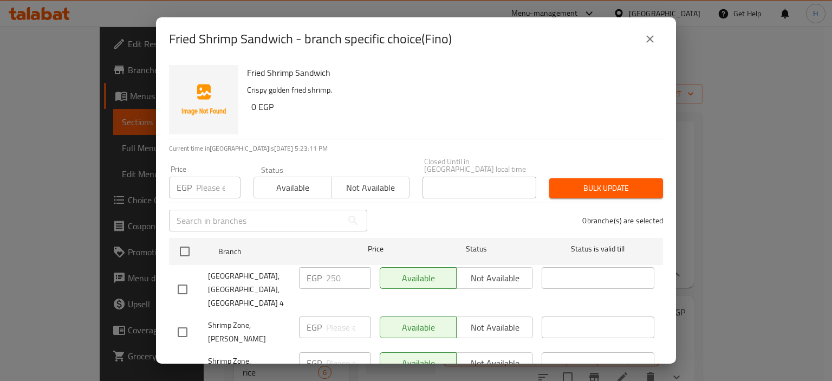
click at [642, 40] on button "close" at bounding box center [650, 39] width 26 height 26
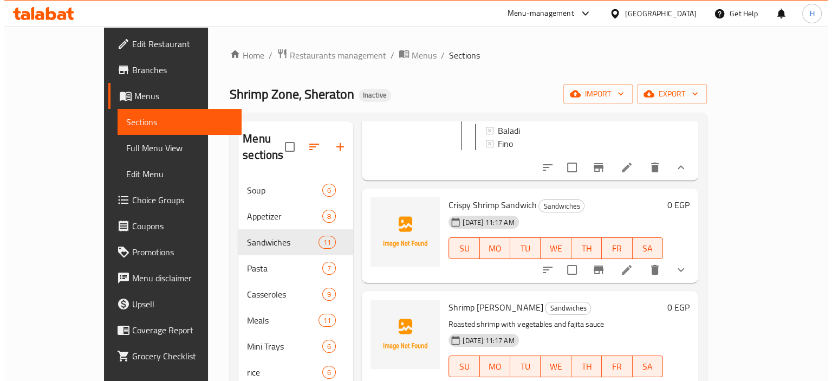
scroll to position [659, 0]
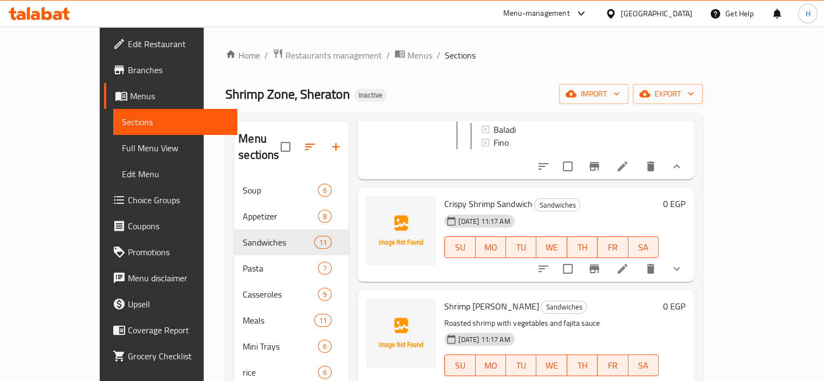
click at [607, 267] on button "Branch-specific-item" at bounding box center [594, 269] width 26 height 26
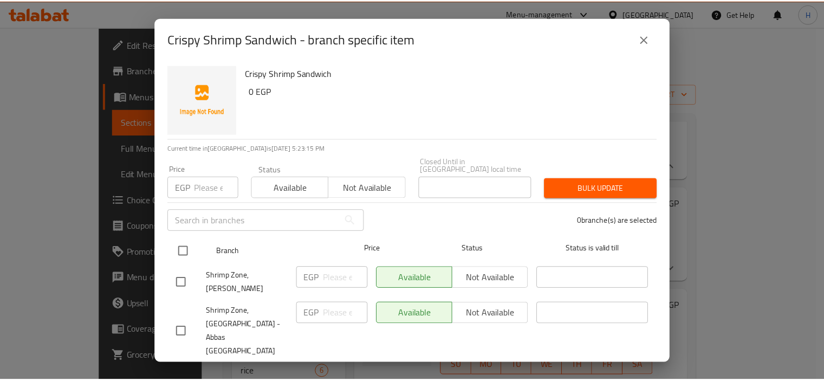
scroll to position [43, 0]
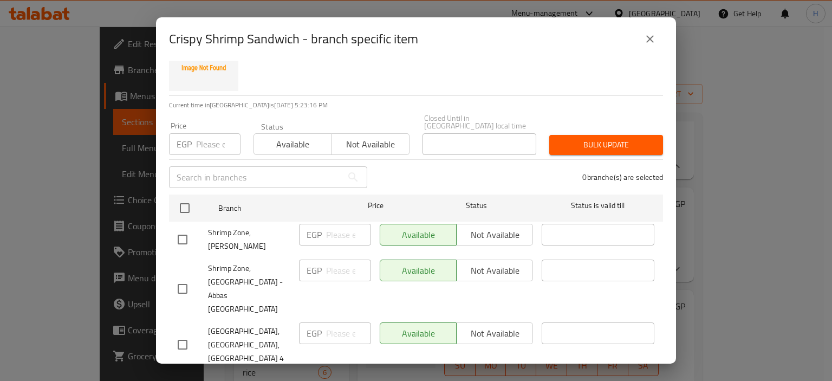
click at [180, 333] on input "checkbox" at bounding box center [182, 344] width 23 height 23
checkbox input "true"
click at [247, 377] on span "Save" at bounding box center [416, 384] width 477 height 14
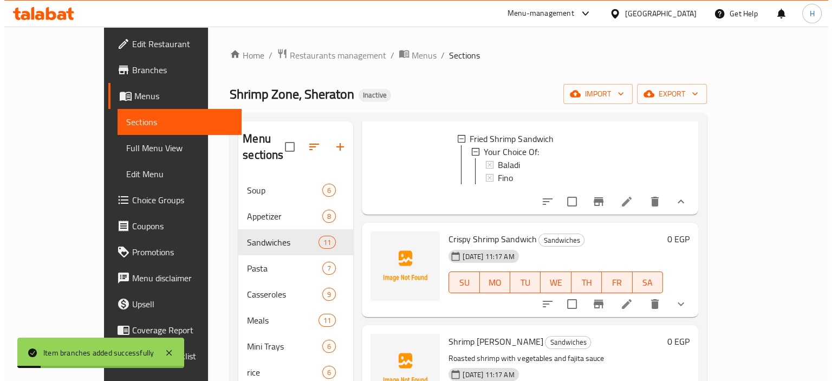
scroll to position [605, 0]
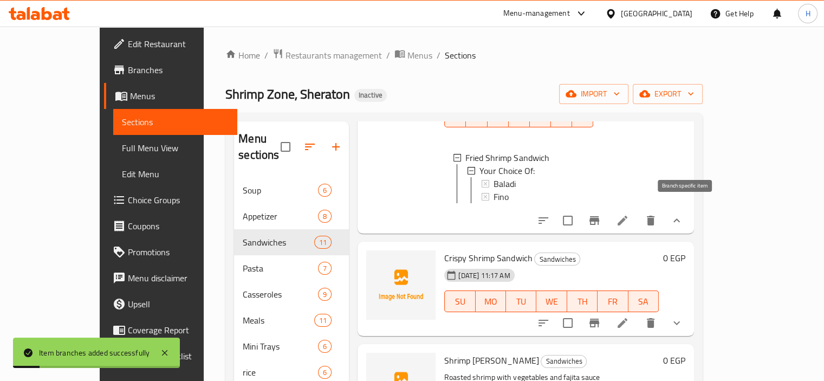
click at [601, 214] on icon "Branch-specific-item" at bounding box center [594, 220] width 13 height 13
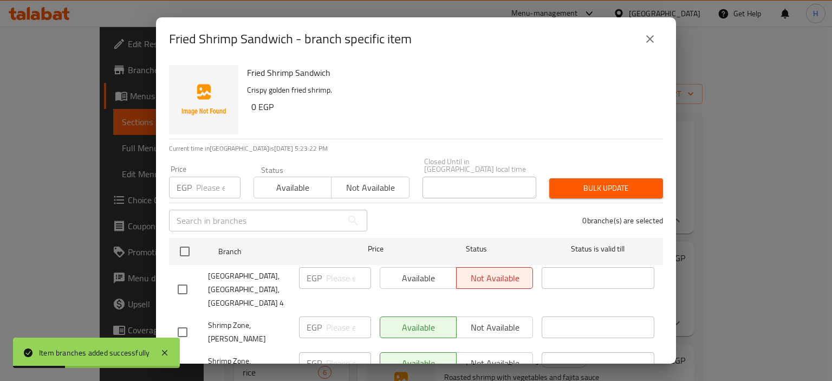
click at [182, 278] on input "checkbox" at bounding box center [182, 289] width 23 height 23
checkbox input "true"
click at [393, 275] on span "Available" at bounding box center [419, 278] width 68 height 16
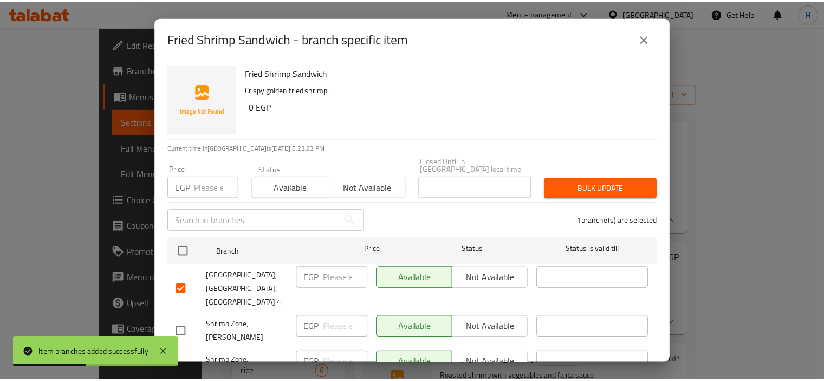
scroll to position [43, 0]
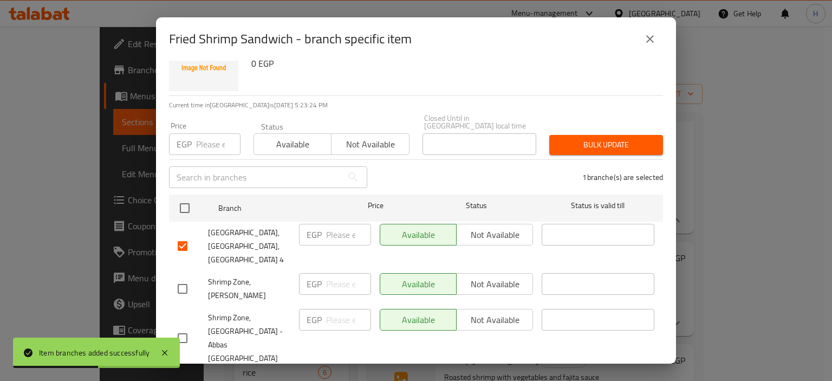
click at [422, 377] on span "Save" at bounding box center [416, 384] width 477 height 14
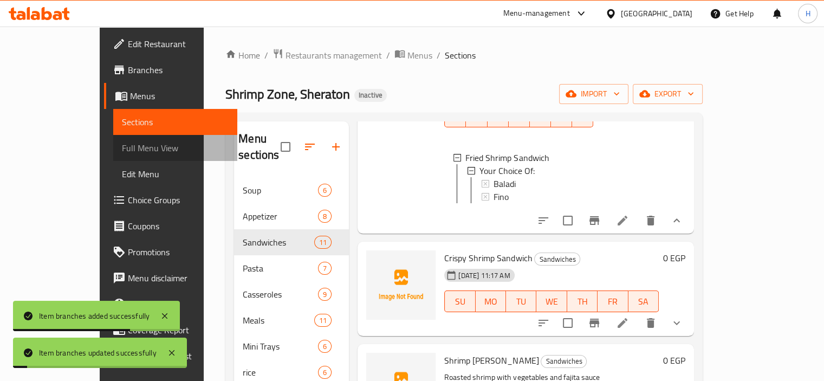
click at [122, 151] on span "Full Menu View" at bounding box center [175, 147] width 107 height 13
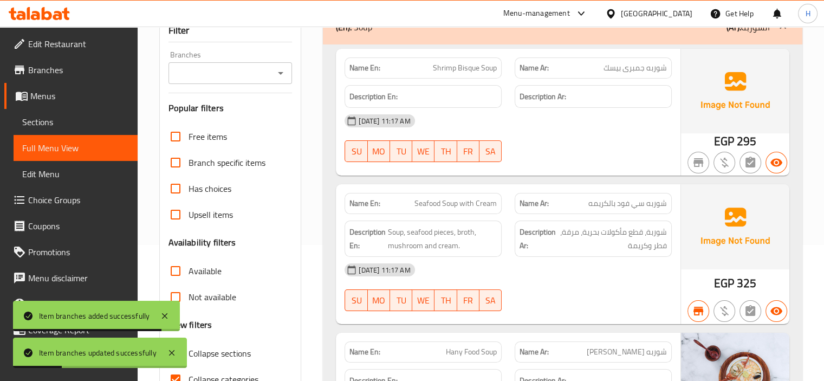
scroll to position [108, 0]
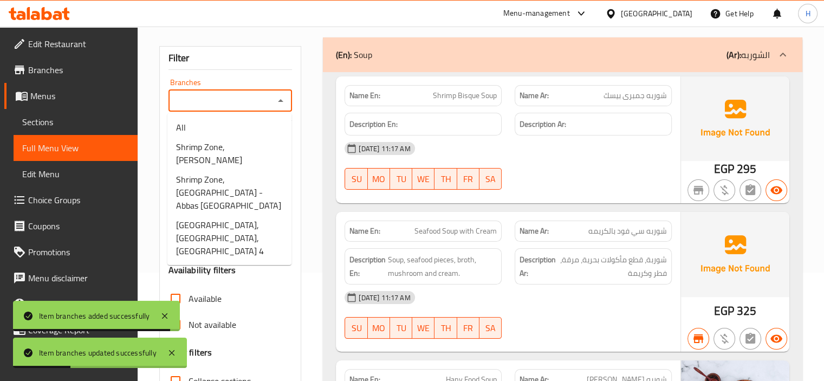
click at [236, 93] on input "Branches" at bounding box center [222, 100] width 100 height 15
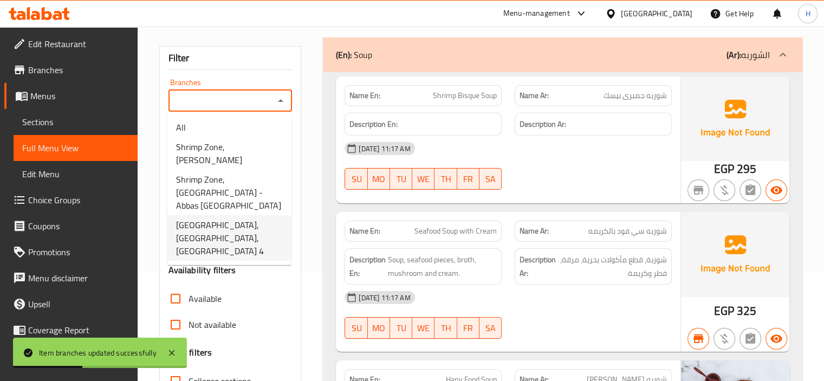
click at [240, 228] on span "[GEOGRAPHIC_DATA], [GEOGRAPHIC_DATA],[GEOGRAPHIC_DATA] 4" at bounding box center [229, 237] width 107 height 39
type input "[GEOGRAPHIC_DATA], [GEOGRAPHIC_DATA],[GEOGRAPHIC_DATA] 4"
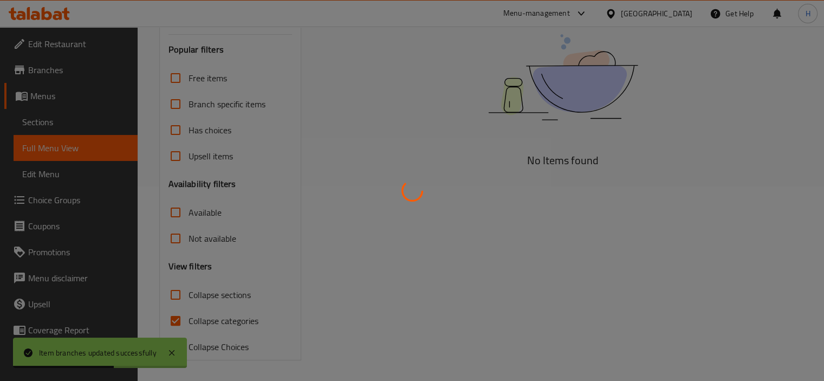
scroll to position [195, 0]
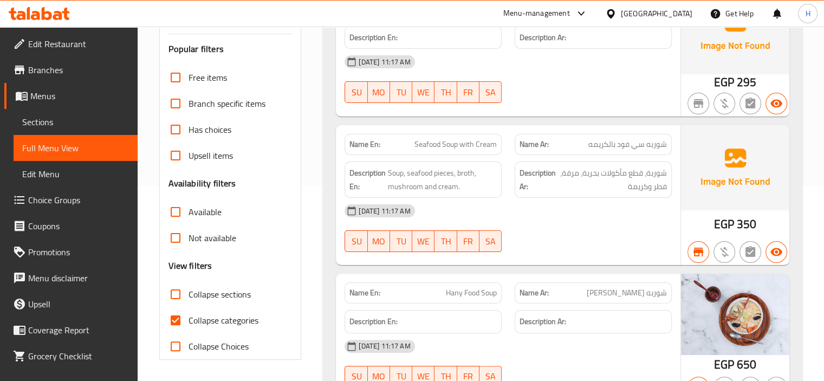
click at [232, 294] on span "Collapse sections" at bounding box center [220, 294] width 62 height 13
click at [189, 294] on input "Collapse sections" at bounding box center [176, 294] width 26 height 26
checkbox input "true"
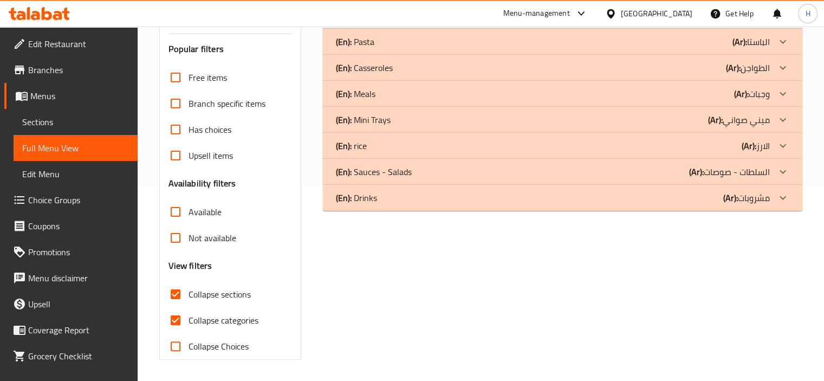
click at [205, 205] on span "Available" at bounding box center [205, 211] width 33 height 13
click at [189, 205] on input "Available" at bounding box center [176, 212] width 26 height 26
checkbox input "true"
click at [222, 317] on span "Collapse categories" at bounding box center [224, 320] width 70 height 13
click at [189, 317] on input "Collapse categories" at bounding box center [176, 320] width 26 height 26
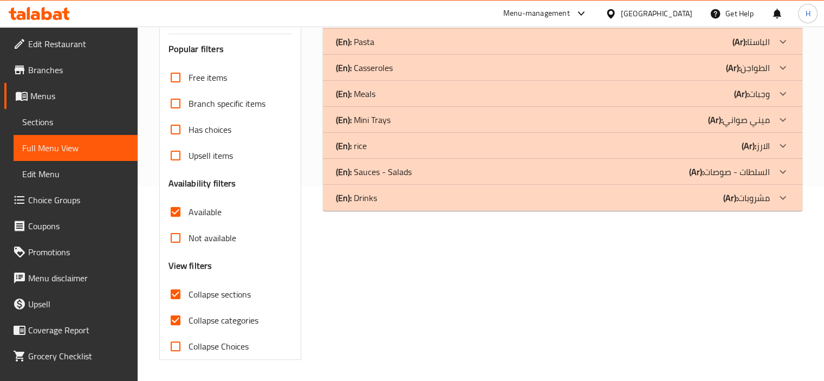
checkbox input "false"
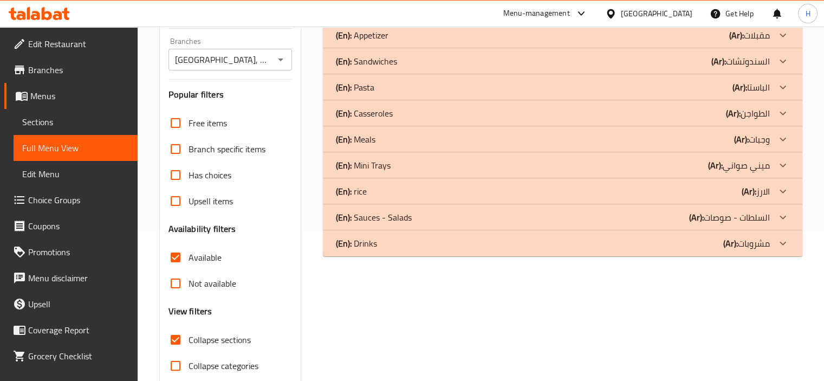
scroll to position [87, 0]
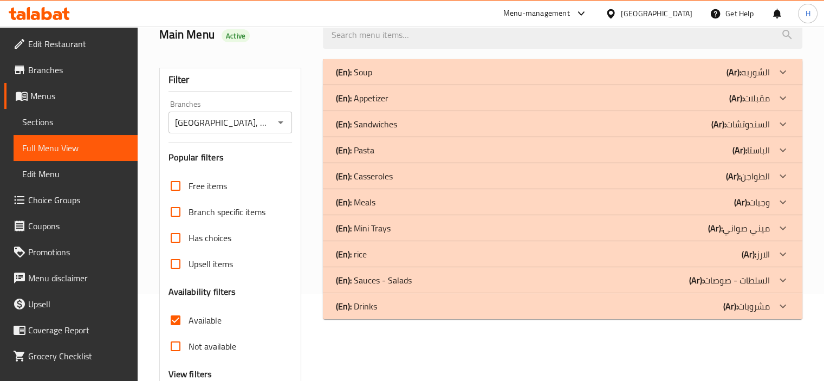
click at [565, 85] on div "(En): Sandwiches (Ar): السندوتشات" at bounding box center [563, 72] width 480 height 26
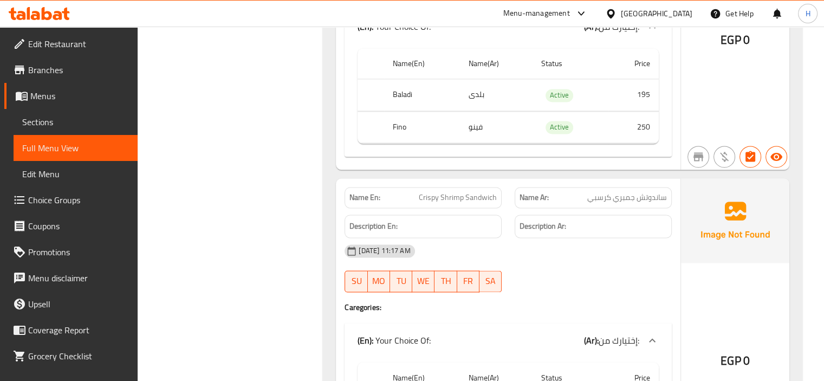
scroll to position [1712, 0]
click at [469, 192] on span "Crispy Shrimp Sandwich" at bounding box center [458, 197] width 78 height 11
copy span "Crispy Shrimp Sandwich"
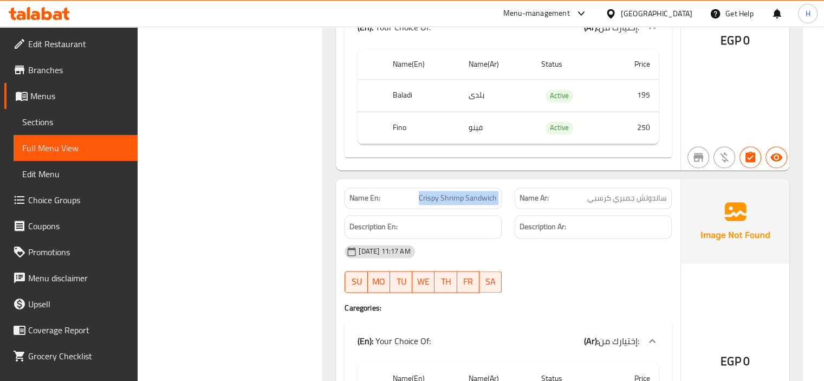
click at [76, 118] on span "Sections" at bounding box center [75, 121] width 107 height 13
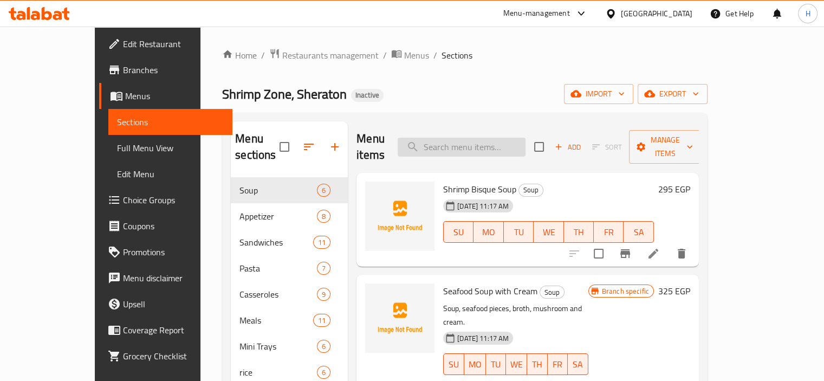
click at [490, 140] on input "search" at bounding box center [462, 147] width 128 height 19
paste input "Crispy Shrimp Sandwich"
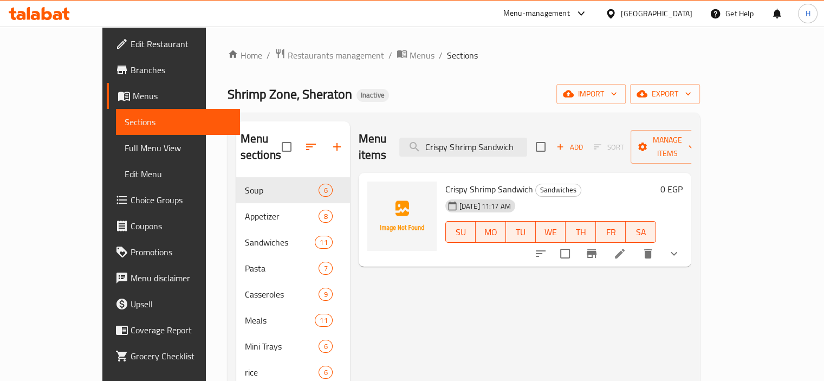
type input "Crispy Shrimp Sandwich"
click at [597, 249] on icon "Branch-specific-item" at bounding box center [592, 253] width 10 height 9
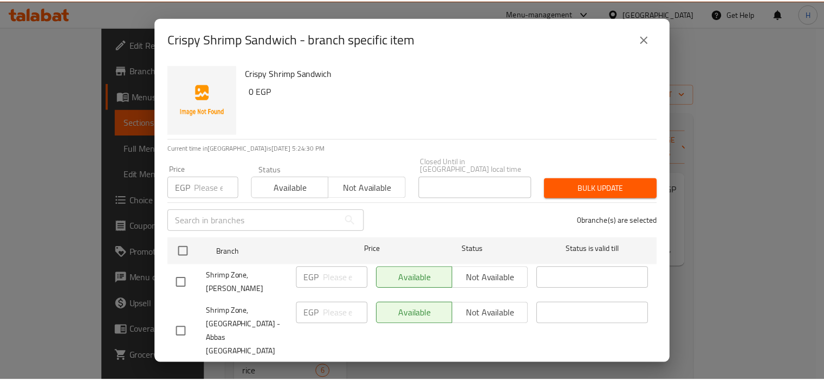
scroll to position [43, 0]
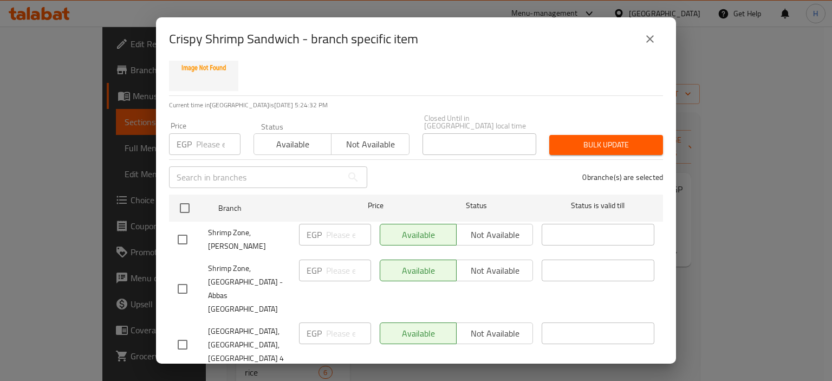
click at [187, 333] on input "checkbox" at bounding box center [182, 344] width 23 height 23
checkbox input "true"
click at [502, 326] on span "Not available" at bounding box center [495, 334] width 68 height 16
click at [495, 377] on span "Save" at bounding box center [416, 384] width 477 height 14
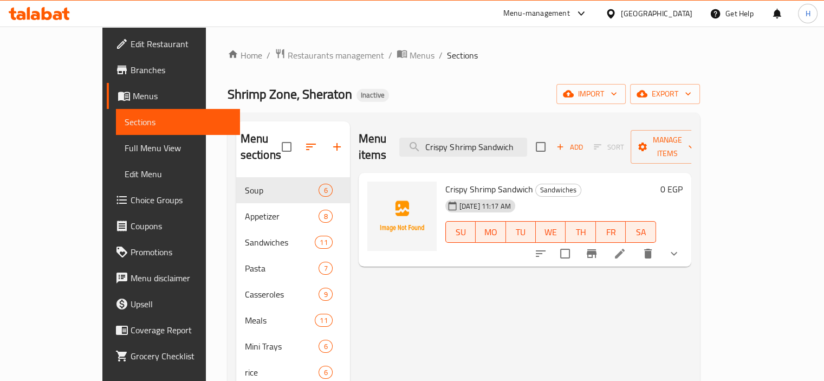
click at [125, 147] on span "Full Menu View" at bounding box center [178, 147] width 107 height 13
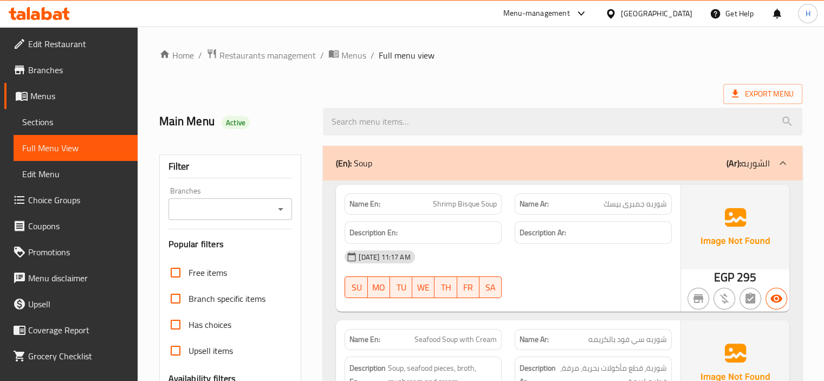
scroll to position [271, 0]
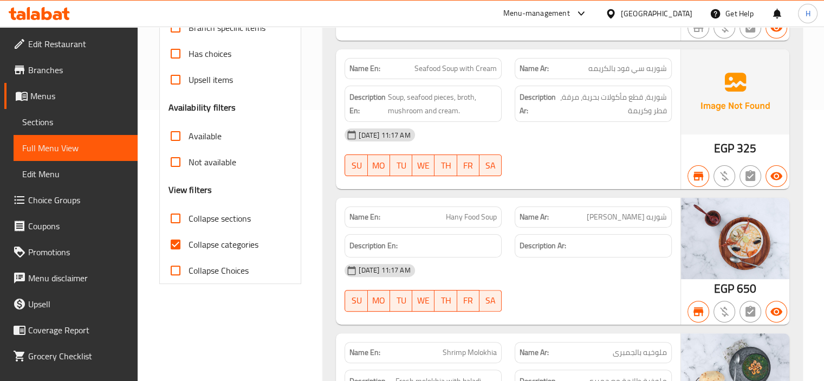
click at [226, 223] on span "Collapse sections" at bounding box center [220, 218] width 62 height 13
click at [189, 223] on input "Collapse sections" at bounding box center [176, 218] width 26 height 26
checkbox input "true"
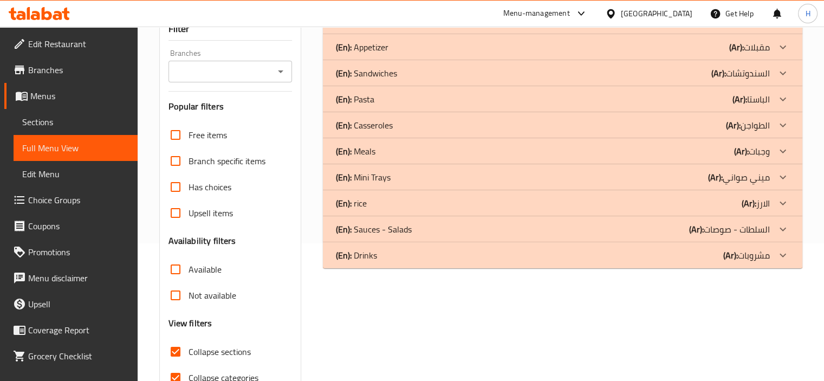
scroll to position [33, 0]
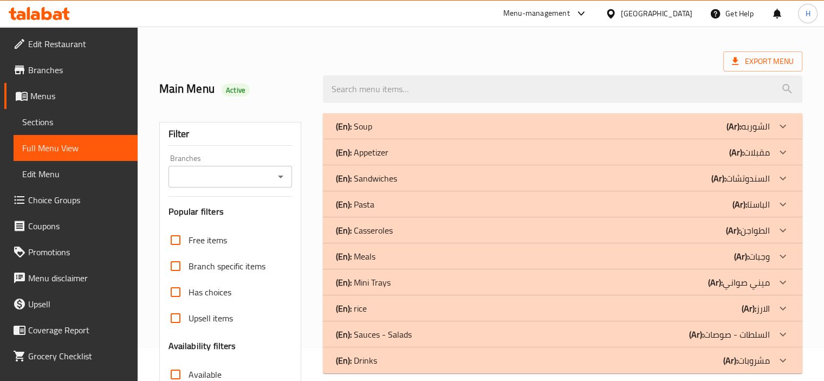
click at [221, 179] on input "Branches" at bounding box center [222, 176] width 100 height 15
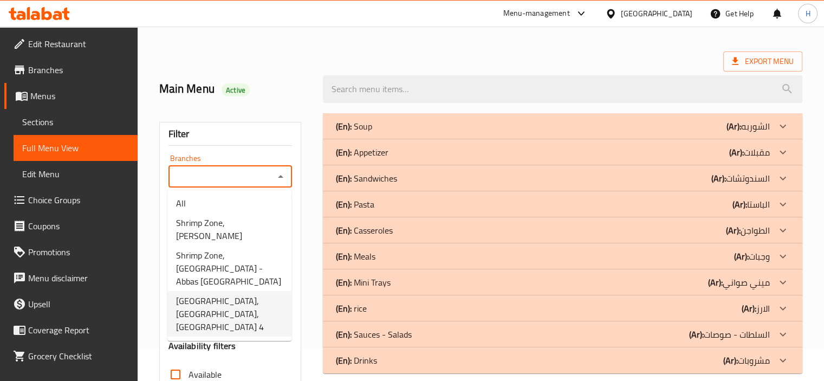
click at [236, 305] on span "[GEOGRAPHIC_DATA], [GEOGRAPHIC_DATA],[GEOGRAPHIC_DATA] 4" at bounding box center [229, 313] width 107 height 39
type input "[GEOGRAPHIC_DATA], [GEOGRAPHIC_DATA],[GEOGRAPHIC_DATA] 4"
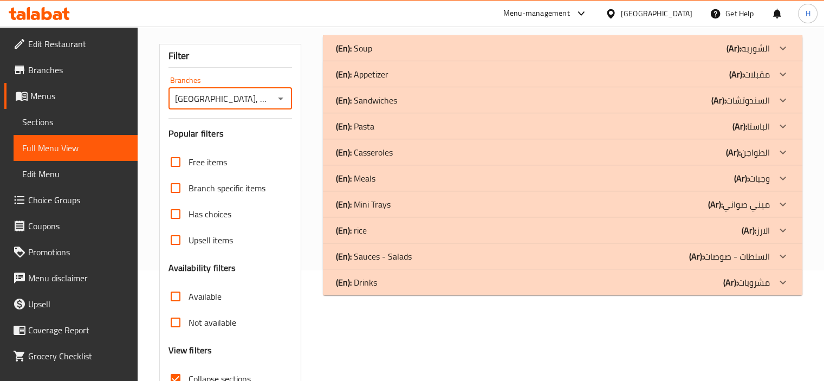
scroll to position [195, 0]
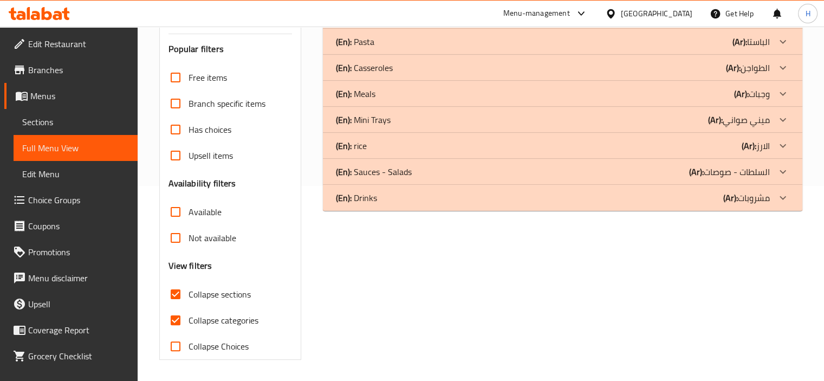
click at [203, 216] on span "Available" at bounding box center [205, 211] width 33 height 13
click at [189, 216] on input "Available" at bounding box center [176, 212] width 26 height 26
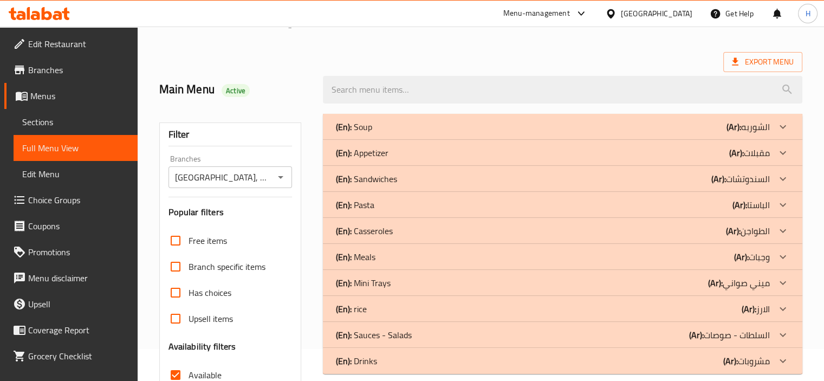
scroll to position [0, 0]
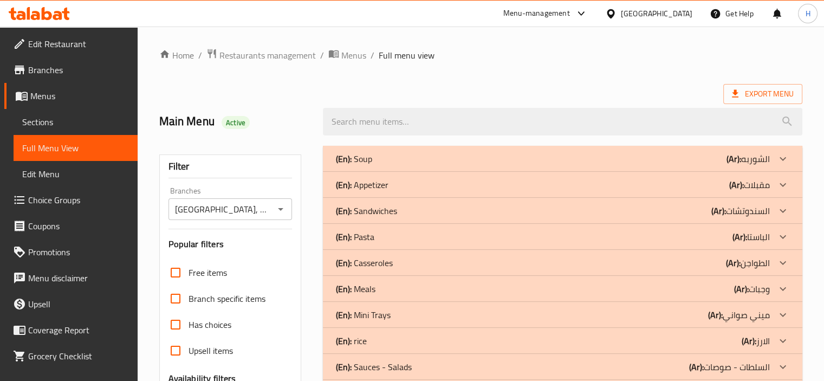
click at [552, 165] on div "(En): Sandwiches (Ar): السندوتشات" at bounding box center [553, 158] width 434 height 13
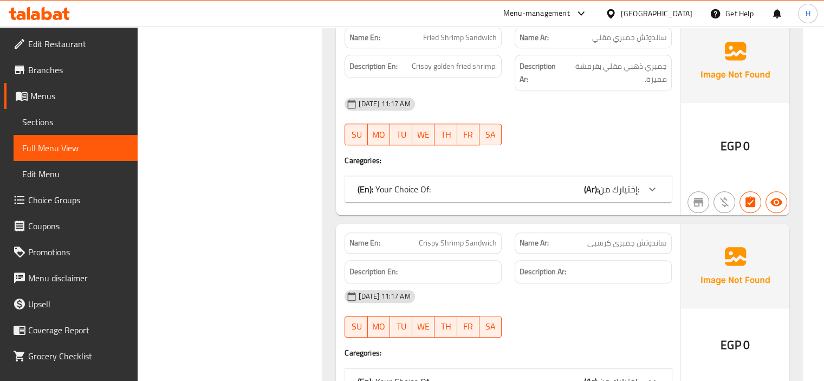
scroll to position [1084, 0]
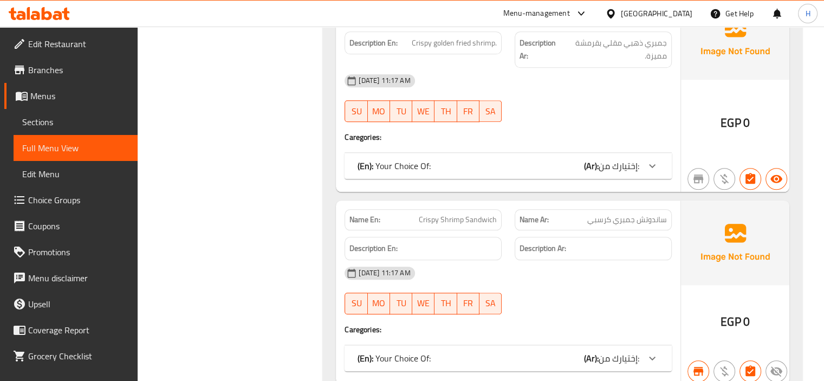
drag, startPoint x: 682, startPoint y: 268, endPoint x: 668, endPoint y: 264, distance: 14.6
click at [682, 268] on img at bounding box center [735, 242] width 108 height 85
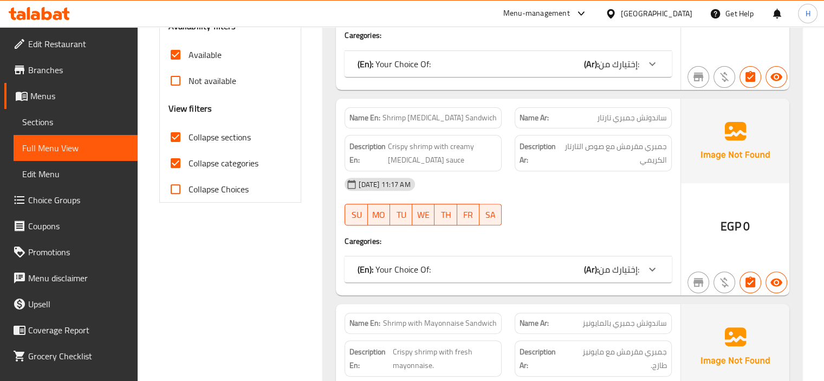
scroll to position [217, 0]
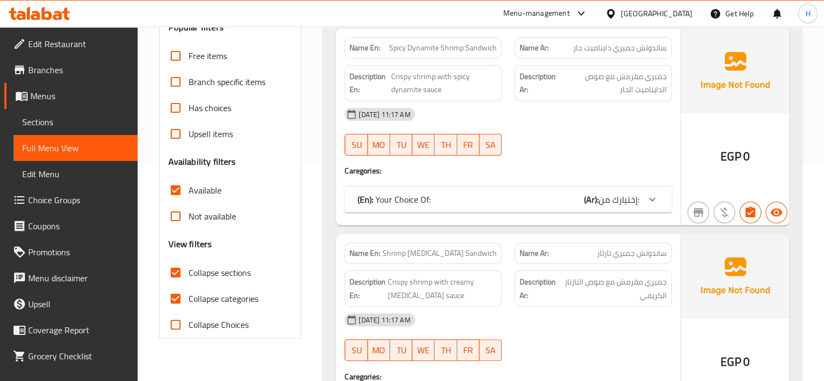
click at [196, 178] on label "Available" at bounding box center [192, 190] width 59 height 26
click at [189, 178] on input "Available" at bounding box center [176, 190] width 26 height 26
click at [175, 190] on input "Available" at bounding box center [176, 190] width 26 height 26
checkbox input "true"
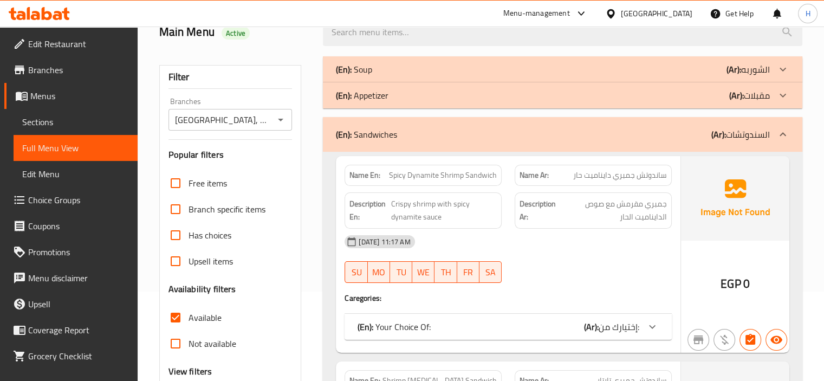
scroll to position [25, 0]
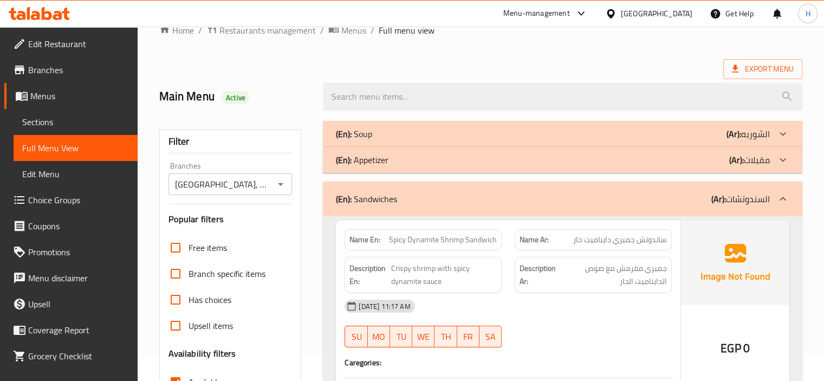
click at [534, 196] on div "(En): Sandwiches (Ar): السندوتشات" at bounding box center [553, 198] width 434 height 13
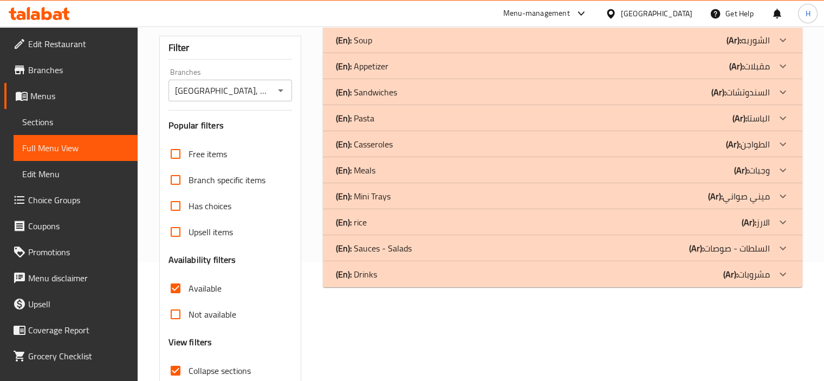
scroll to position [187, 0]
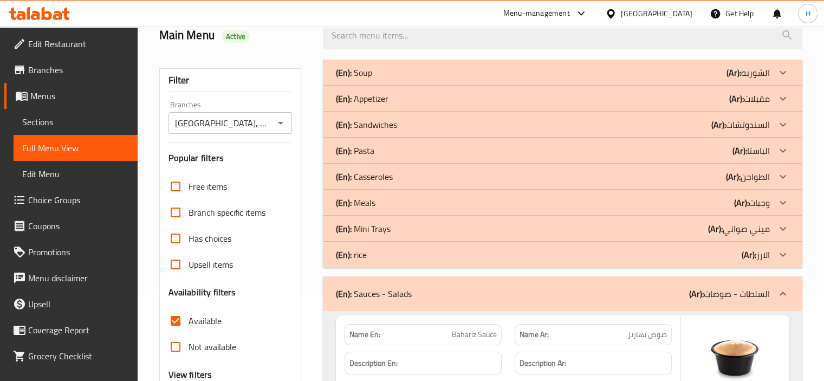
scroll to position [79, 0]
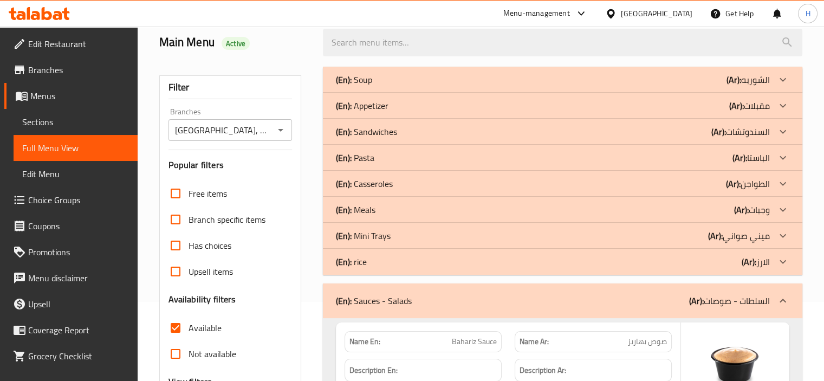
click at [664, 307] on div "(En): Sauces - Salads (Ar): السلطات - صوصات" at bounding box center [563, 300] width 480 height 35
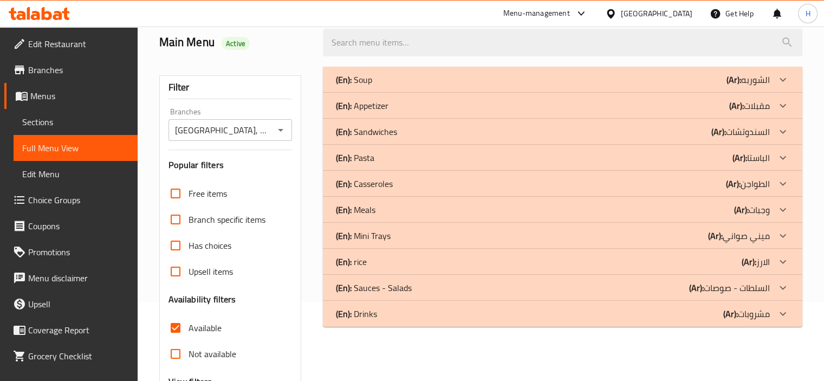
click at [674, 86] on div "(En): Drinks (Ar): مشروبات" at bounding box center [553, 79] width 434 height 13
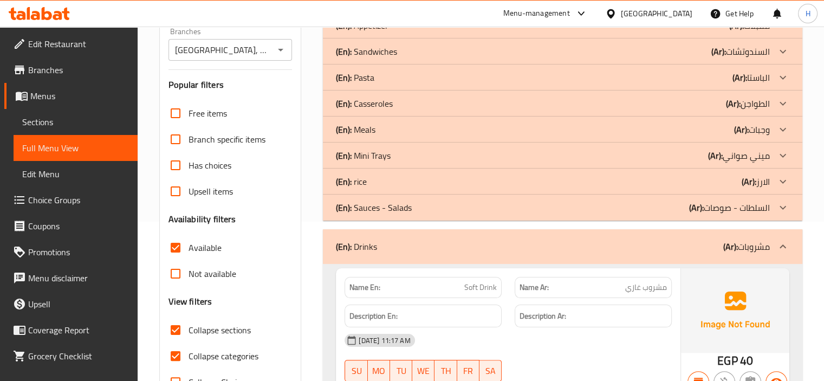
scroll to position [132, 0]
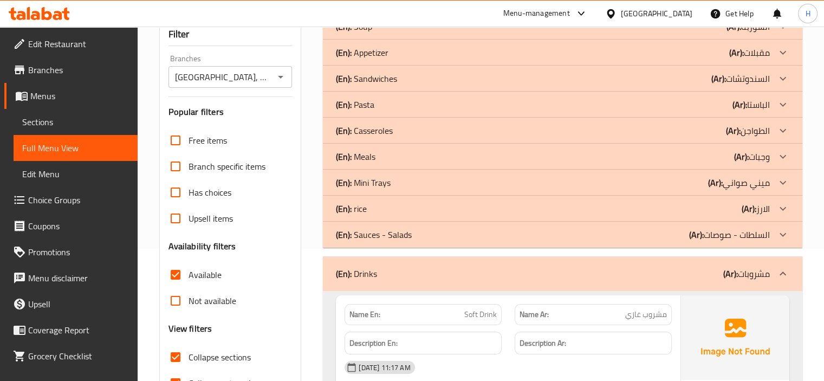
drag, startPoint x: 532, startPoint y: 281, endPoint x: 378, endPoint y: 360, distance: 173.0
click at [532, 281] on div "(En): Drinks (Ar): مشروبات" at bounding box center [563, 273] width 480 height 35
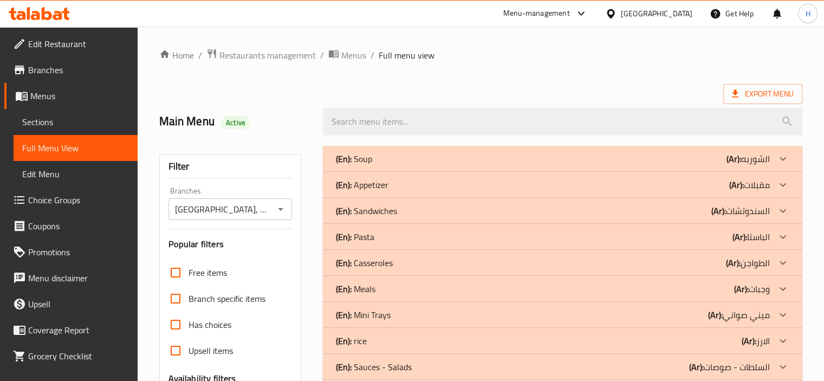
scroll to position [54, 0]
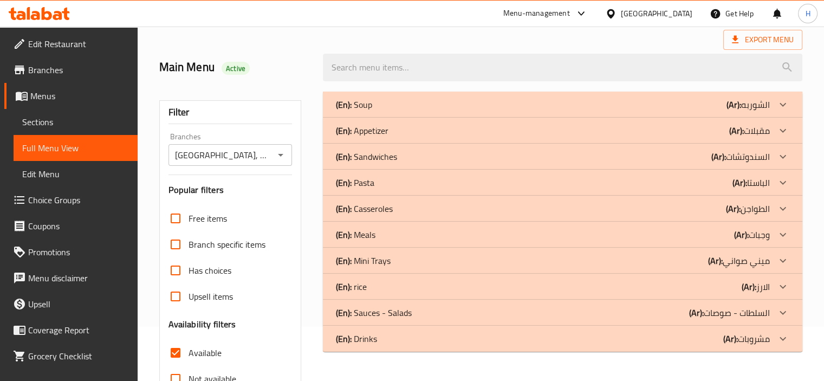
click at [623, 111] on div "(En): Meals (Ar): وجبات" at bounding box center [553, 104] width 434 height 13
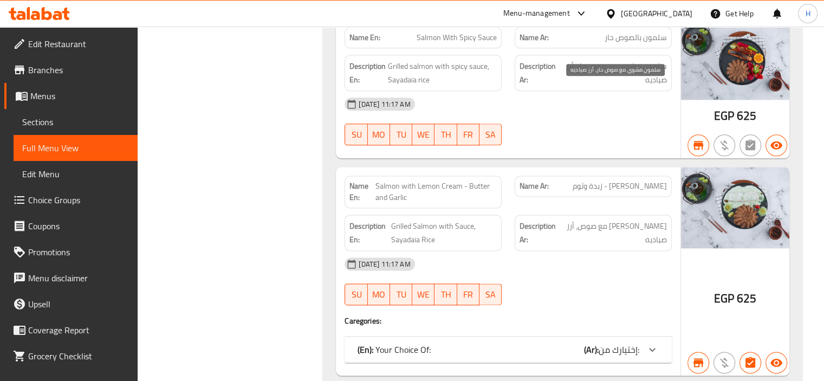
scroll to position [1409, 0]
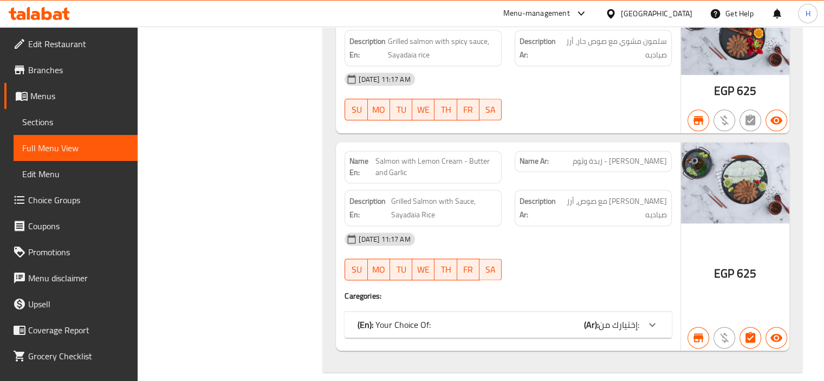
click at [548, 318] on div "(En): Your Choice Of: (Ar): إختيارك من:" at bounding box center [499, 324] width 282 height 13
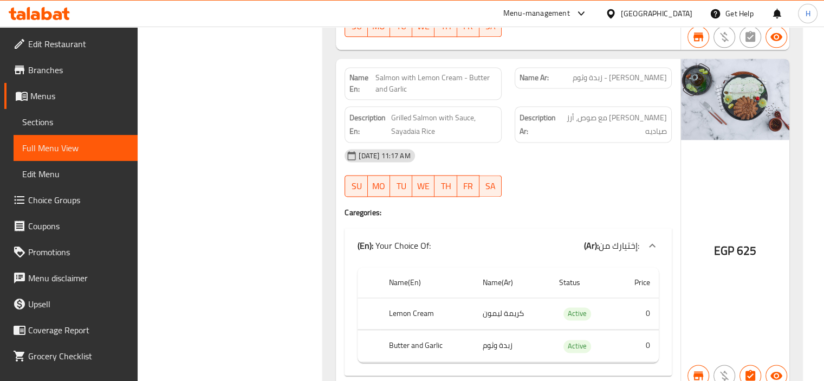
scroll to position [1355, 0]
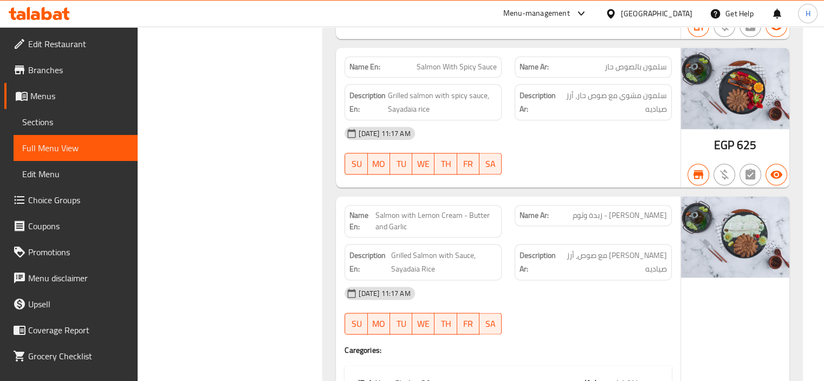
click at [407, 210] on span "Salmon with Lemon Cream - Butter and Garlic" at bounding box center [436, 221] width 122 height 23
copy span "Salmon with Lemon Cream - Butter and Garlic"
click at [630, 237] on div "Description Ar: سالمون مشوى مع صوص، أرز صياديه" at bounding box center [593, 261] width 170 height 49
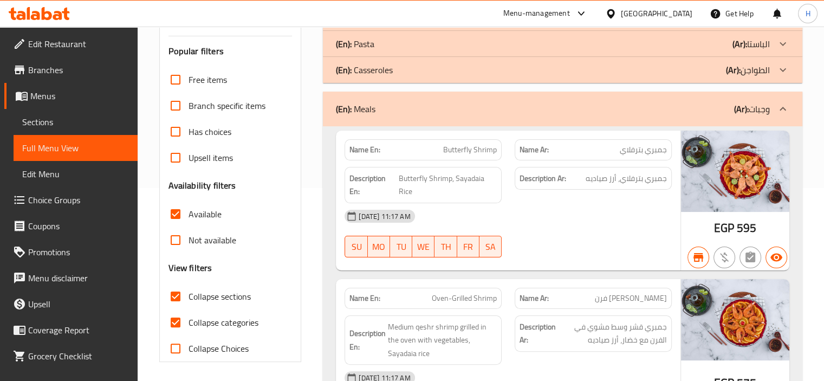
scroll to position [163, 0]
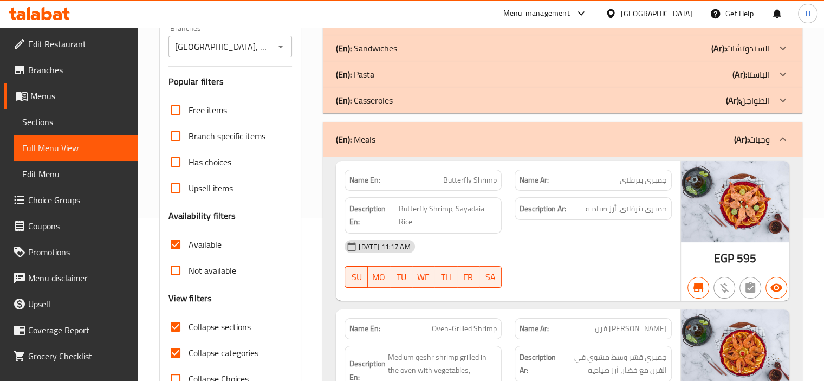
click at [557, 144] on div "(En): Meals (Ar): وجبات" at bounding box center [553, 139] width 434 height 13
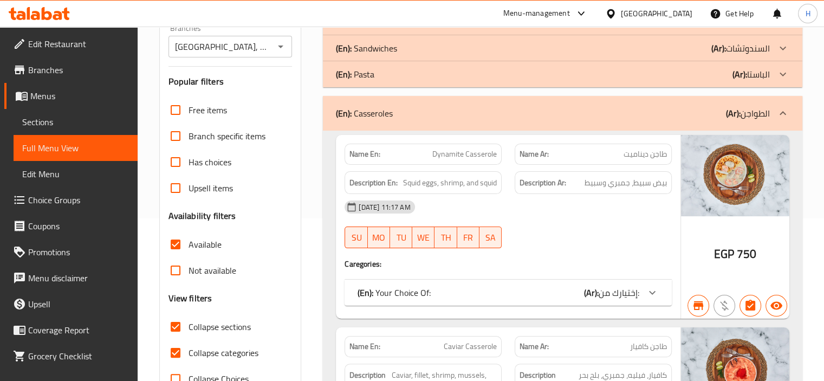
click at [566, 286] on div "(En): Your Choice Of: (Ar): إختيارك من:" at bounding box center [499, 292] width 282 height 13
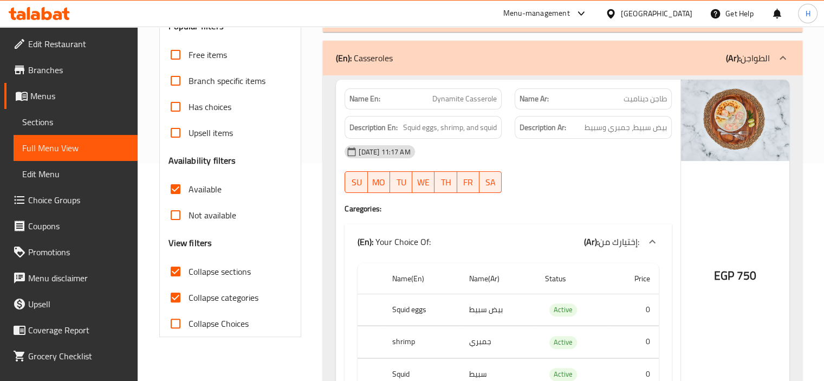
scroll to position [217, 0]
click at [468, 99] on span "Dynamite Casserole" at bounding box center [464, 99] width 64 height 11
copy span "Dynamite Casserole"
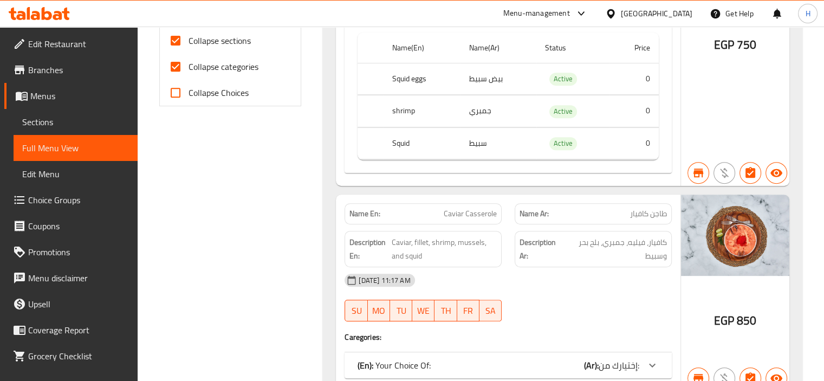
scroll to position [488, 0]
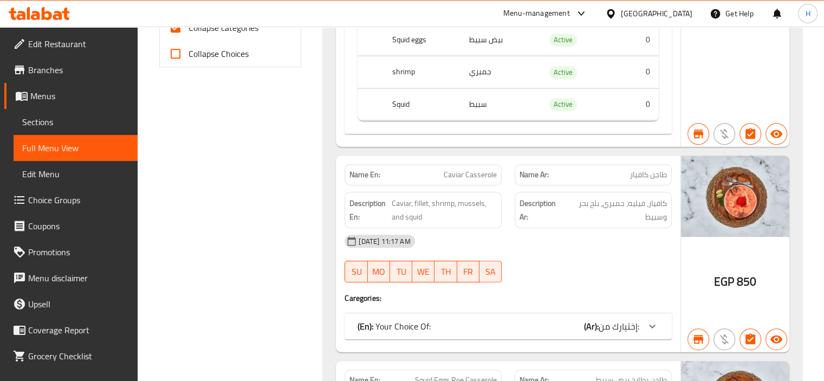
click at [451, 171] on span "Caviar Casserole" at bounding box center [470, 174] width 53 height 11
copy span "Caviar Casserole"
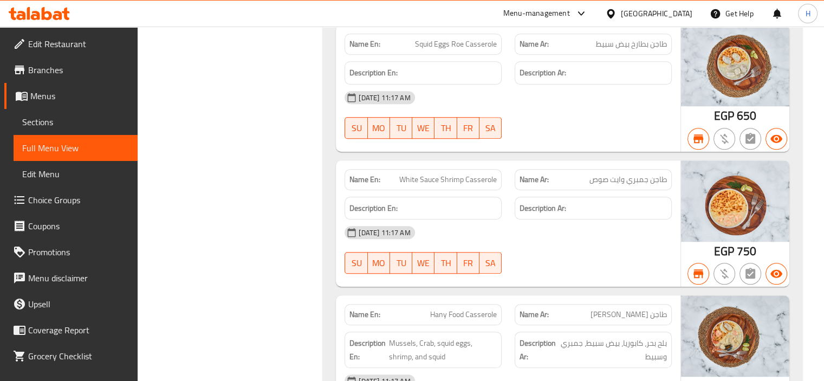
scroll to position [975, 0]
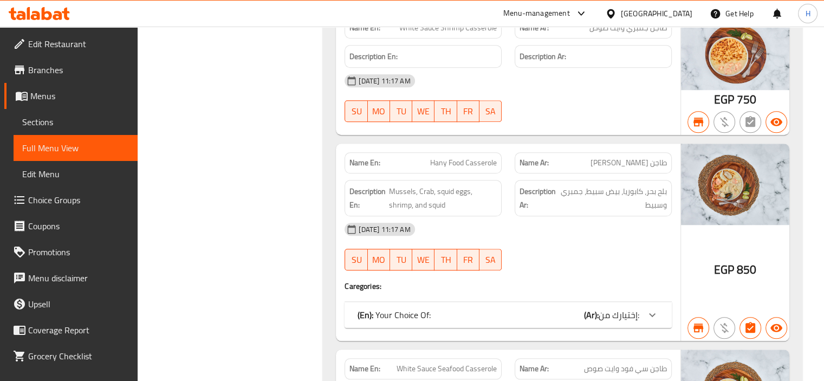
click at [442, 161] on span "Hany Food Casserole" at bounding box center [463, 162] width 67 height 11
copy span "Hany Food Casserole"
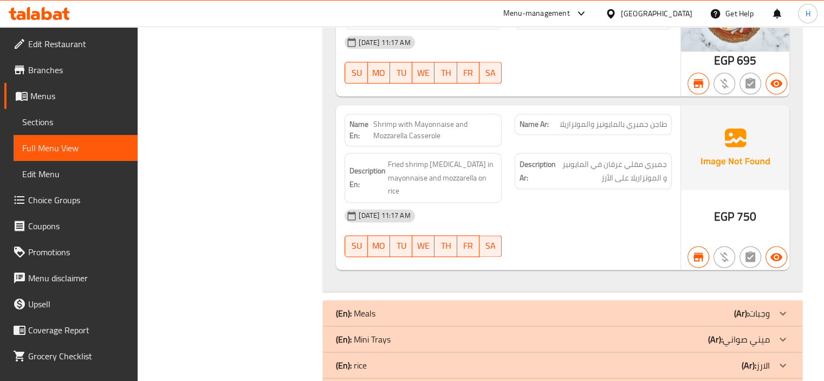
scroll to position [1409, 0]
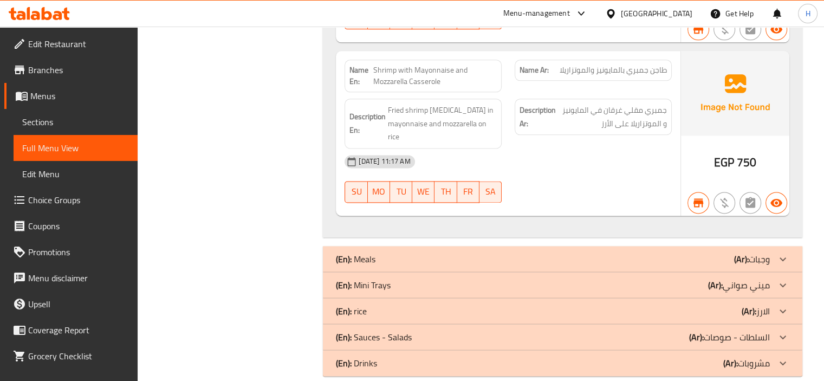
click at [85, 125] on span "Sections" at bounding box center [75, 121] width 107 height 13
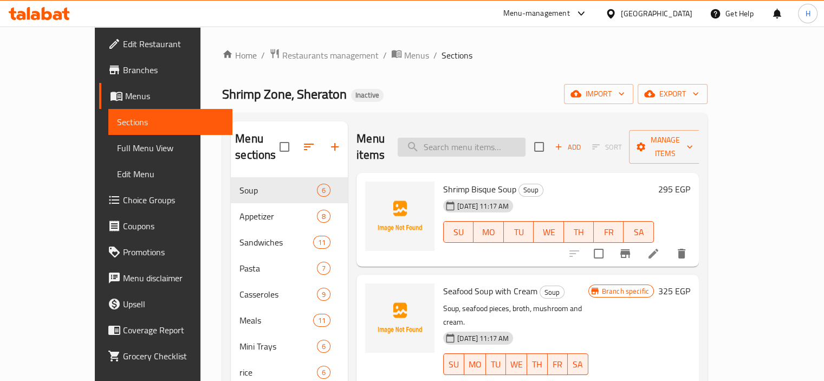
click at [498, 139] on input "search" at bounding box center [462, 147] width 128 height 19
paste input "Poly Mini Tray"
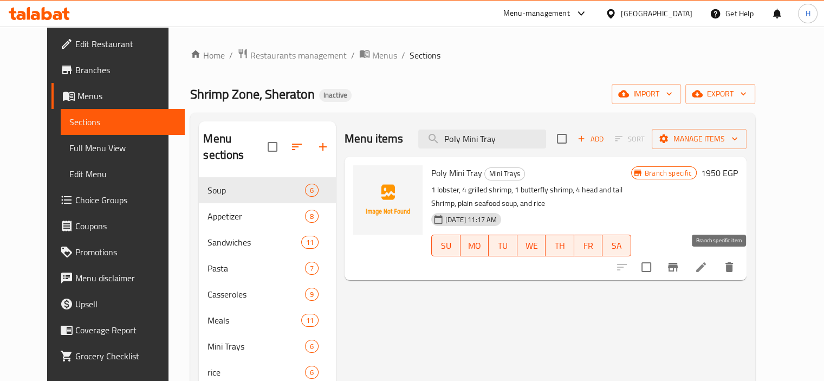
type input "Poly Mini Tray"
click at [708, 271] on icon at bounding box center [701, 267] width 13 height 13
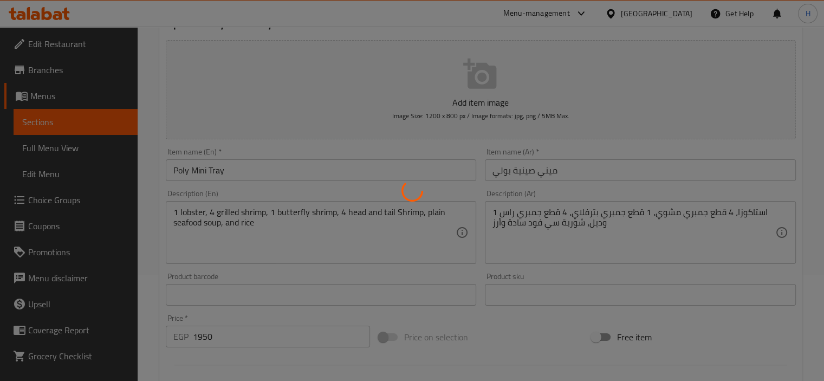
scroll to position [108, 0]
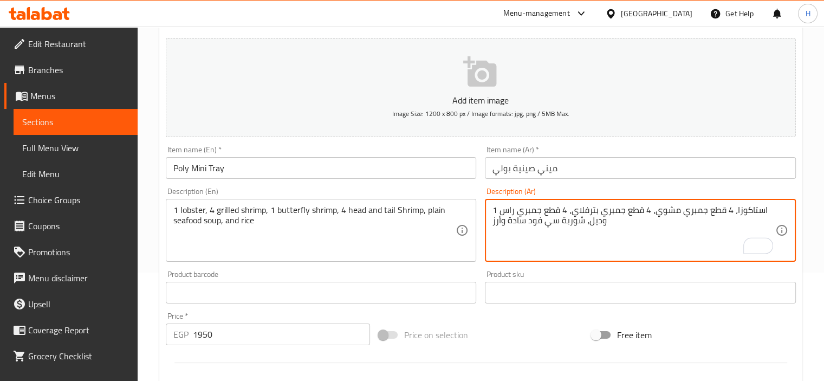
type textarea "1 استاكوزا، 4 قطع جمبري مشوي، 4 قطع جمبري بترفلاي، 4 قطع جمبري راس وديل، شوربة …"
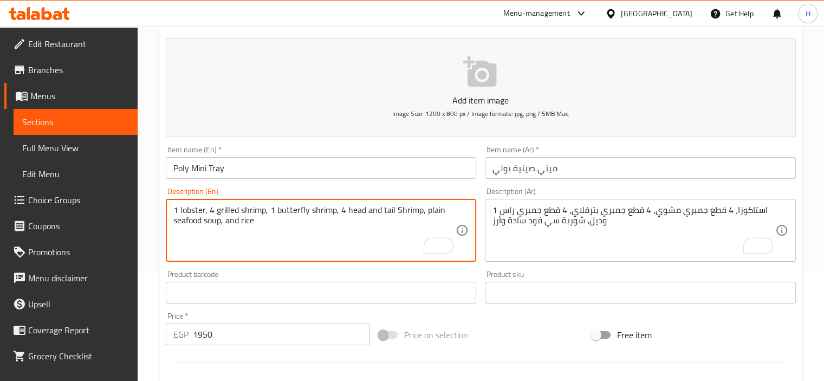
click at [269, 211] on textarea "1 lobster, 4 grilled shrimp, 1 butterfly shrimp, 4 head and tail Shrimp, plain …" at bounding box center [314, 230] width 283 height 51
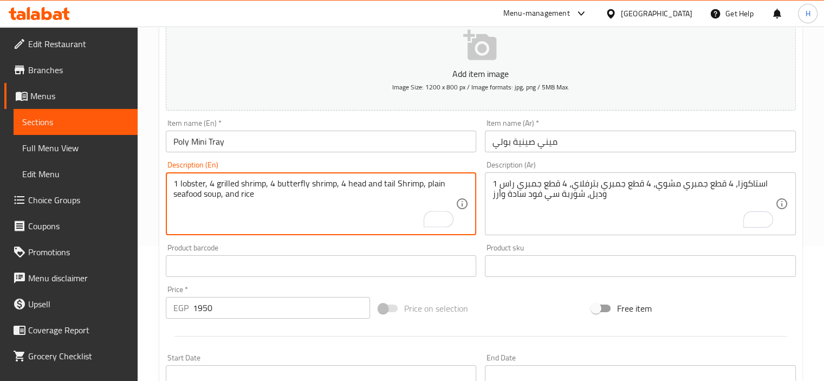
scroll to position [384, 0]
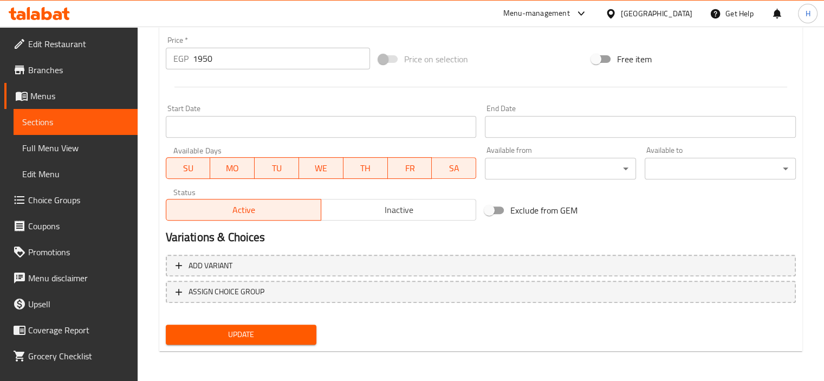
type textarea "1 lobster, 4 grilled shrimp, 4 butterfly shrimp, 4 head and tail Shrimp, plain …"
drag, startPoint x: 271, startPoint y: 327, endPoint x: 225, endPoint y: 218, distance: 117.5
click at [271, 328] on span "Update" at bounding box center [241, 335] width 134 height 14
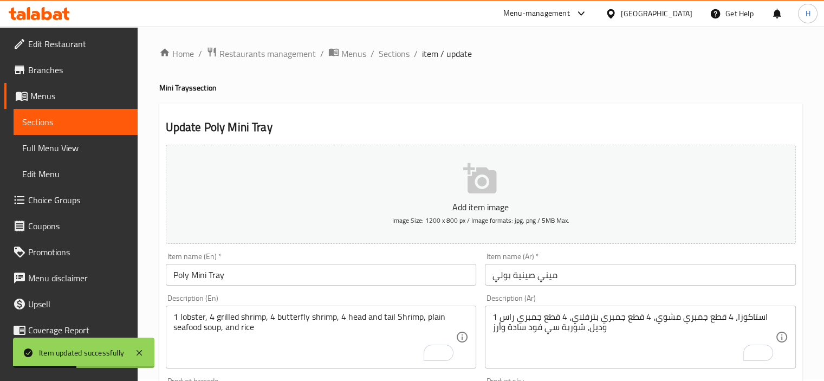
scroll to position [0, 0]
click at [91, 133] on link "Sections" at bounding box center [76, 122] width 124 height 26
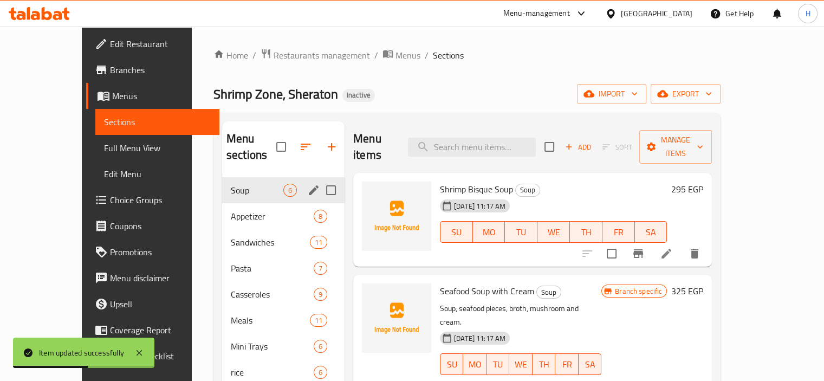
scroll to position [152, 0]
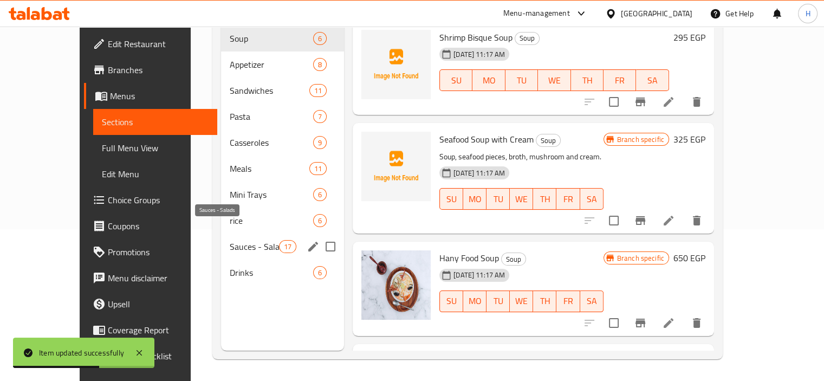
click at [230, 240] on span "Sauces - Salads" at bounding box center [254, 246] width 49 height 13
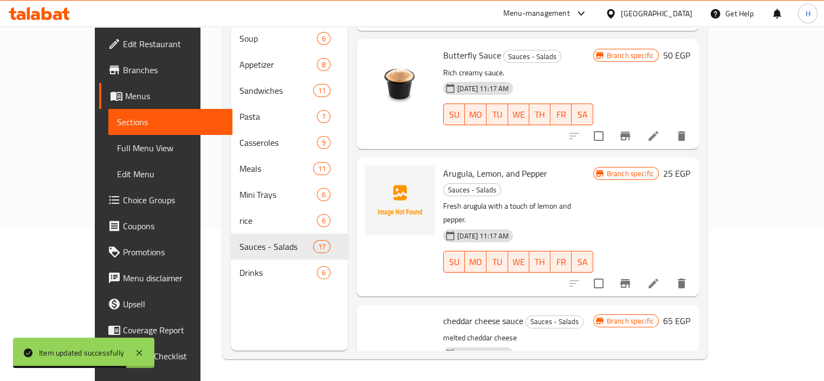
scroll to position [1594, 0]
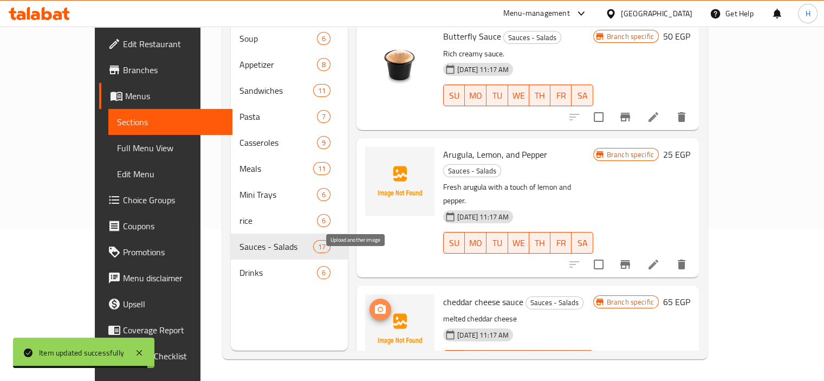
click at [375, 304] on icon "upload picture" at bounding box center [380, 309] width 11 height 10
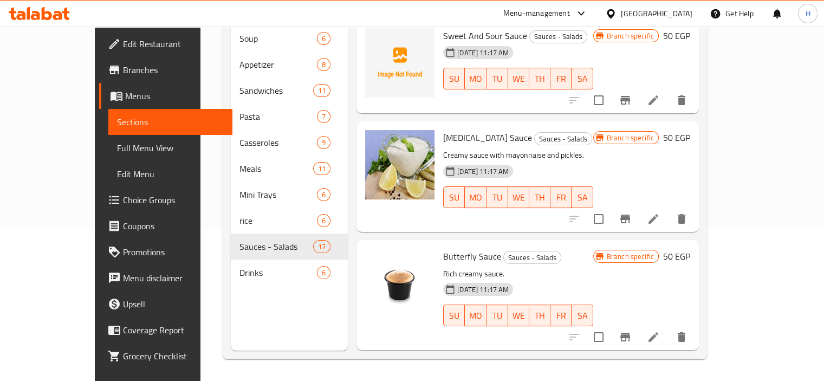
scroll to position [1323, 0]
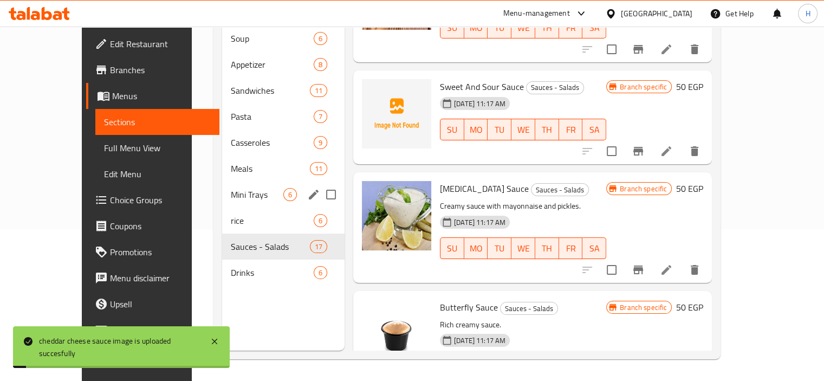
click at [222, 185] on div "Mini Trays 6" at bounding box center [283, 195] width 122 height 26
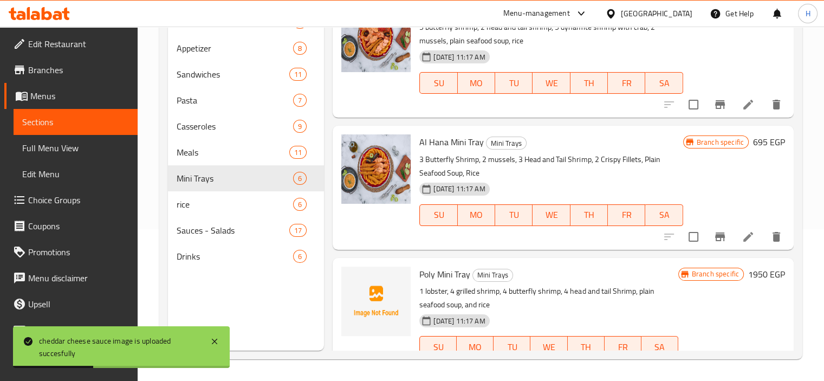
scroll to position [437, 0]
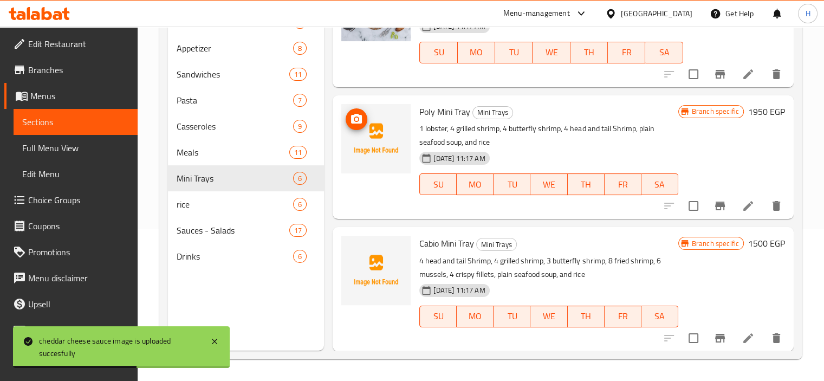
click at [364, 123] on span "upload picture" at bounding box center [357, 119] width 22 height 13
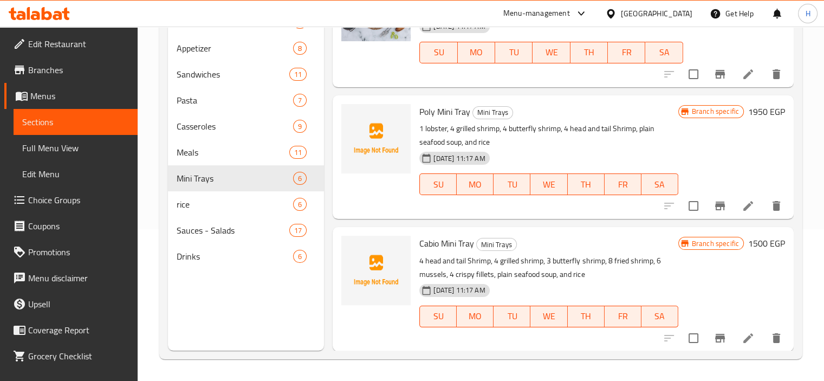
click at [258, 334] on div "Menu sections Soup 6 Appetizer 8 Sandwiches 11 Pasta 7 Casseroles 9 Meals 11 Mi…" at bounding box center [246, 160] width 157 height 381
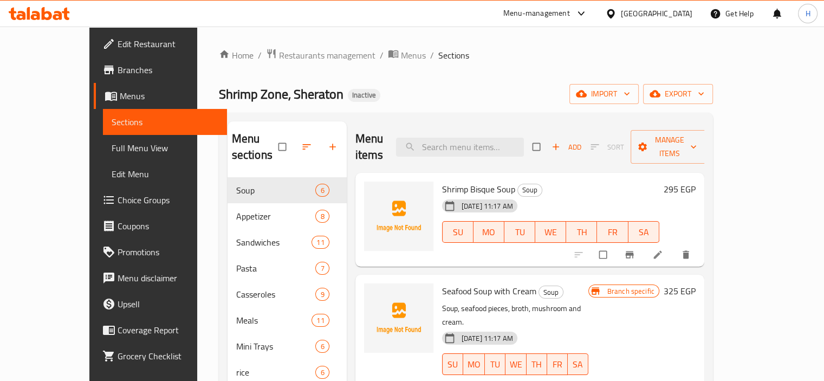
click at [493, 151] on div "Menu items Add Sort Manage items" at bounding box center [529, 146] width 349 height 51
click at [493, 145] on input "search" at bounding box center [460, 147] width 128 height 19
paste input "Dynamite Casserole"
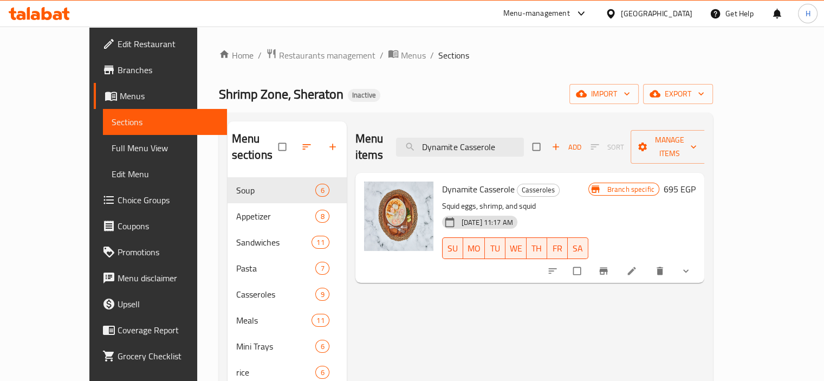
type input "Dynamite Casserole"
click at [637, 266] on icon at bounding box center [631, 271] width 11 height 11
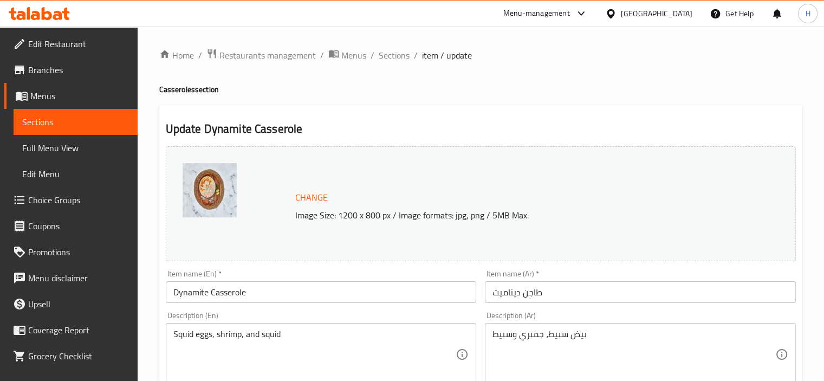
scroll to position [418, 0]
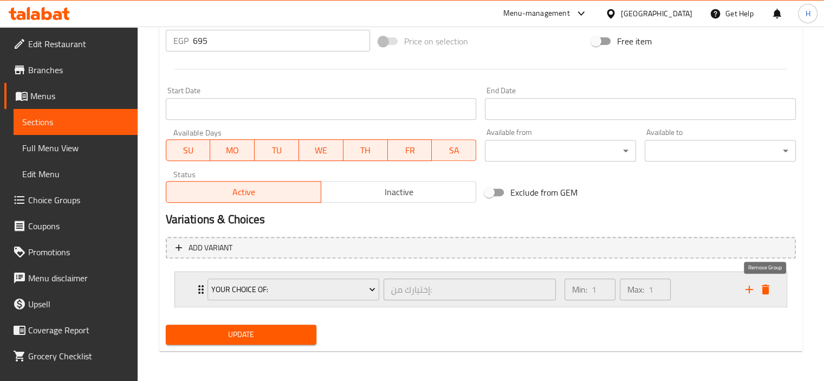
click at [767, 286] on icon "delete" at bounding box center [765, 289] width 13 height 13
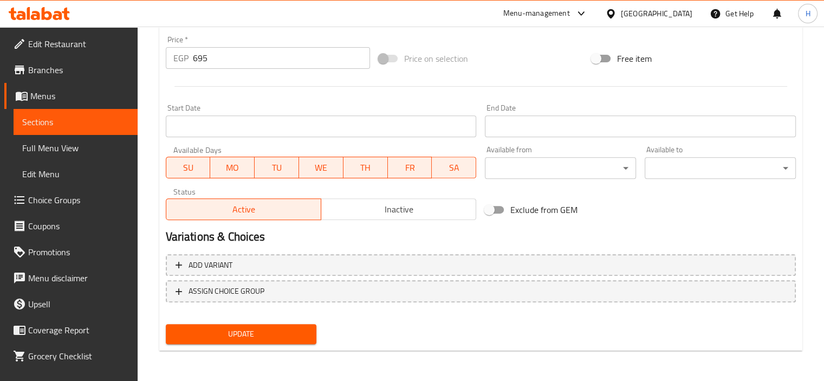
scroll to position [399, 0]
click at [257, 334] on span "Update" at bounding box center [241, 335] width 134 height 14
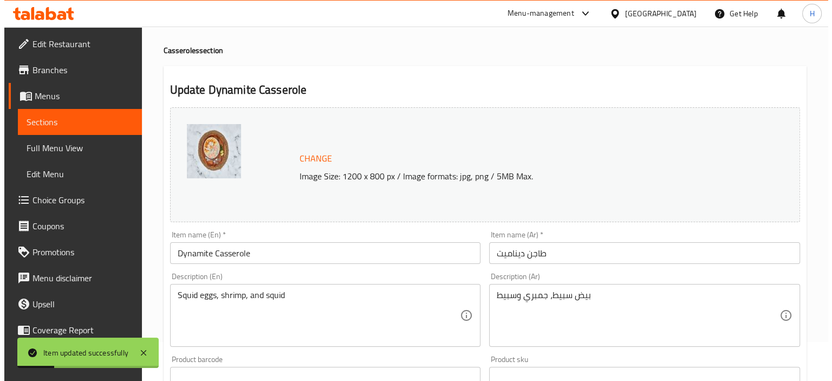
scroll to position [0, 0]
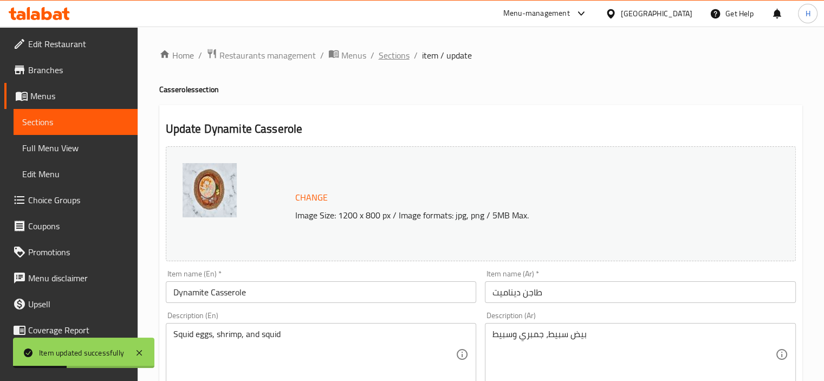
click at [397, 58] on span "Sections" at bounding box center [394, 55] width 31 height 13
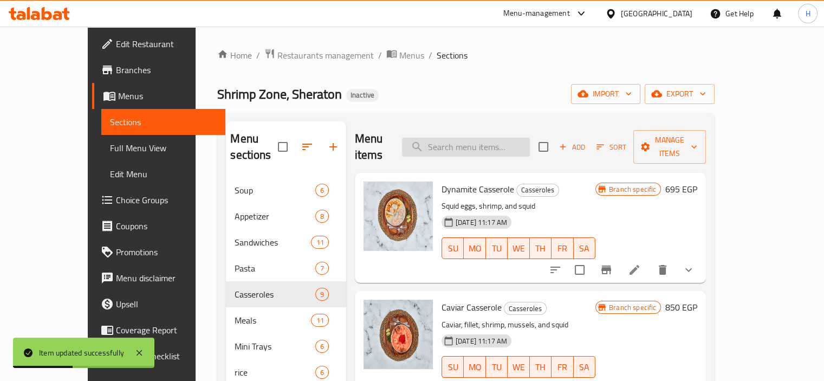
click at [485, 145] on input "search" at bounding box center [466, 147] width 128 height 19
paste input "Caviar Casserole"
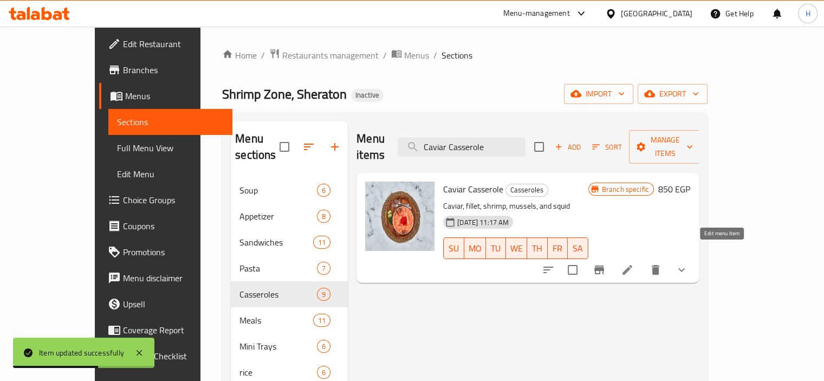
type input "Caviar Casserole"
click at [632, 265] on icon at bounding box center [628, 270] width 10 height 10
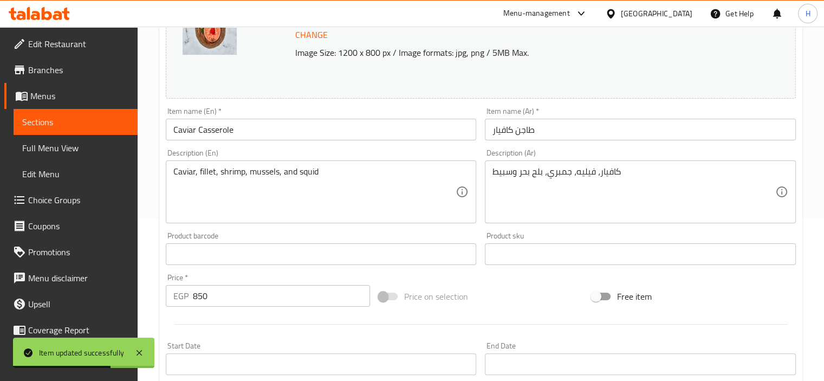
scroll to position [418, 0]
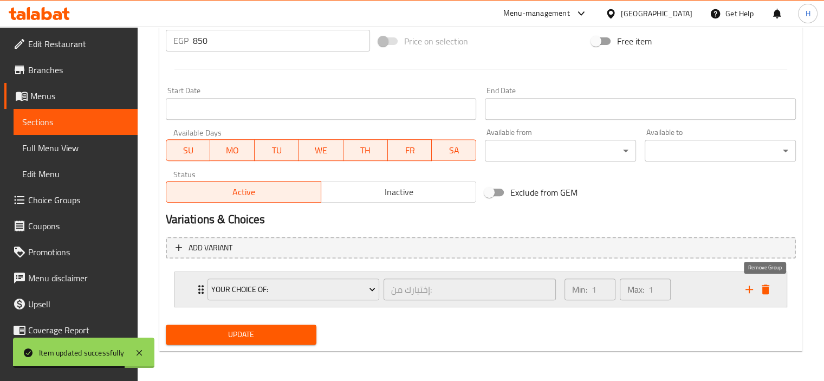
click at [770, 290] on icon "delete" at bounding box center [765, 289] width 13 height 13
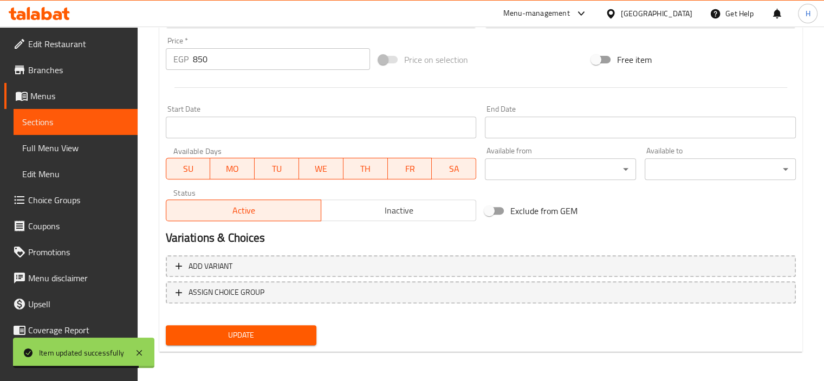
drag, startPoint x: 275, startPoint y: 336, endPoint x: 226, endPoint y: 177, distance: 165.9
click at [274, 333] on span "Update" at bounding box center [241, 335] width 134 height 14
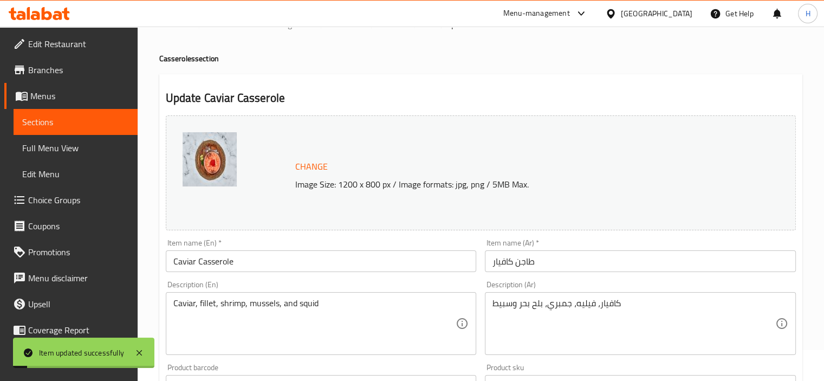
scroll to position [0, 0]
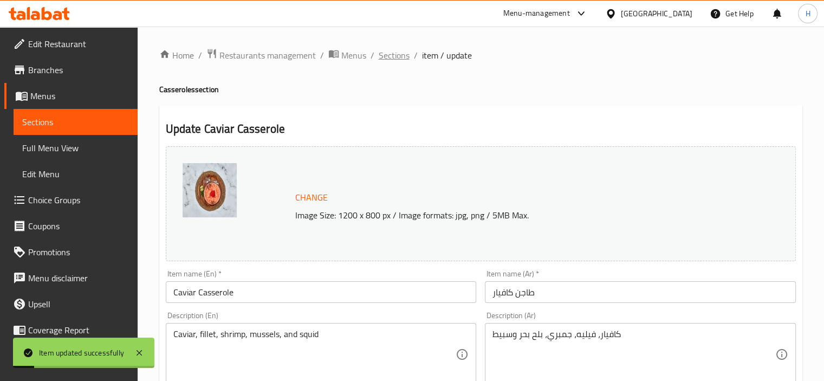
click at [399, 57] on span "Sections" at bounding box center [394, 55] width 31 height 13
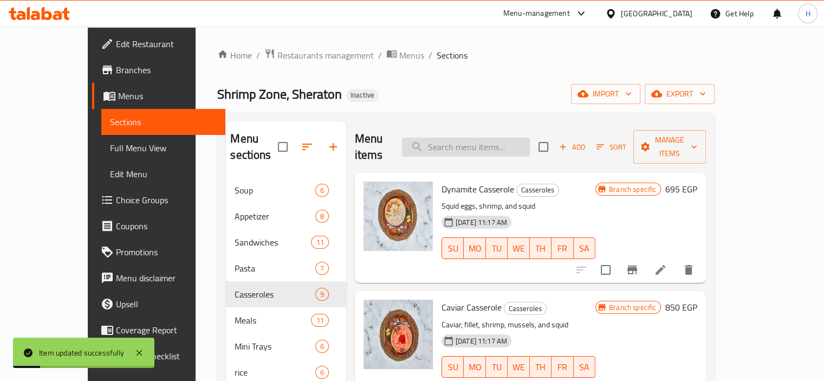
click at [468, 138] on input "search" at bounding box center [466, 147] width 128 height 19
paste input "Hany Food Casserole"
type input "Hany Food Casserole"
paste input "Hany Food Casserole"
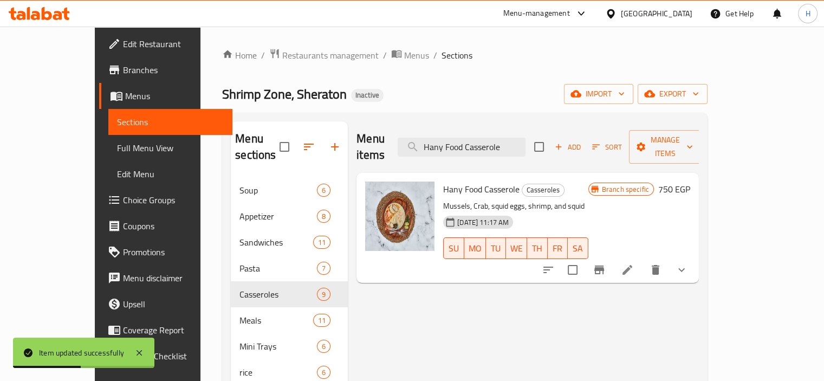
type input "Hany Food Casserole"
click at [634, 263] on icon at bounding box center [627, 269] width 13 height 13
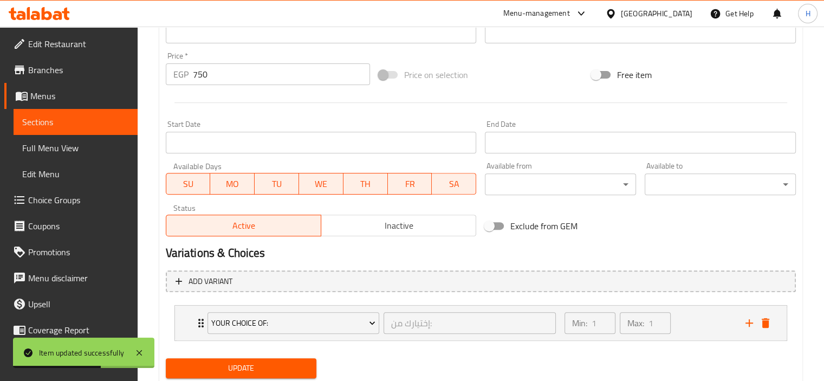
scroll to position [418, 0]
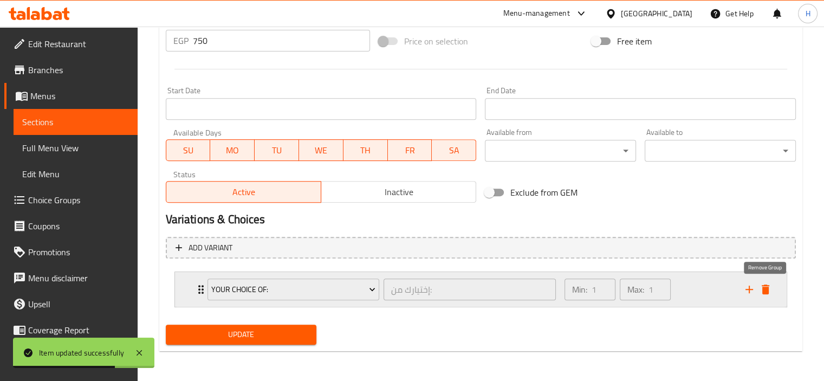
click at [772, 285] on button "delete" at bounding box center [765, 289] width 16 height 16
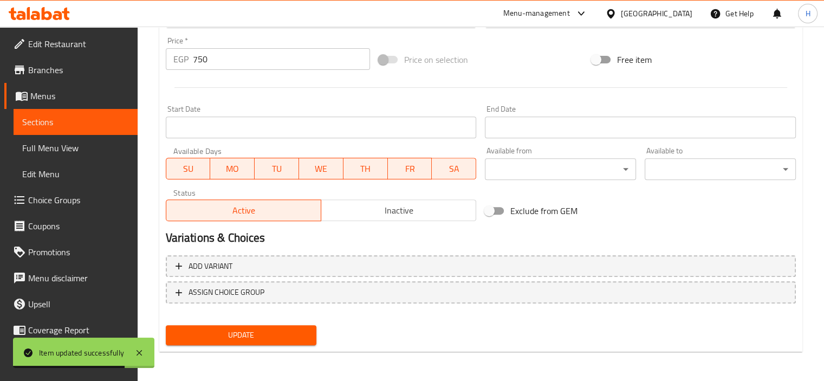
click at [289, 338] on span "Update" at bounding box center [241, 335] width 134 height 14
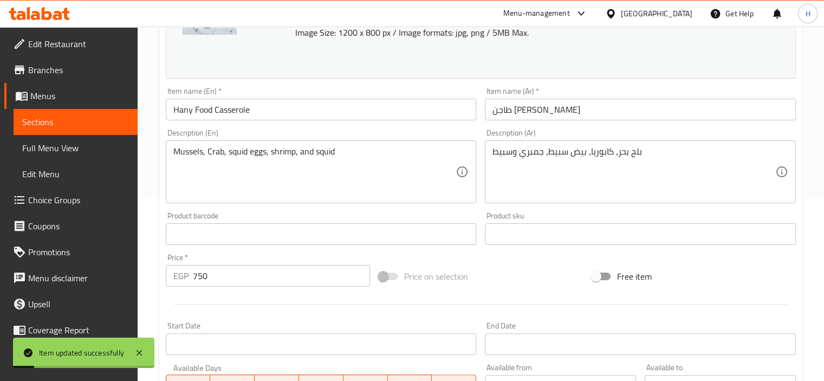
click at [76, 127] on span "Sections" at bounding box center [75, 121] width 107 height 13
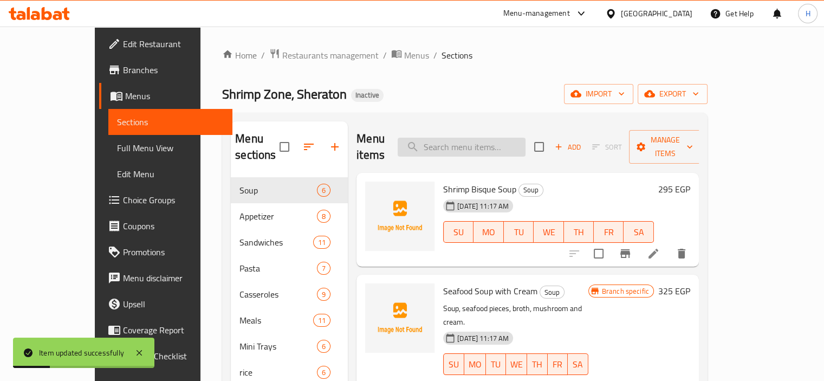
click at [488, 139] on input "search" at bounding box center [462, 147] width 128 height 19
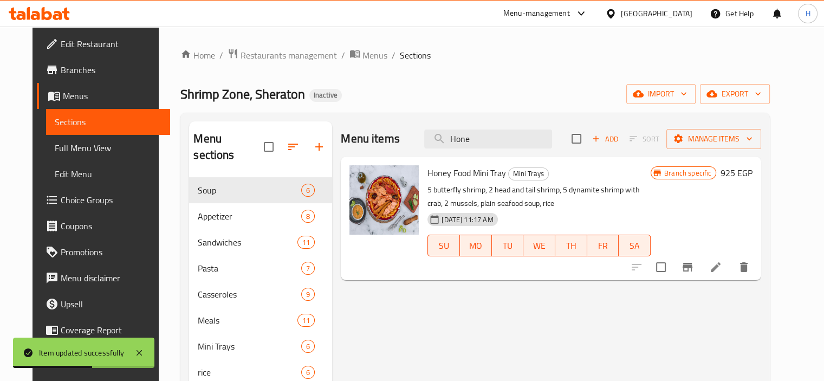
type input "Hone"
click at [721, 267] on icon at bounding box center [716, 267] width 10 height 10
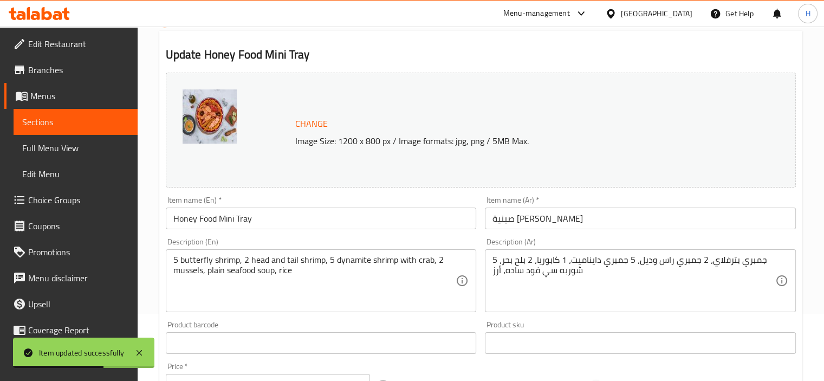
scroll to position [163, 0]
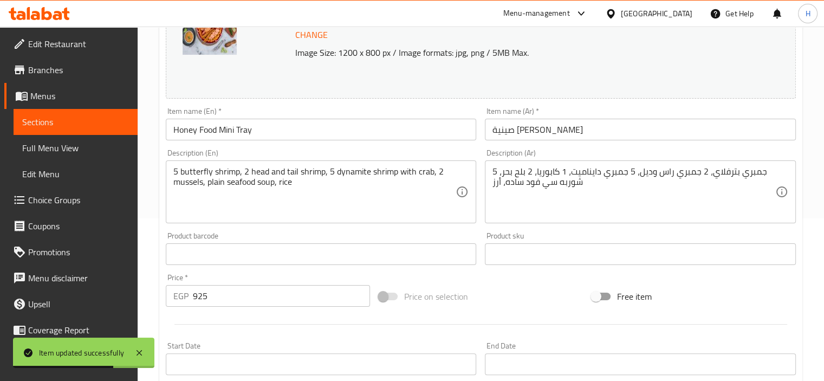
click at [182, 131] on input "Honey Food Mini Tray" at bounding box center [321, 130] width 311 height 22
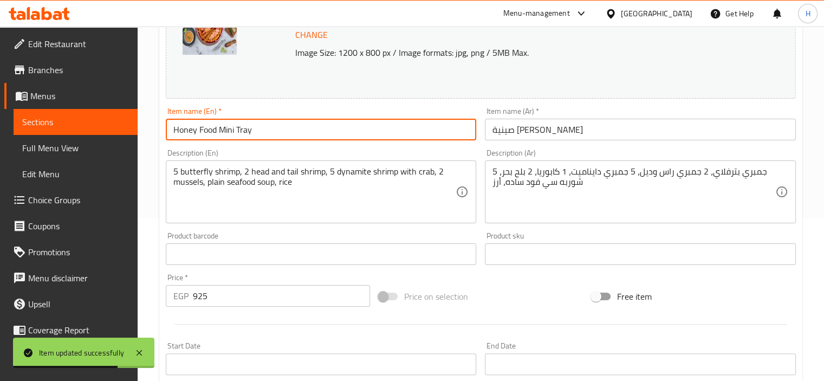
click at [182, 131] on input "Honey Food Mini Tray" at bounding box center [321, 130] width 311 height 22
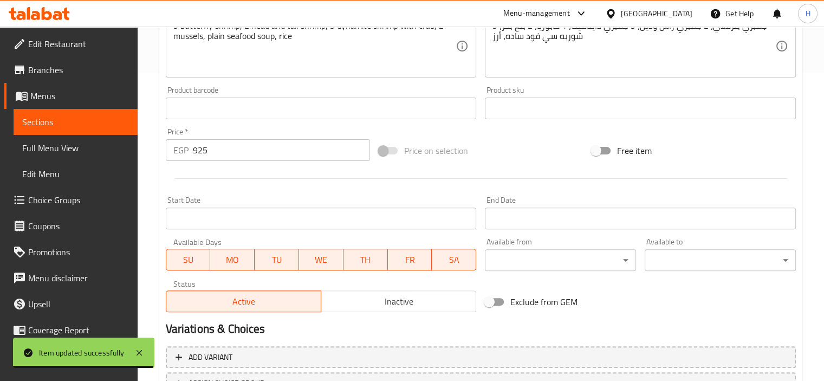
scroll to position [399, 0]
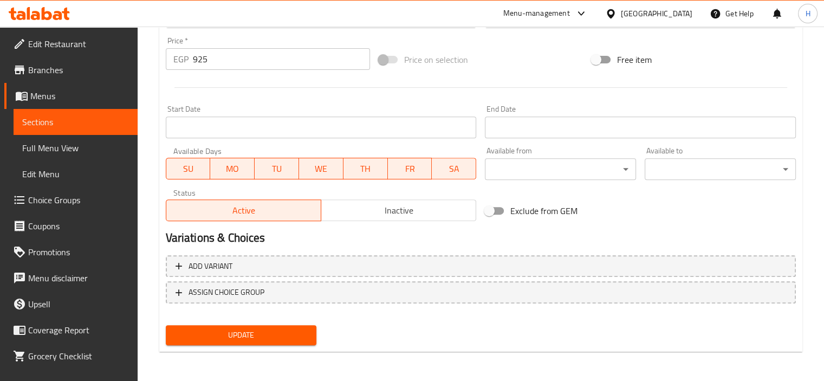
type input "Hany Food Mini Tray"
click at [264, 331] on span "Update" at bounding box center [241, 335] width 134 height 14
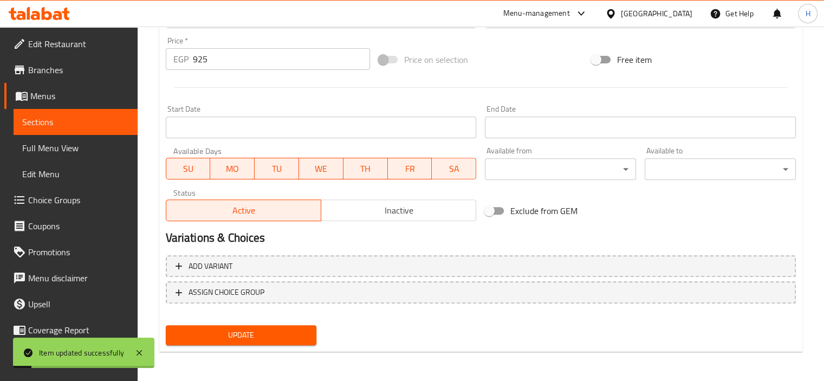
click at [85, 152] on span "Full Menu View" at bounding box center [75, 147] width 107 height 13
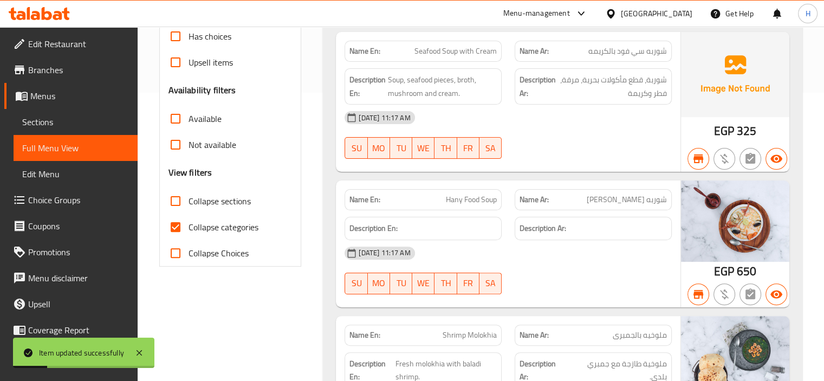
scroll to position [74, 0]
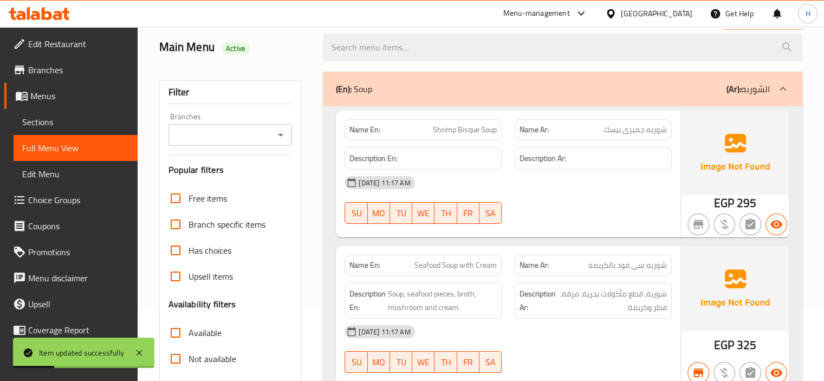
click at [229, 140] on input "Branches" at bounding box center [222, 134] width 100 height 15
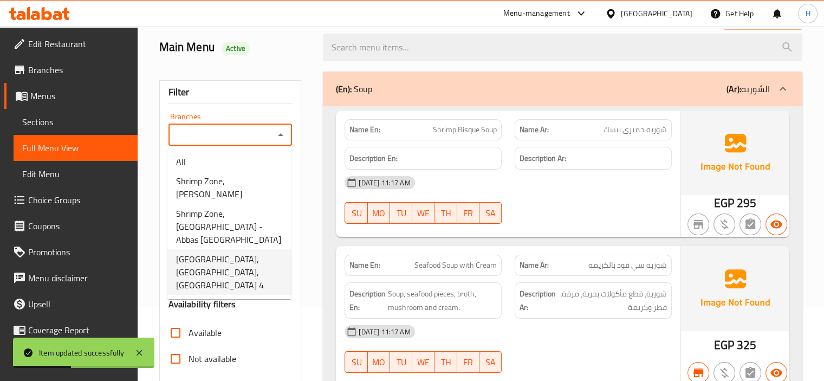
click at [230, 270] on span "[GEOGRAPHIC_DATA], [GEOGRAPHIC_DATA],[GEOGRAPHIC_DATA] 4" at bounding box center [229, 271] width 107 height 39
type input "[GEOGRAPHIC_DATA], [GEOGRAPHIC_DATA],[GEOGRAPHIC_DATA] 4"
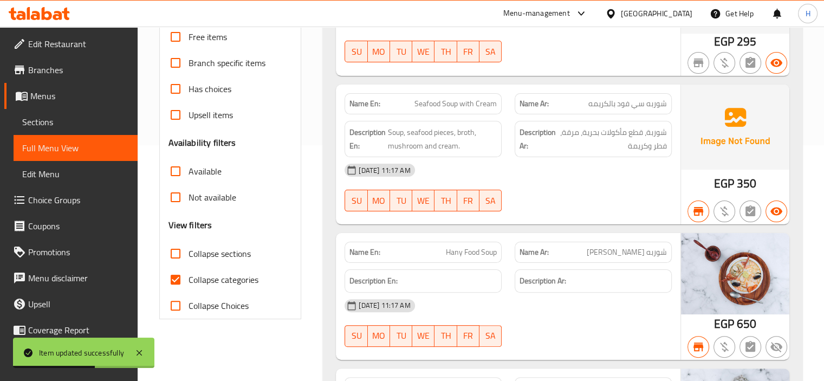
scroll to position [237, 0]
click at [178, 172] on input "Available" at bounding box center [176, 170] width 26 height 26
checkbox input "true"
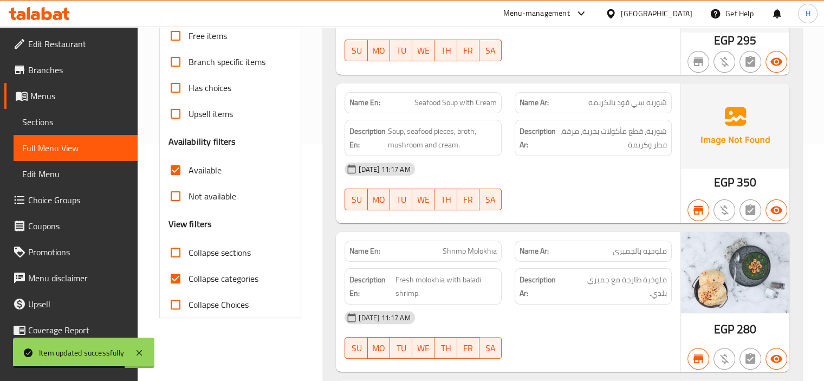
click at [209, 252] on span "Collapse sections" at bounding box center [220, 252] width 62 height 13
click at [189, 252] on input "Collapse sections" at bounding box center [176, 252] width 26 height 26
checkbox input "true"
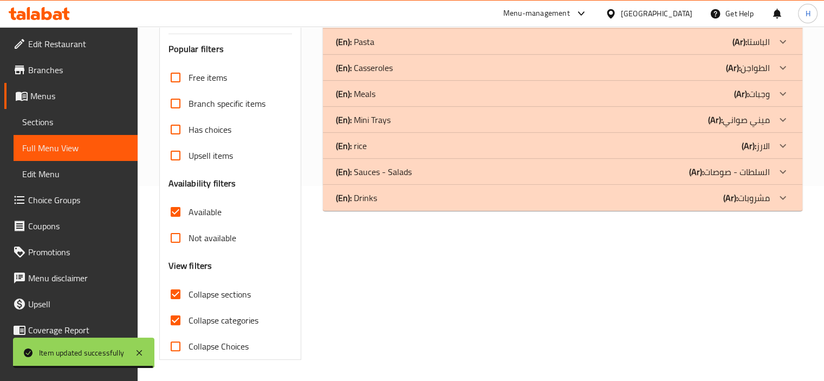
scroll to position [87, 0]
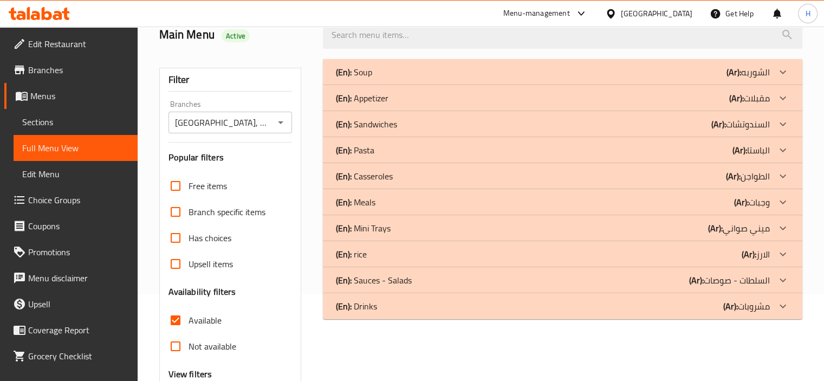
click at [485, 79] on div "(En): Meals (Ar): وجبات" at bounding box center [553, 72] width 434 height 13
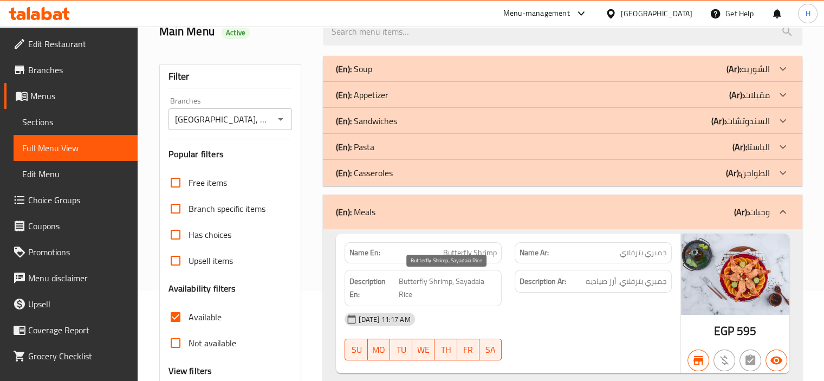
scroll to position [249, 0]
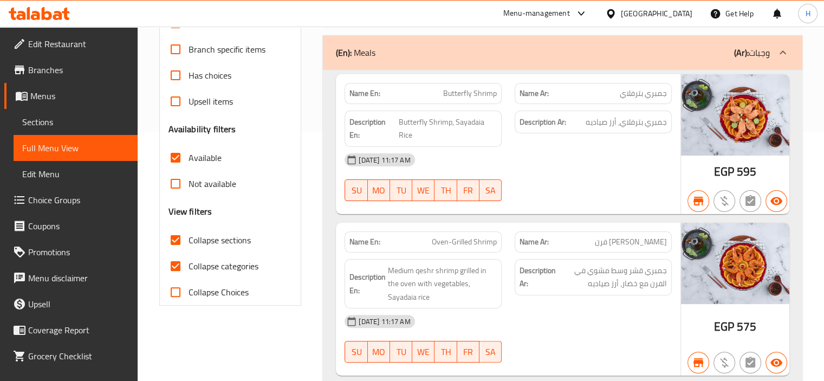
click at [703, 46] on div "(En): Meals (Ar): وجبات" at bounding box center [553, 52] width 434 height 13
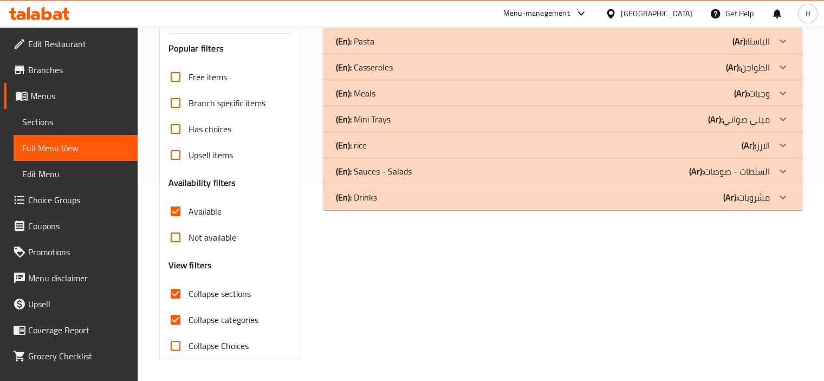
scroll to position [195, 0]
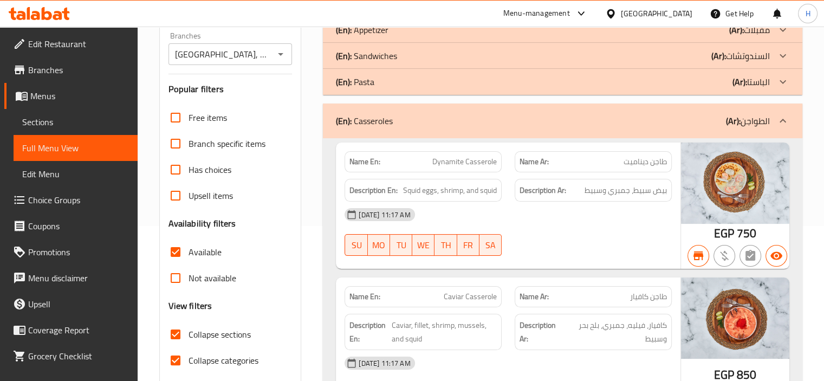
scroll to position [141, 0]
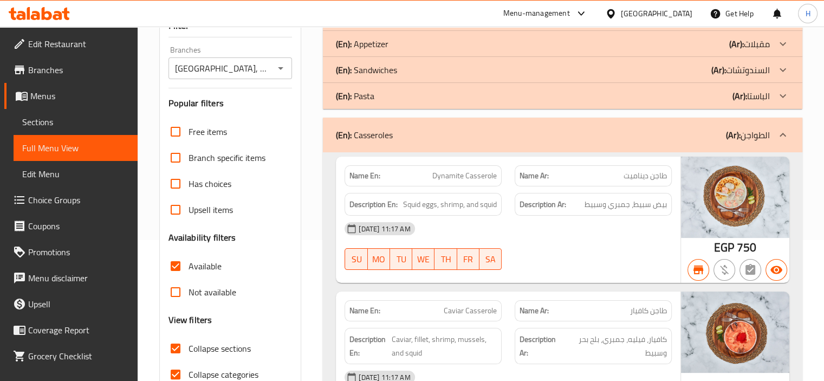
click div "(En): Casseroles (Ar): الطواجن"
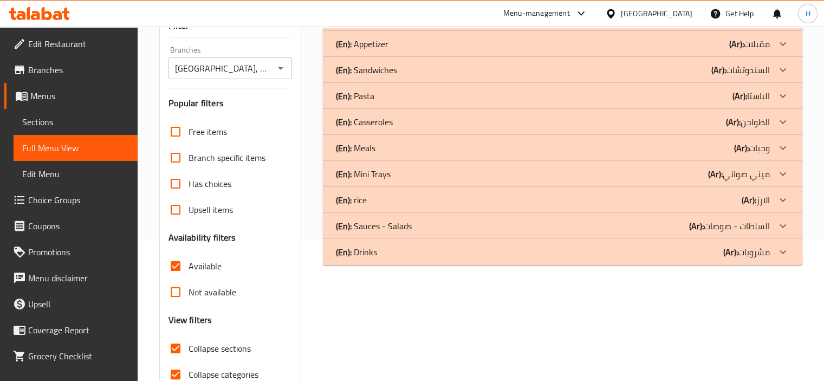
scroll to position [87, 0]
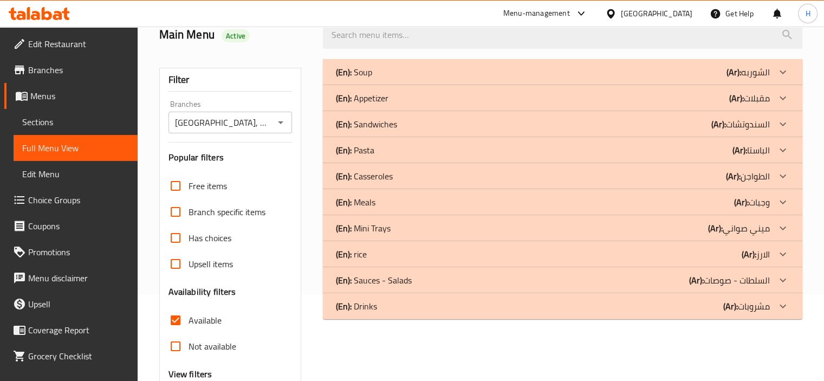
click p "(Ar): [PERSON_NAME]"
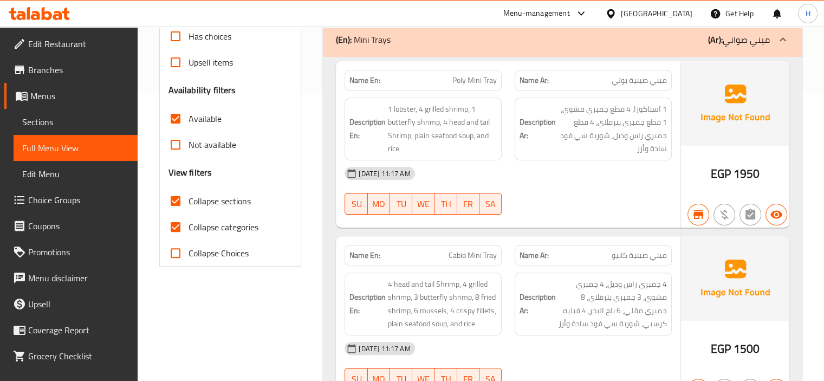
scroll to position [249, 0]
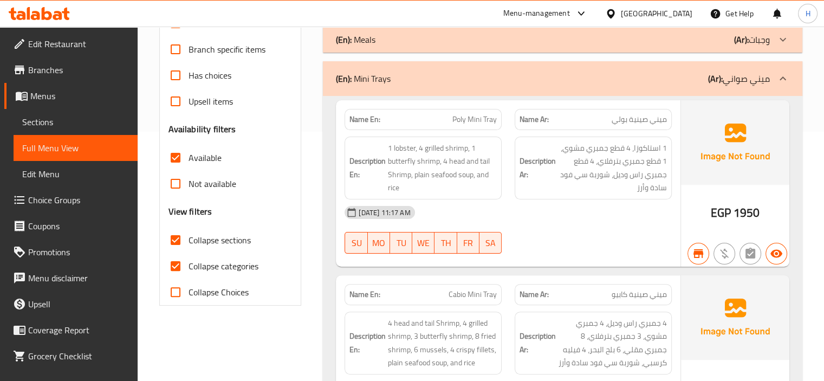
click span "Poly Mini Tray"
copy span "Poly Mini Tray"
click div "[DATE] 11:17 AM"
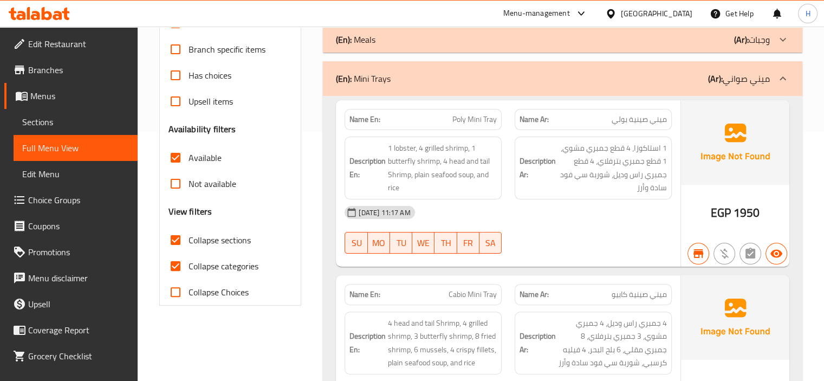
click div "(En): Mini Trays (Ar): ميني صواني"
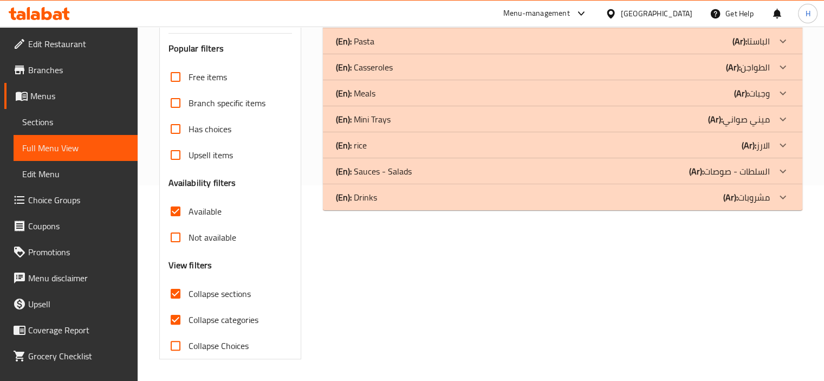
scroll to position [195, 0]
click div "(En): Soup (Ar): الشوربه Name En: Shrimp Bisque Soup Name Ar: شوربه جمبرى بيسك …"
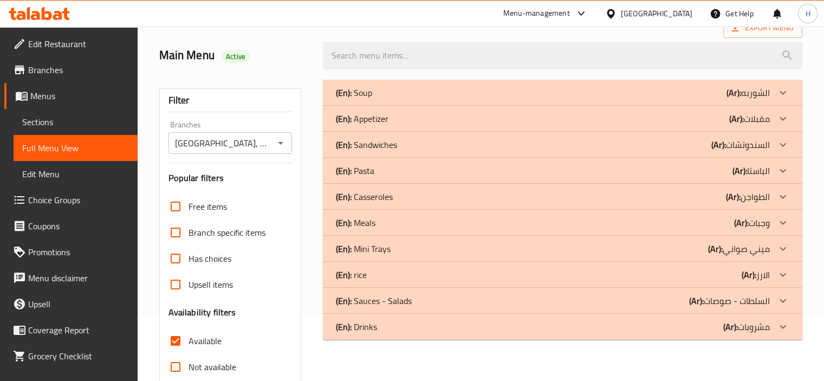
scroll to position [0, 0]
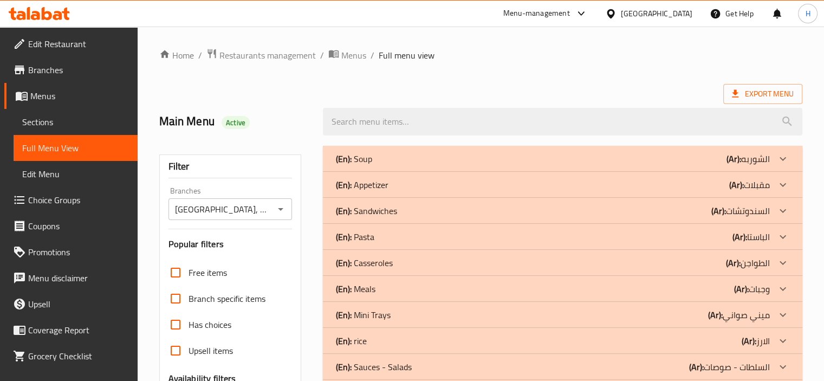
click div "Home / Restaurants management / Menus / Full menu view Export Menu Main Menu Ac…"
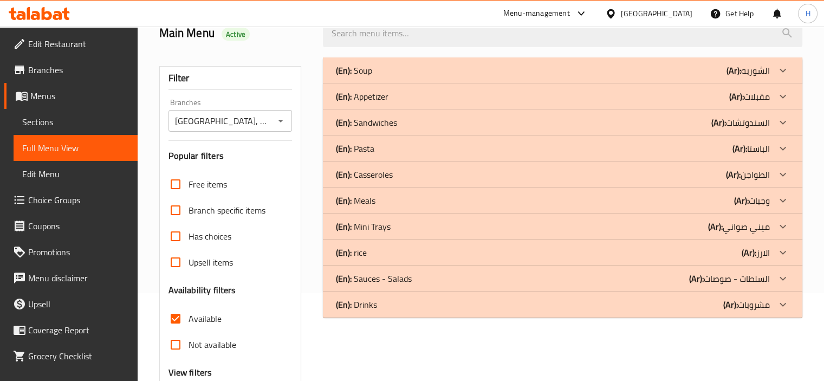
scroll to position [163, 0]
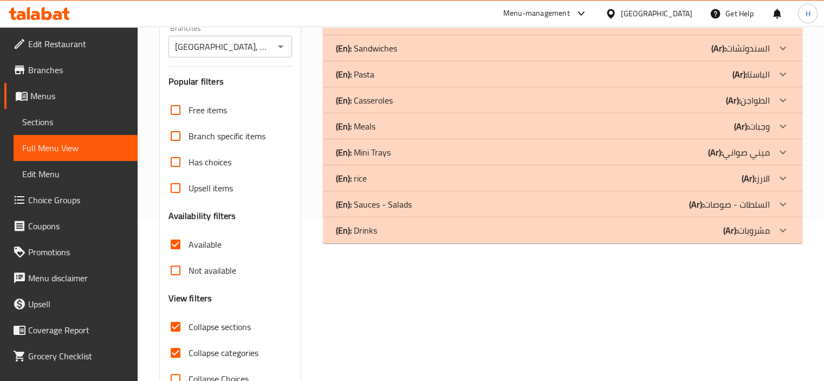
click span "Collapse categories"
click input "Collapse categories"
checkbox input "false"
click span "Collapse sections"
click input "Collapse sections"
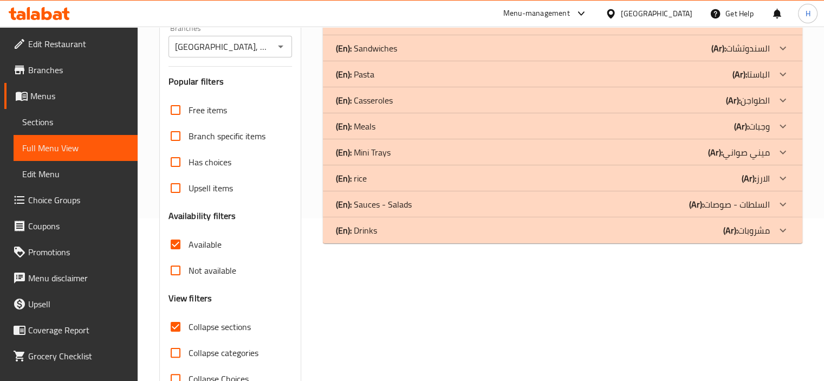
checkbox input "false"
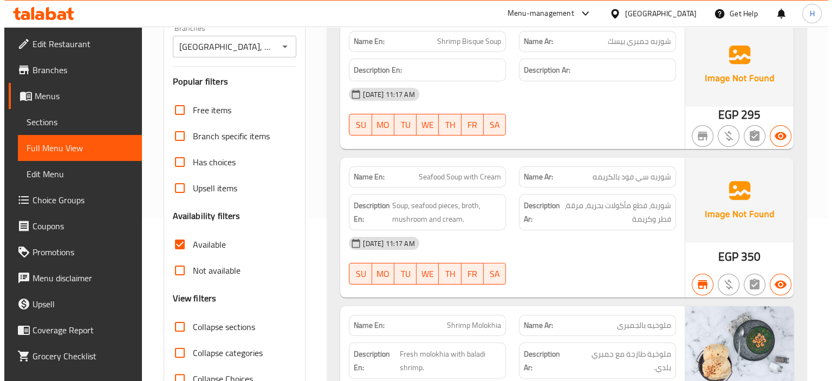
scroll to position [0, 0]
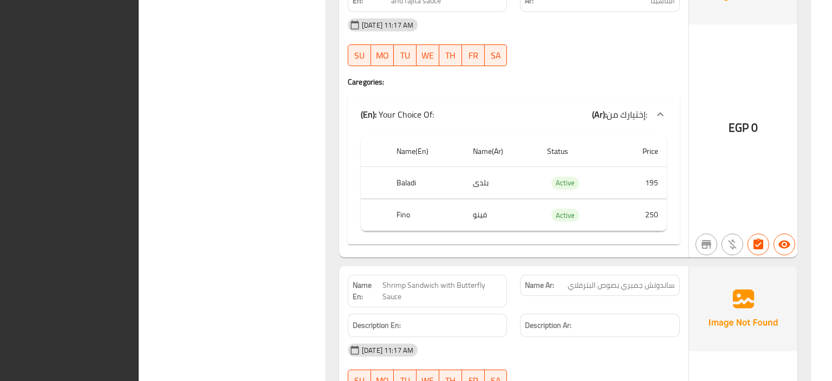
click div "Filter Branches Shrimp Zone, [GEOGRAPHIC_DATA],[GEOGRAPHIC_DATA] 4 Branches Pop…"
